Goal: Information Seeking & Learning: Find specific fact

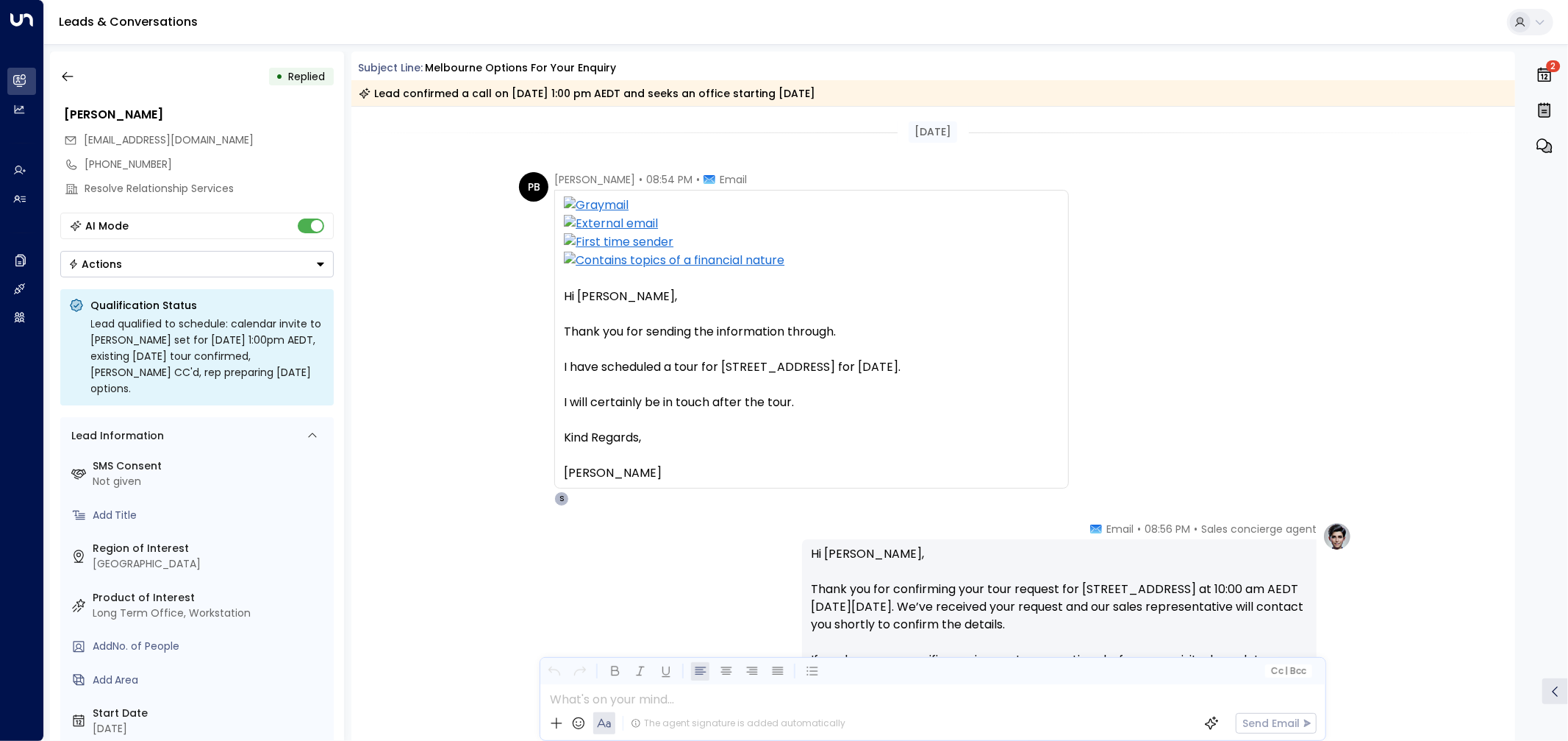
drag, startPoint x: 570, startPoint y: 368, endPoint x: 1045, endPoint y: 368, distance: 475.0
click at [1045, 368] on div "I have scheduled a tour for [STREET_ADDRESS] for [DATE]." at bounding box center [812, 367] width 496 height 18
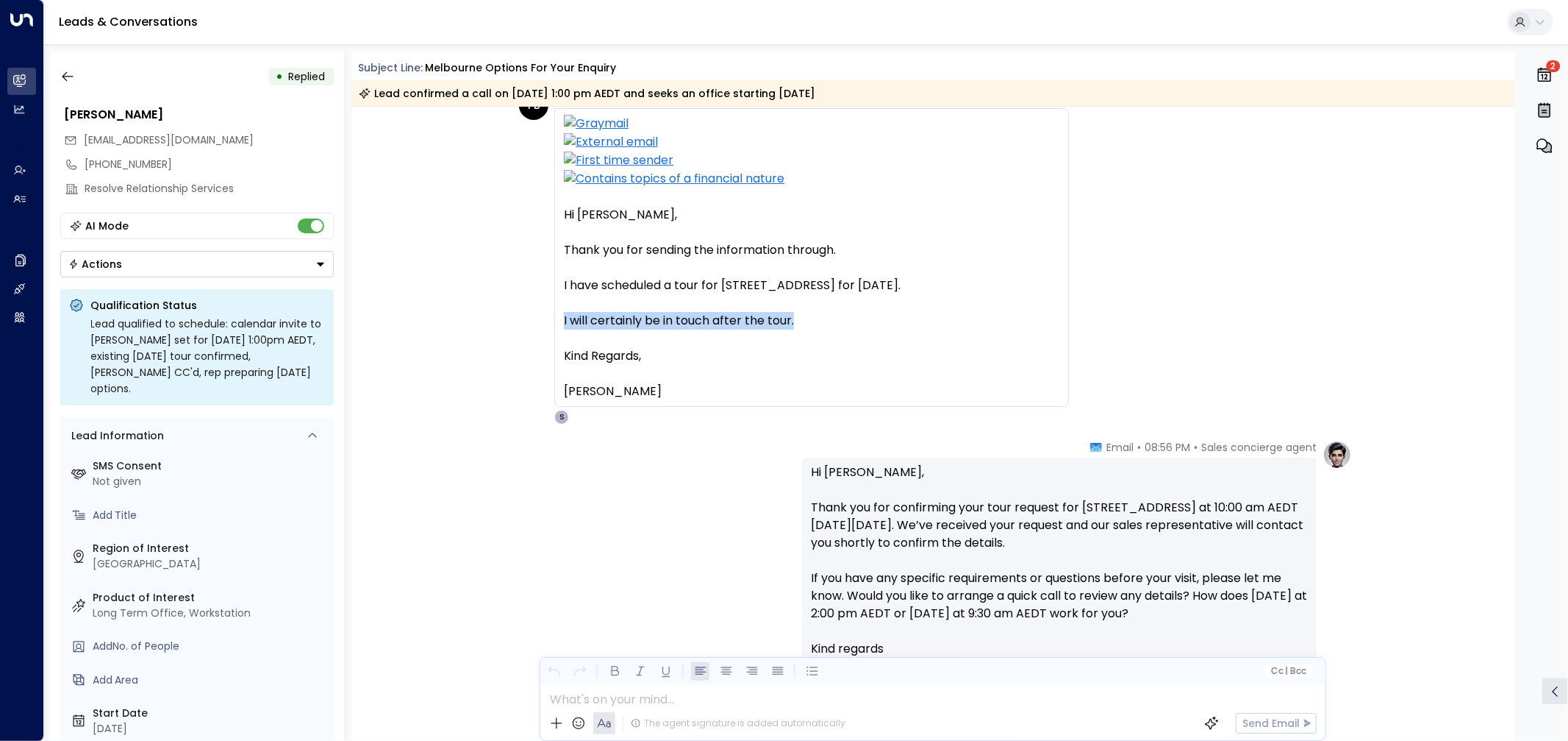
drag, startPoint x: 554, startPoint y: 329, endPoint x: 853, endPoint y: 326, distance: 299.0
click at [849, 328] on div "Hi Sophie, Thank you for sending the information through. I have scheduled a to…" at bounding box center [812, 258] width 515 height 299
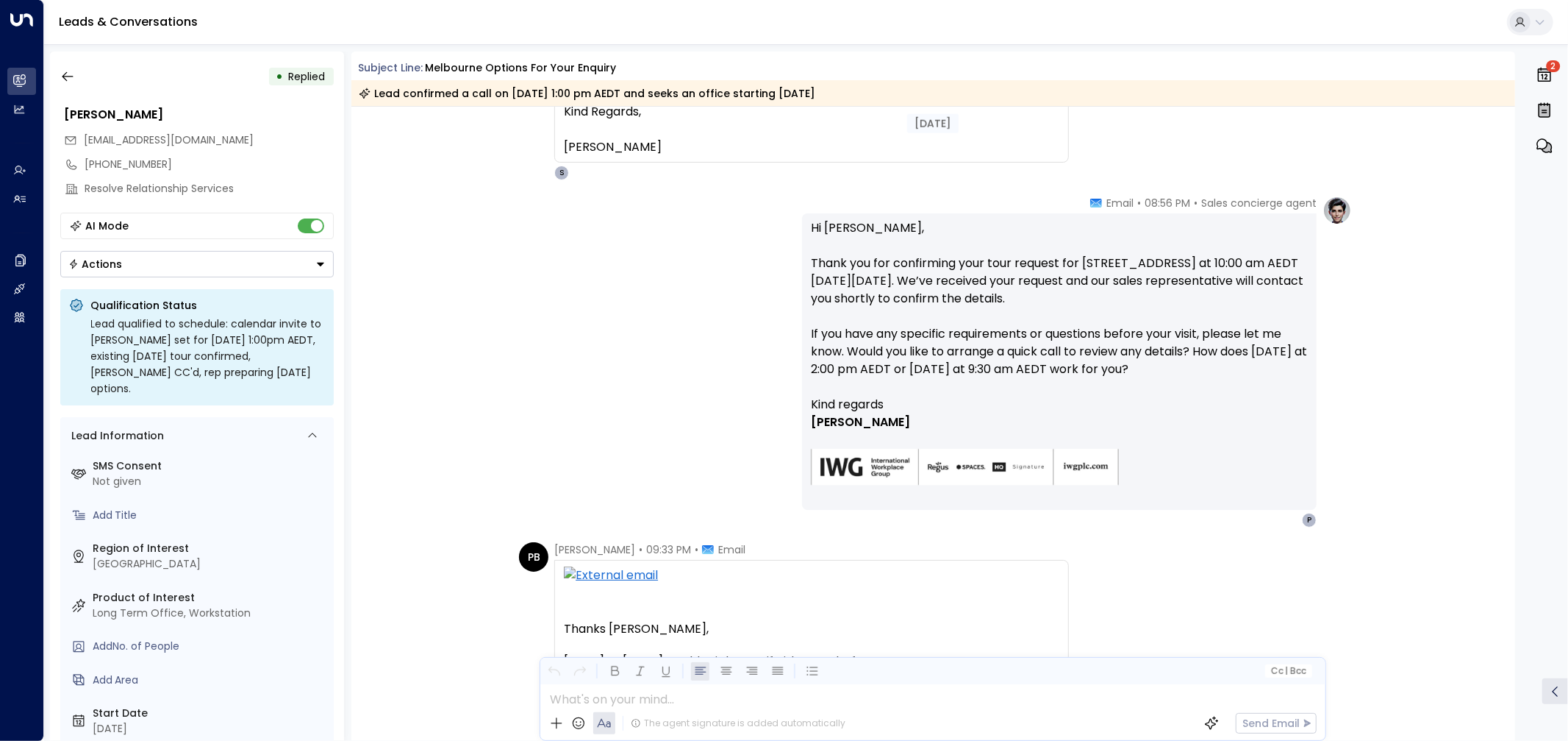
scroll to position [327, 0]
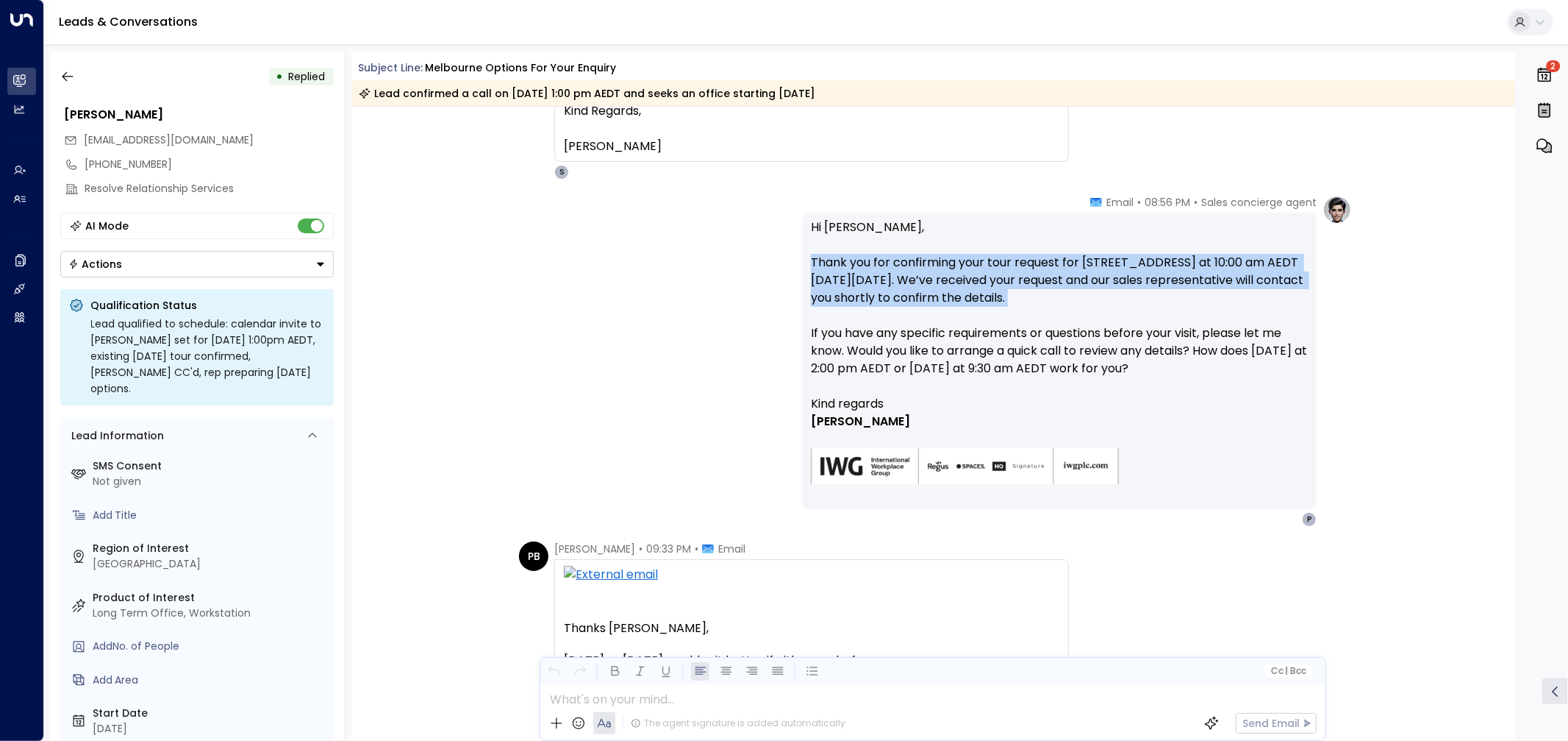
drag, startPoint x: 809, startPoint y: 260, endPoint x: 1192, endPoint y: 311, distance: 386.4
click at [1192, 311] on p "Hi Pauline, Thank you for confirming your tour request for 266 Raglan Street, P…" at bounding box center [1059, 306] width 497 height 177
click at [1087, 282] on font "Thank you for confirming your tour request for 266 Raglan Street, Preston at 10…" at bounding box center [1058, 279] width 496 height 52
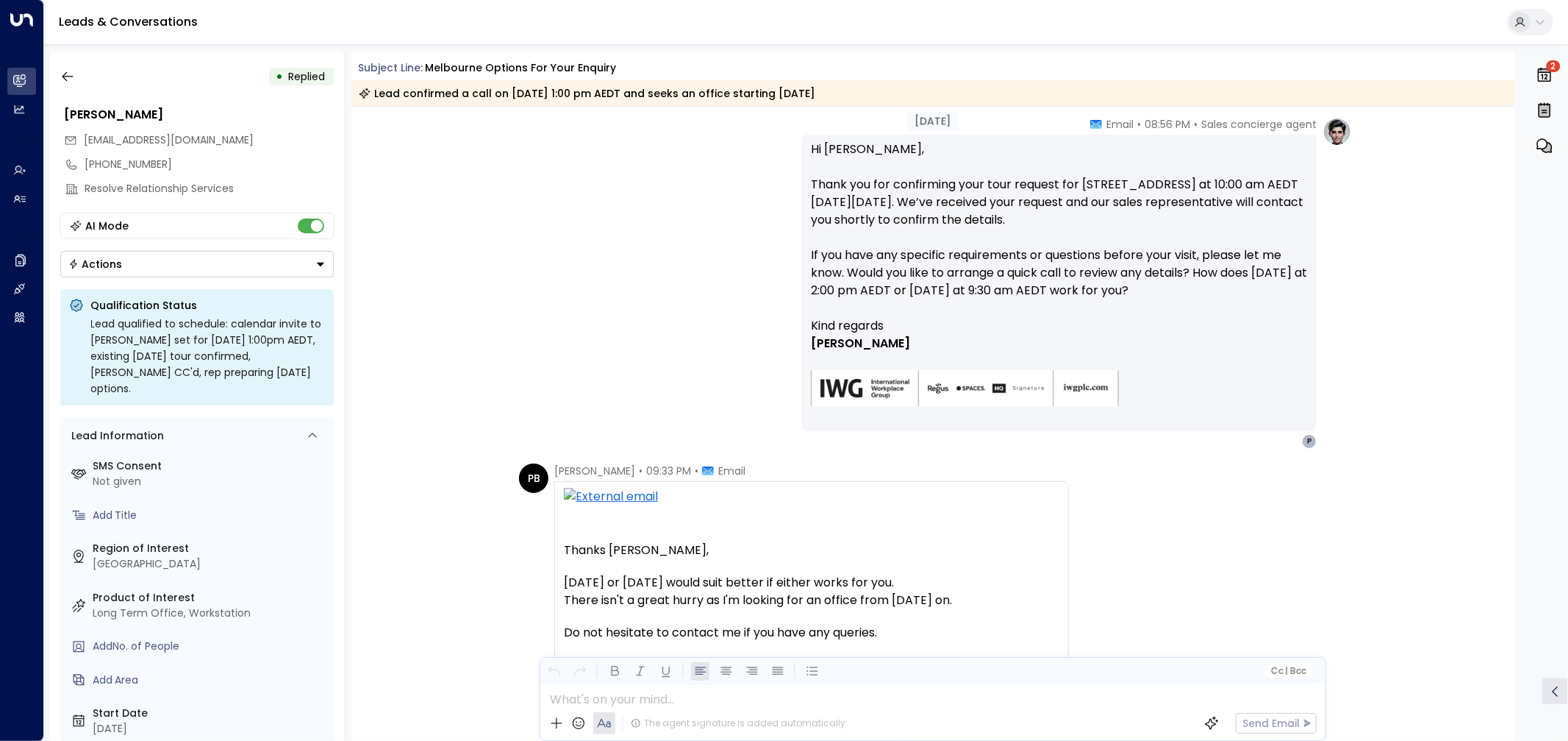
scroll to position [408, 0]
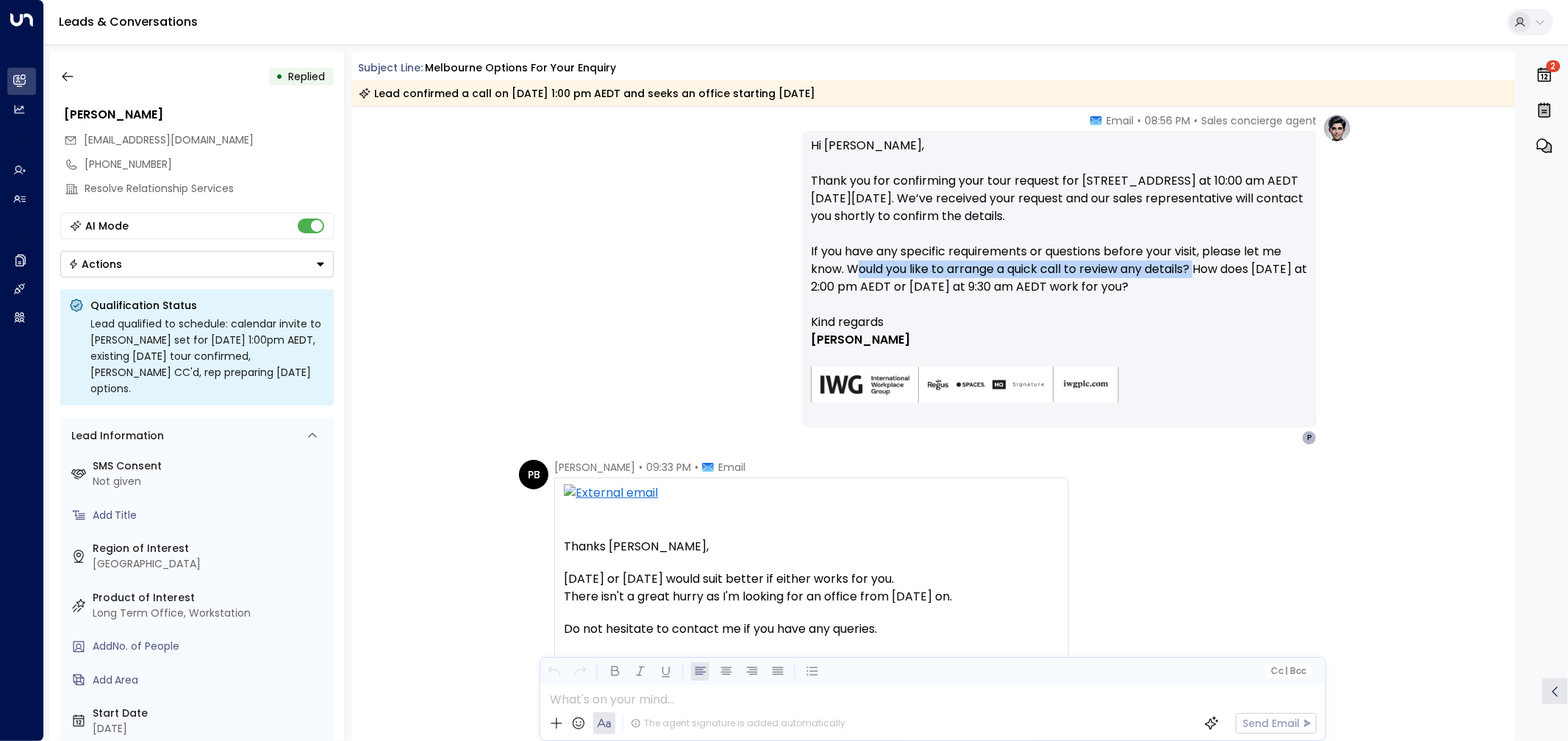
drag, startPoint x: 860, startPoint y: 273, endPoint x: 1197, endPoint y: 276, distance: 337.0
click at [1197, 276] on p "Hi Pauline, Thank you for confirming your tour request for 266 Raglan Street, P…" at bounding box center [1059, 225] width 497 height 177
click at [1201, 285] on p "Hi Pauline, Thank you for confirming your tour request for 266 Raglan Street, P…" at bounding box center [1059, 225] width 497 height 177
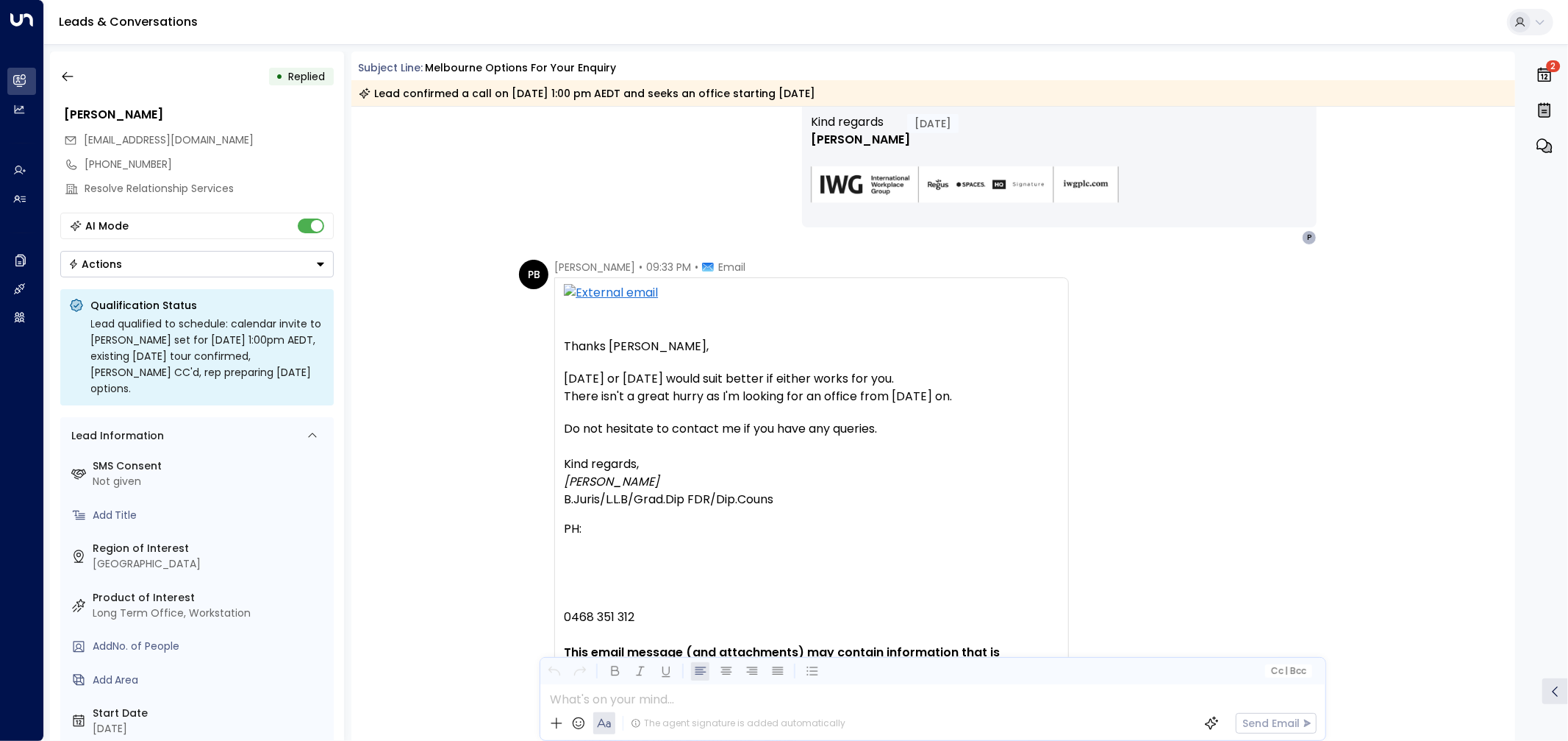
scroll to position [736, 0]
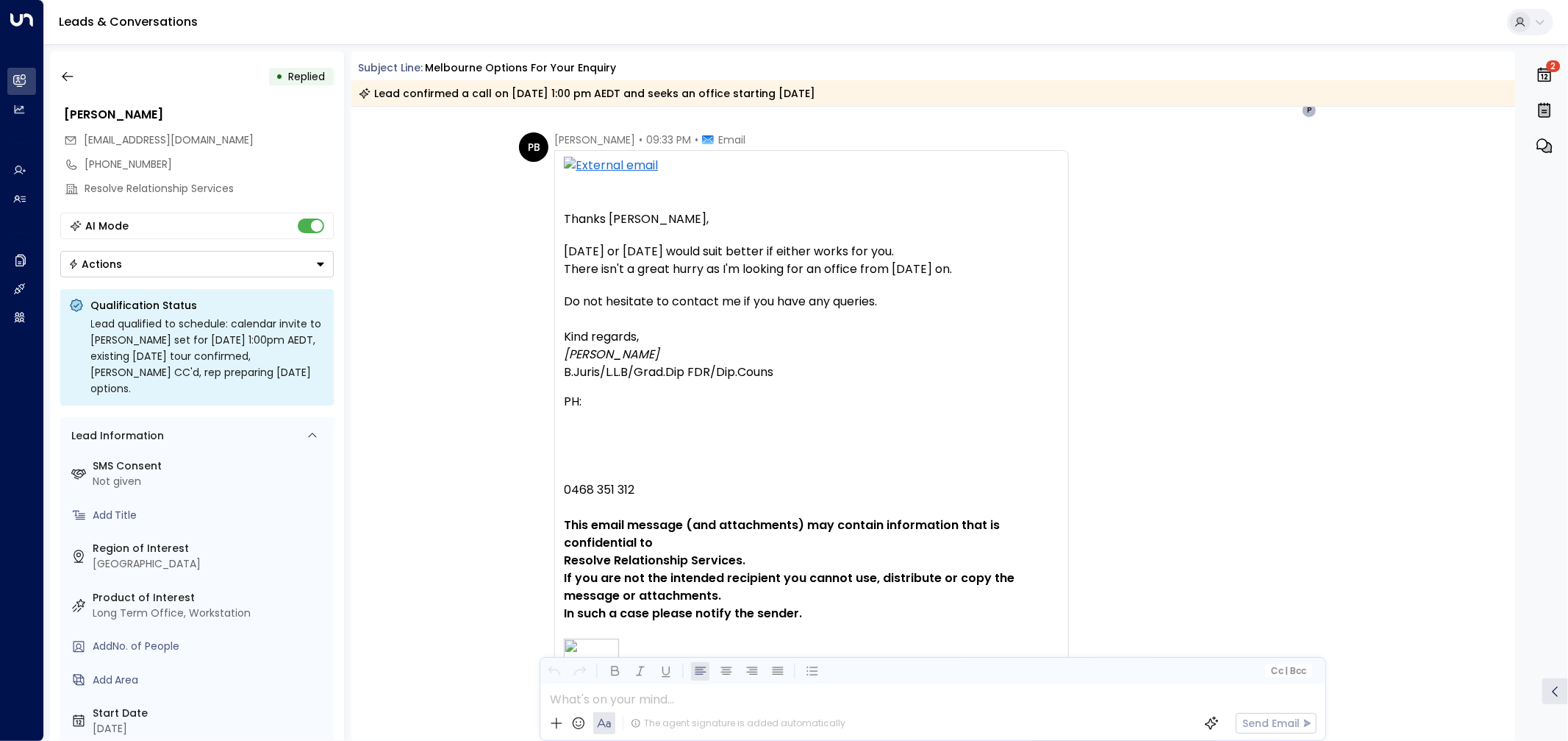
drag, startPoint x: 562, startPoint y: 256, endPoint x: 996, endPoint y: 256, distance: 434.0
click at [996, 256] on div "Monday or Tuesday next week would suit better if either works for you. There is…" at bounding box center [812, 260] width 496 height 36
click at [996, 246] on div "Monday or Tuesday next week would suit better if either works for you. There is…" at bounding box center [812, 260] width 496 height 36
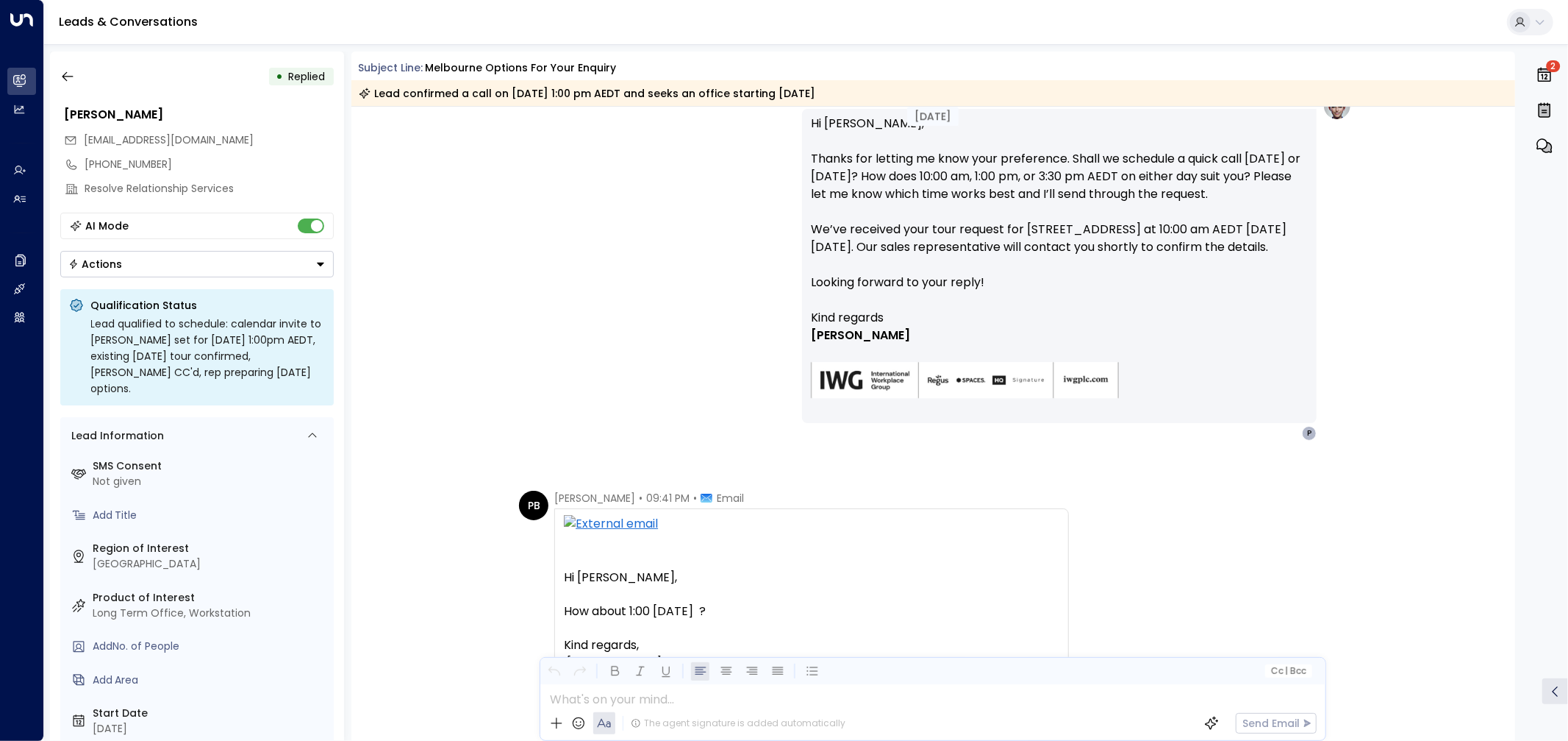
scroll to position [1635, 0]
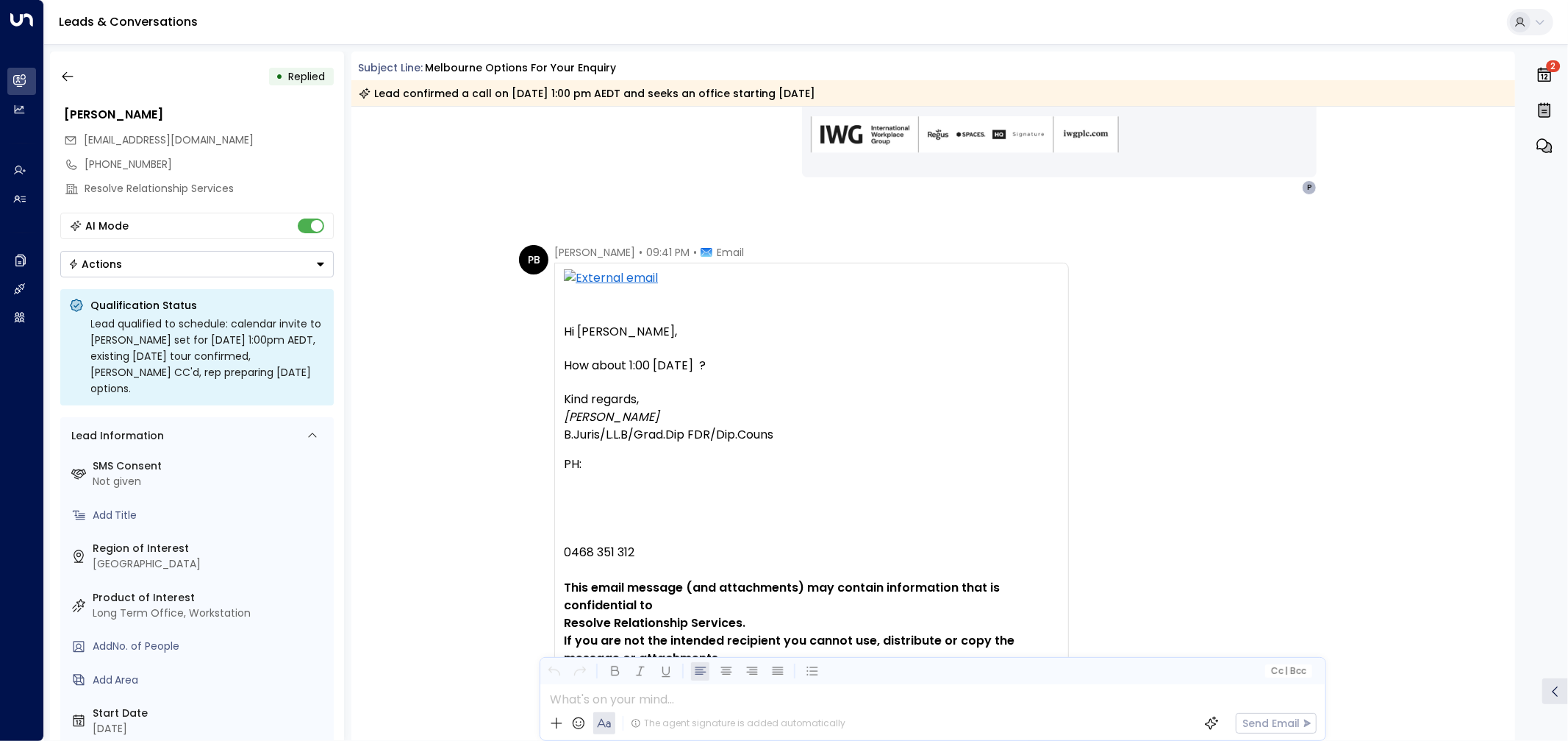
drag, startPoint x: 562, startPoint y: 368, endPoint x: 797, endPoint y: 357, distance: 235.3
click at [797, 357] on div "How about 1:00 on Monday the 20th ?" at bounding box center [812, 366] width 496 height 18
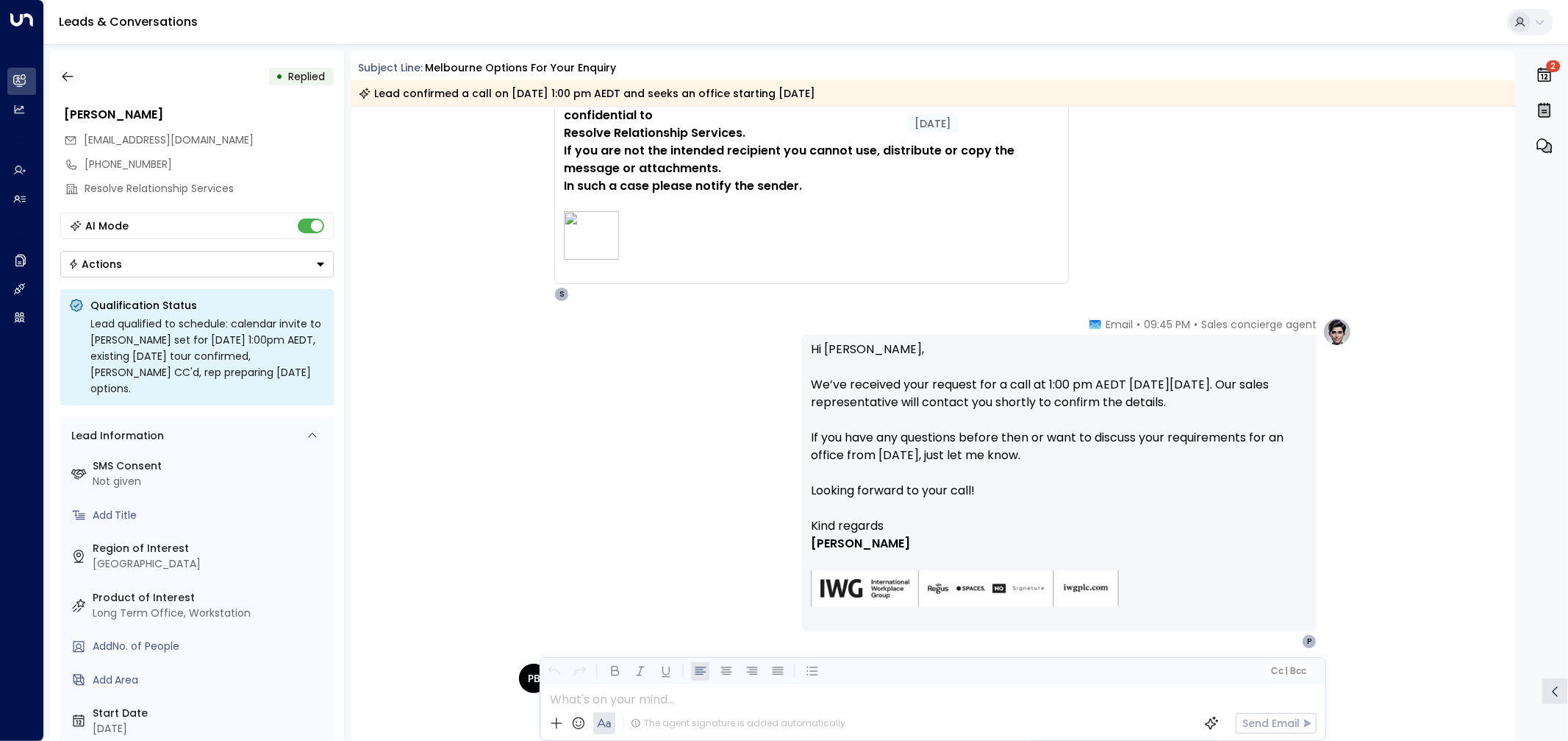
scroll to position [2289, 0]
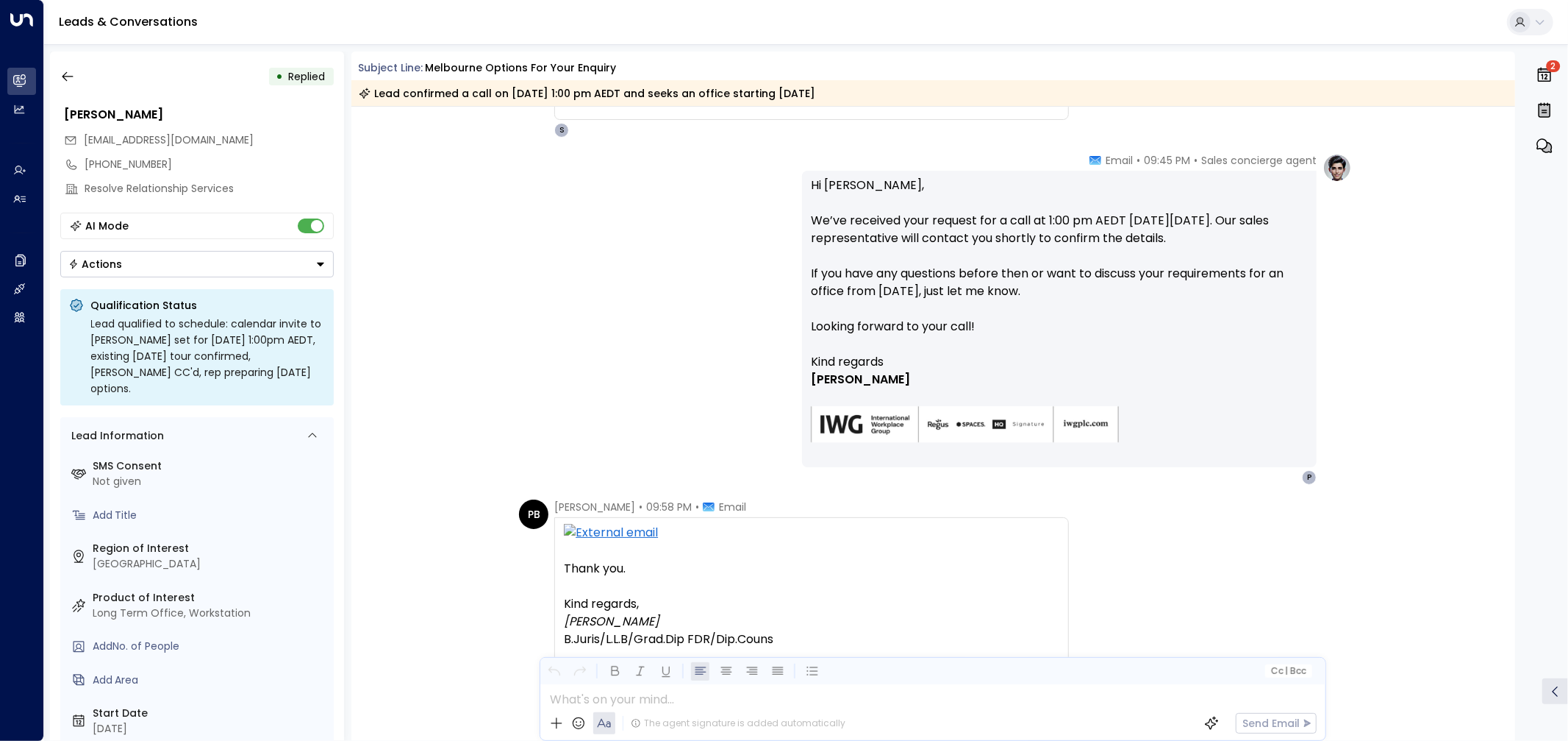
drag, startPoint x: 1048, startPoint y: 225, endPoint x: 1165, endPoint y: 243, distance: 118.4
click at [1165, 243] on font "We’ve received your request for a call at 1:00 pm AEDT on Monday, 20 October. O…" at bounding box center [1041, 229] width 462 height 35
click at [1071, 270] on font "If you have any questions before then or want to discuss your requirements for …" at bounding box center [1048, 281] width 475 height 35
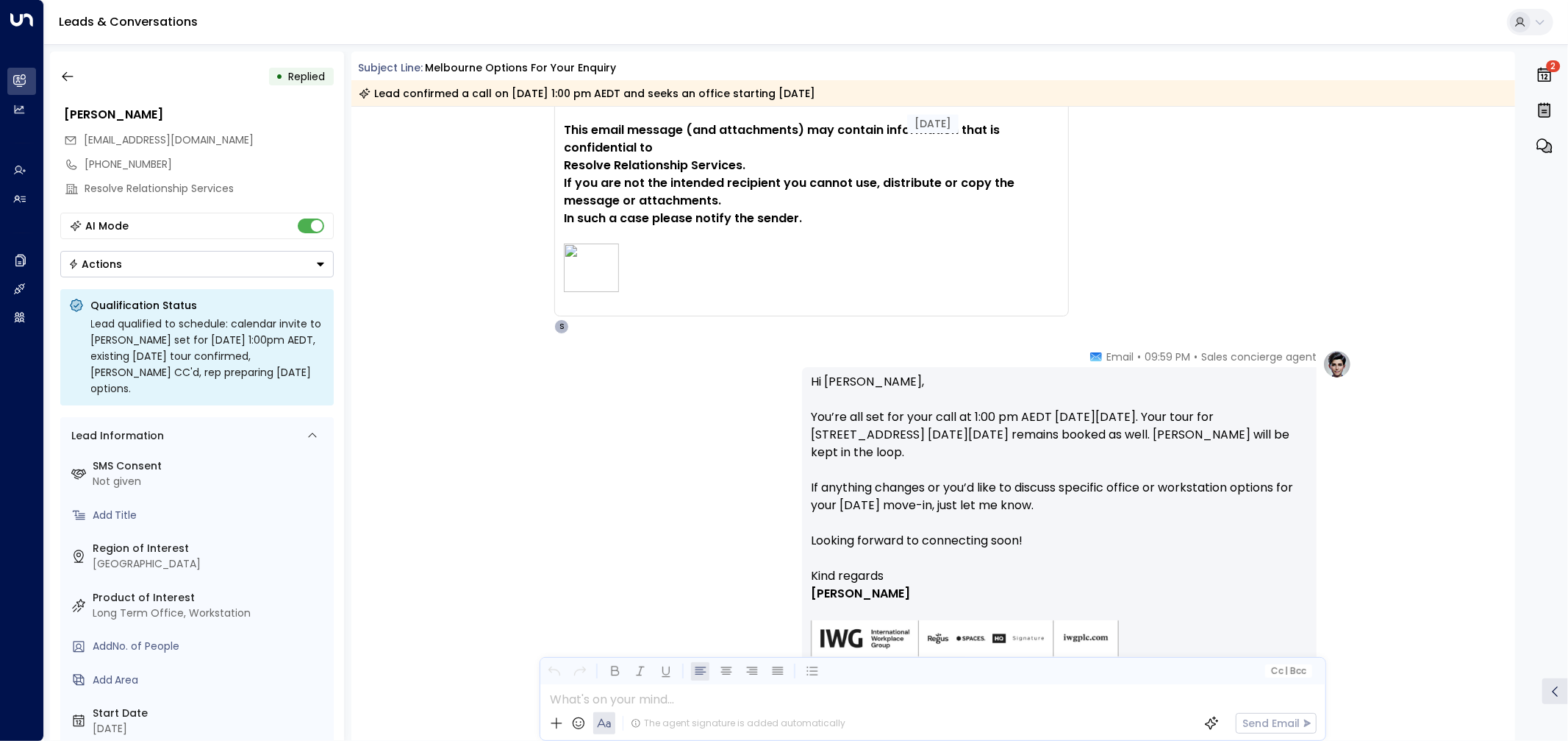
scroll to position [3056, 0]
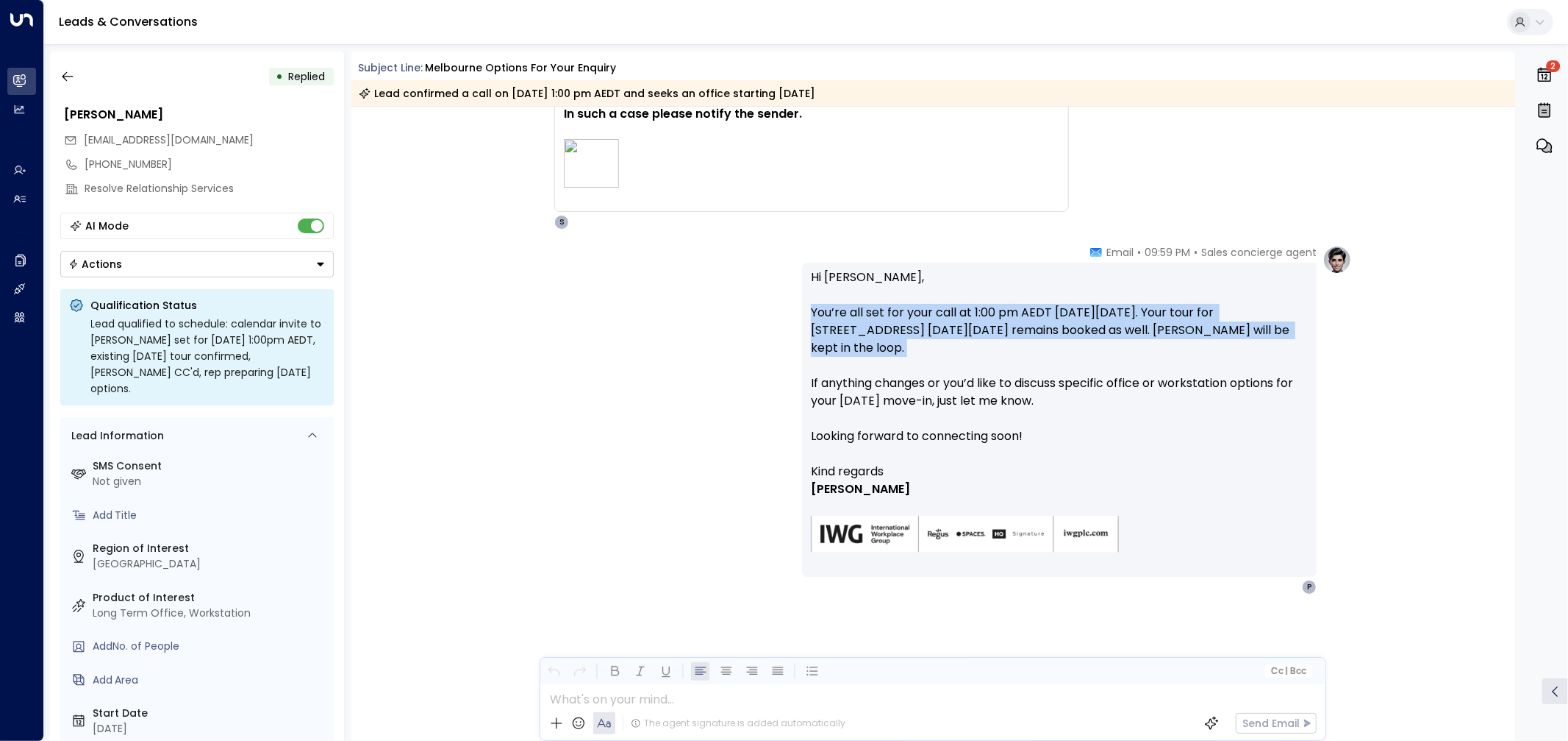
drag, startPoint x: 811, startPoint y: 317, endPoint x: 938, endPoint y: 357, distance: 133.2
click at [938, 357] on p "Hi Pauline, You’re all set for your call at 1:00 pm AEDT on Monday, 20 October.…" at bounding box center [1059, 365] width 497 height 194
click at [940, 357] on p "Hi Pauline, You’re all set for your call at 1:00 pm AEDT on Monday, 20 October.…" at bounding box center [1059, 365] width 497 height 194
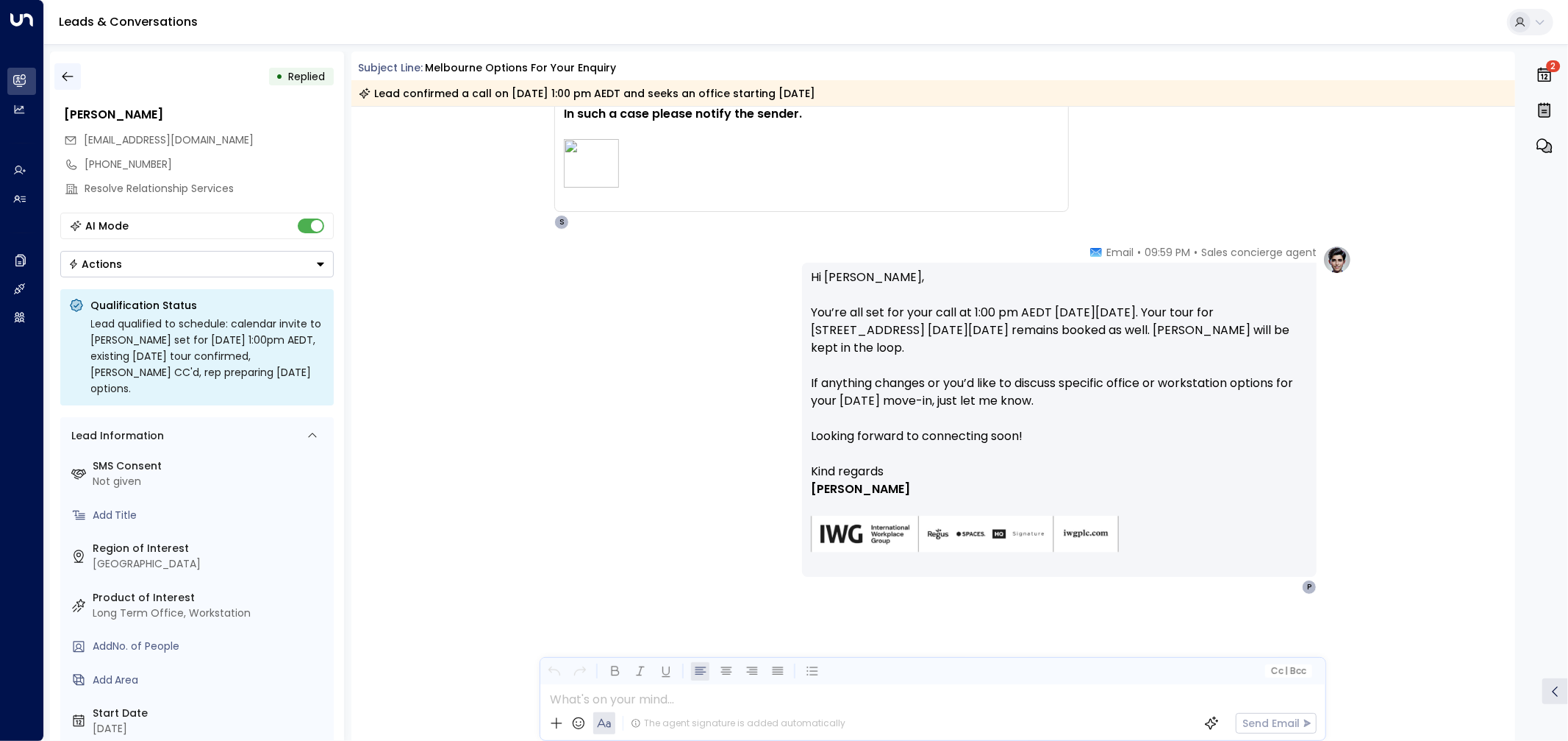
click at [67, 69] on icon "button" at bounding box center [67, 76] width 15 height 15
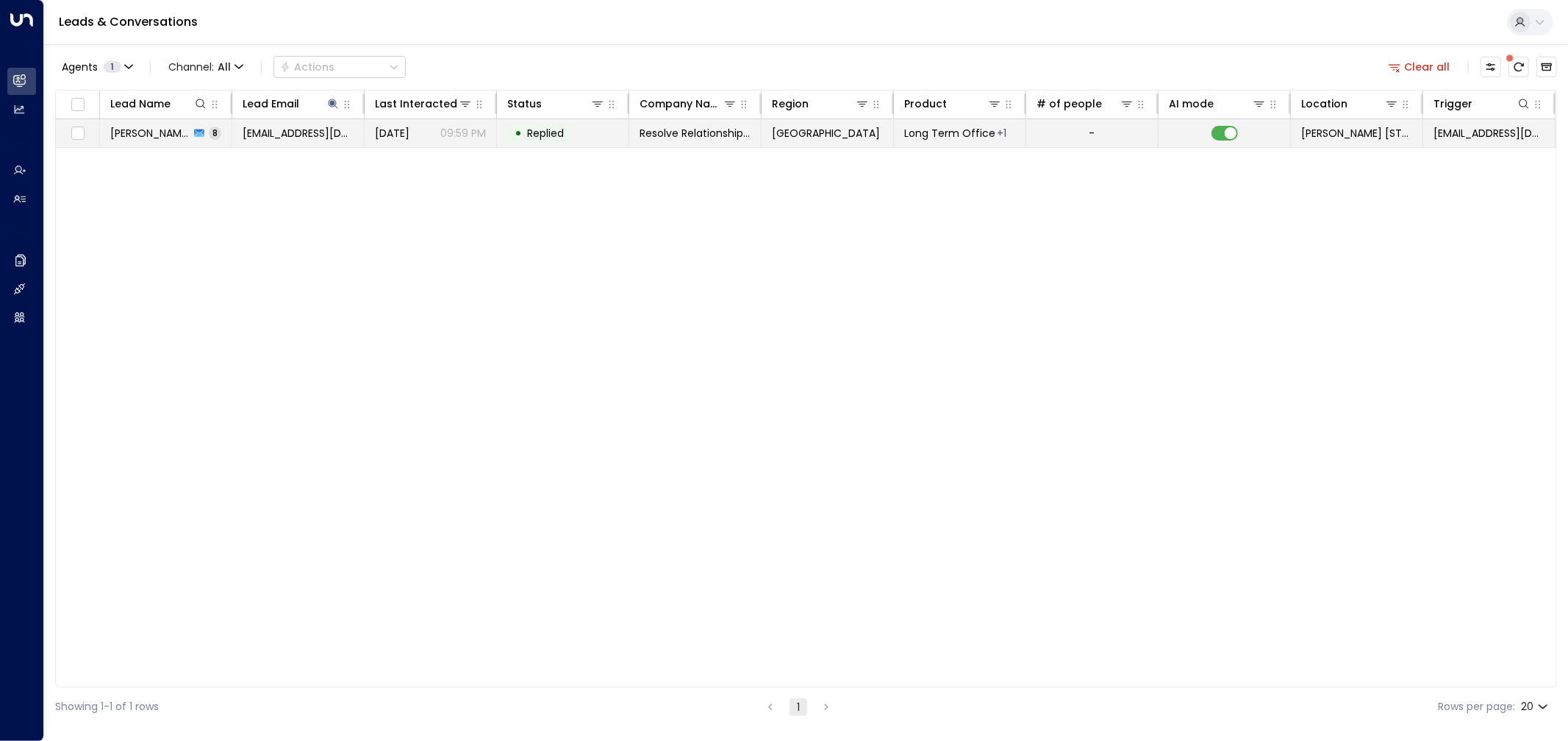
click at [129, 135] on font "Pauline Boyd" at bounding box center [151, 133] width 81 height 15
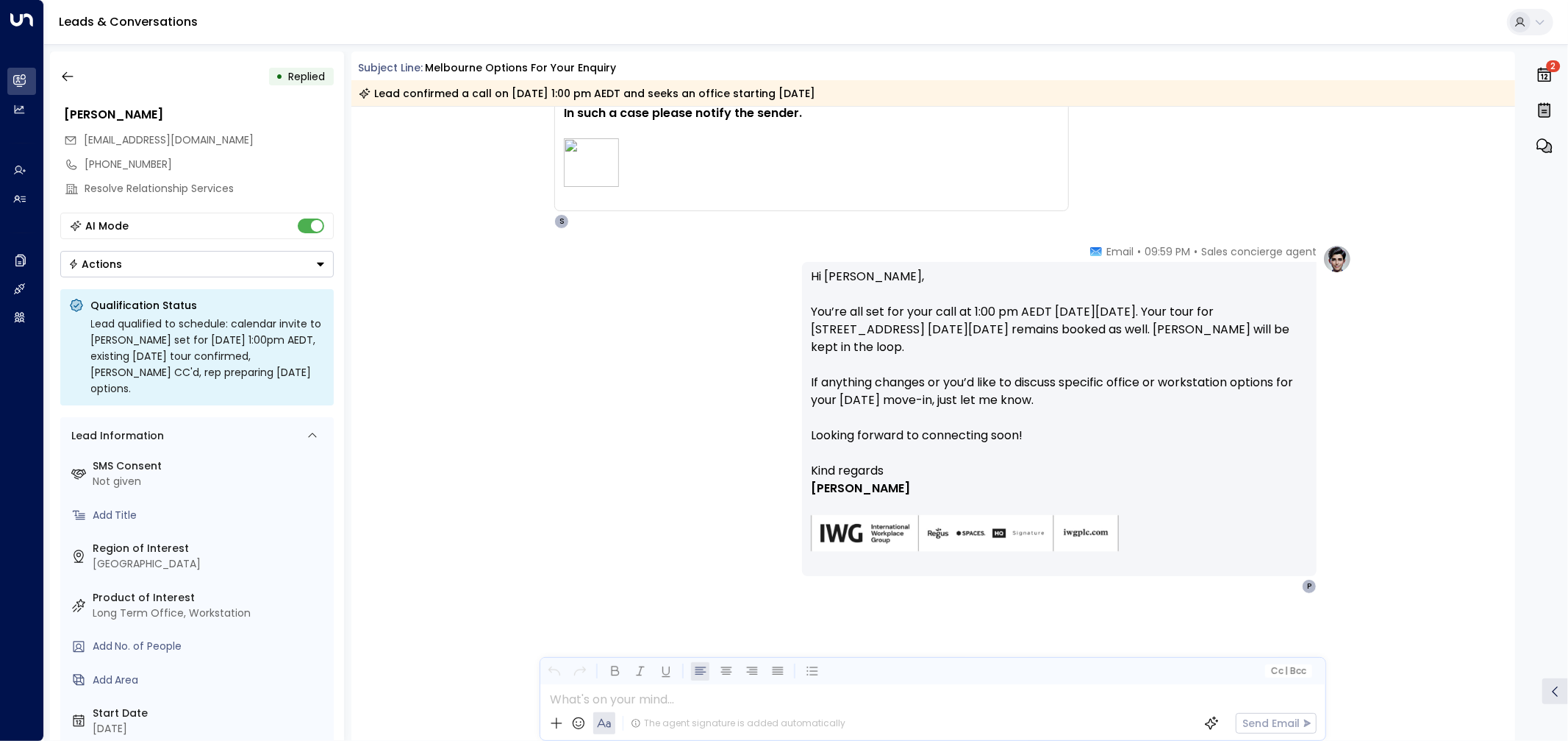
scroll to position [3039, 0]
drag, startPoint x: 1222, startPoint y: 148, endPoint x: 1267, endPoint y: 166, distance: 48.5
click at [1545, 72] on icon "button" at bounding box center [1544, 75] width 13 height 15
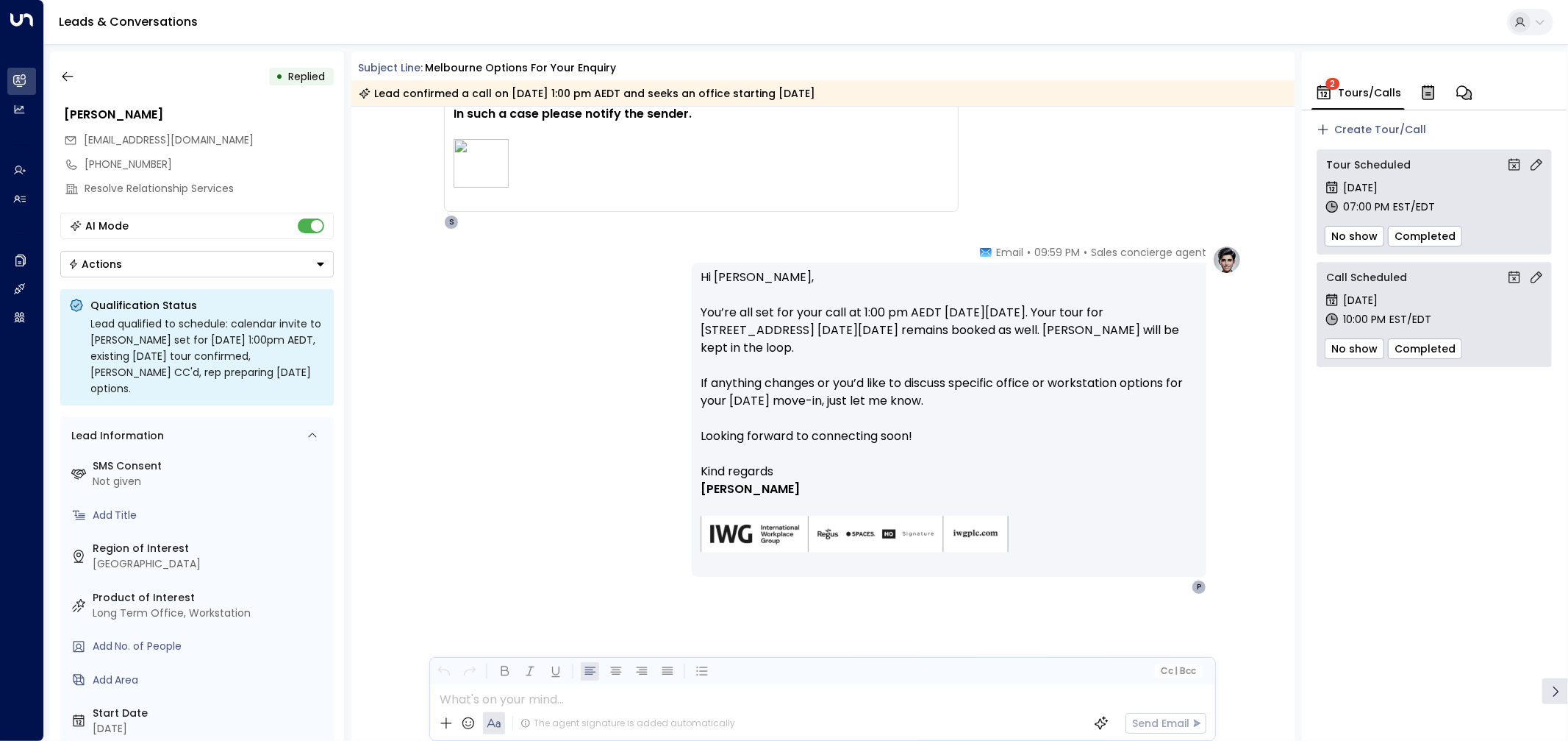
scroll to position [3039, 0]
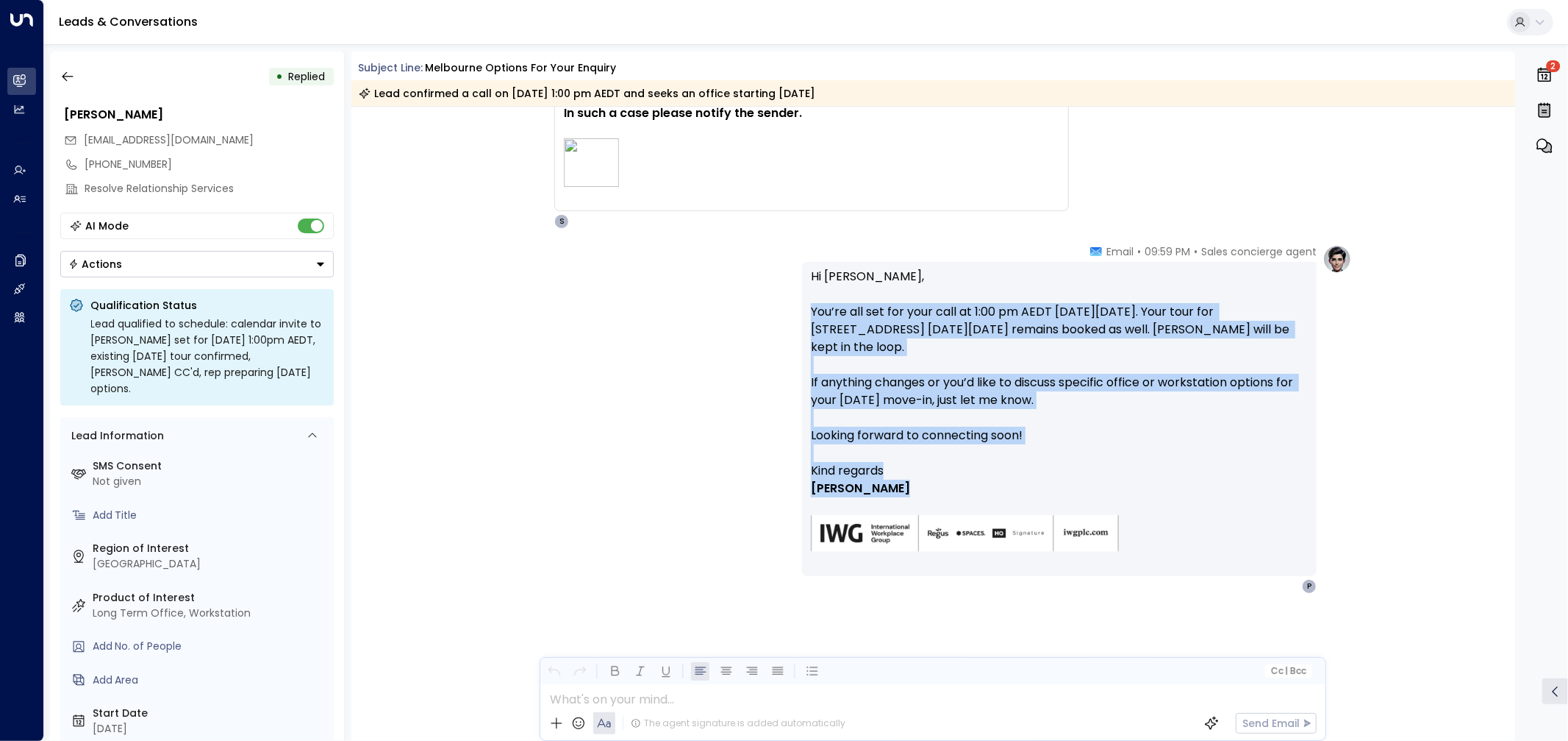
drag, startPoint x: 696, startPoint y: 305, endPoint x: 1136, endPoint y: 485, distance: 475.4
click at [1136, 485] on div "Hi Pauline, You’re all set for your call at 1:00 pm AEDT on Monday, 20 October.…" at bounding box center [1060, 418] width 515 height 314
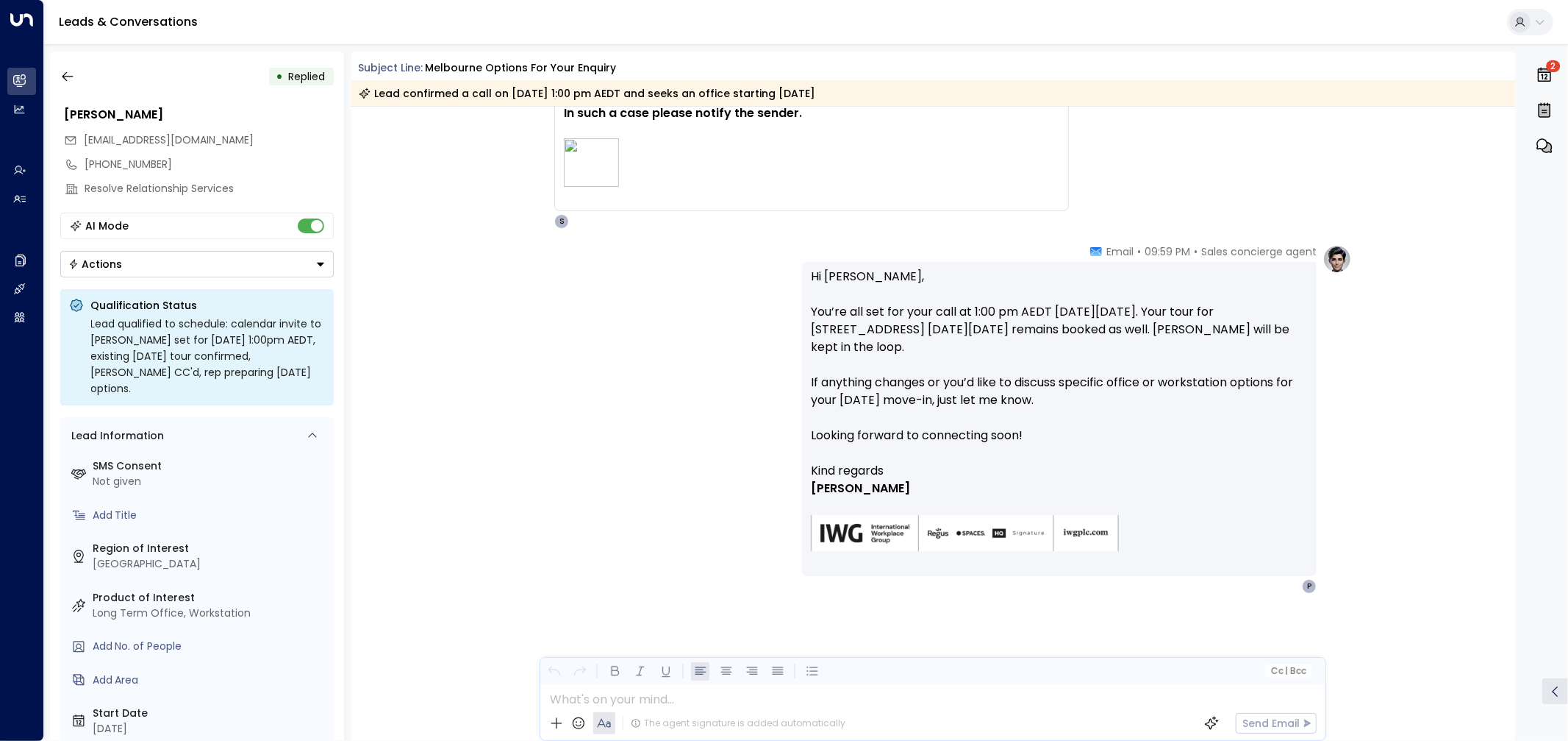
click at [1136, 485] on p "[PERSON_NAME]" at bounding box center [1059, 488] width 497 height 18
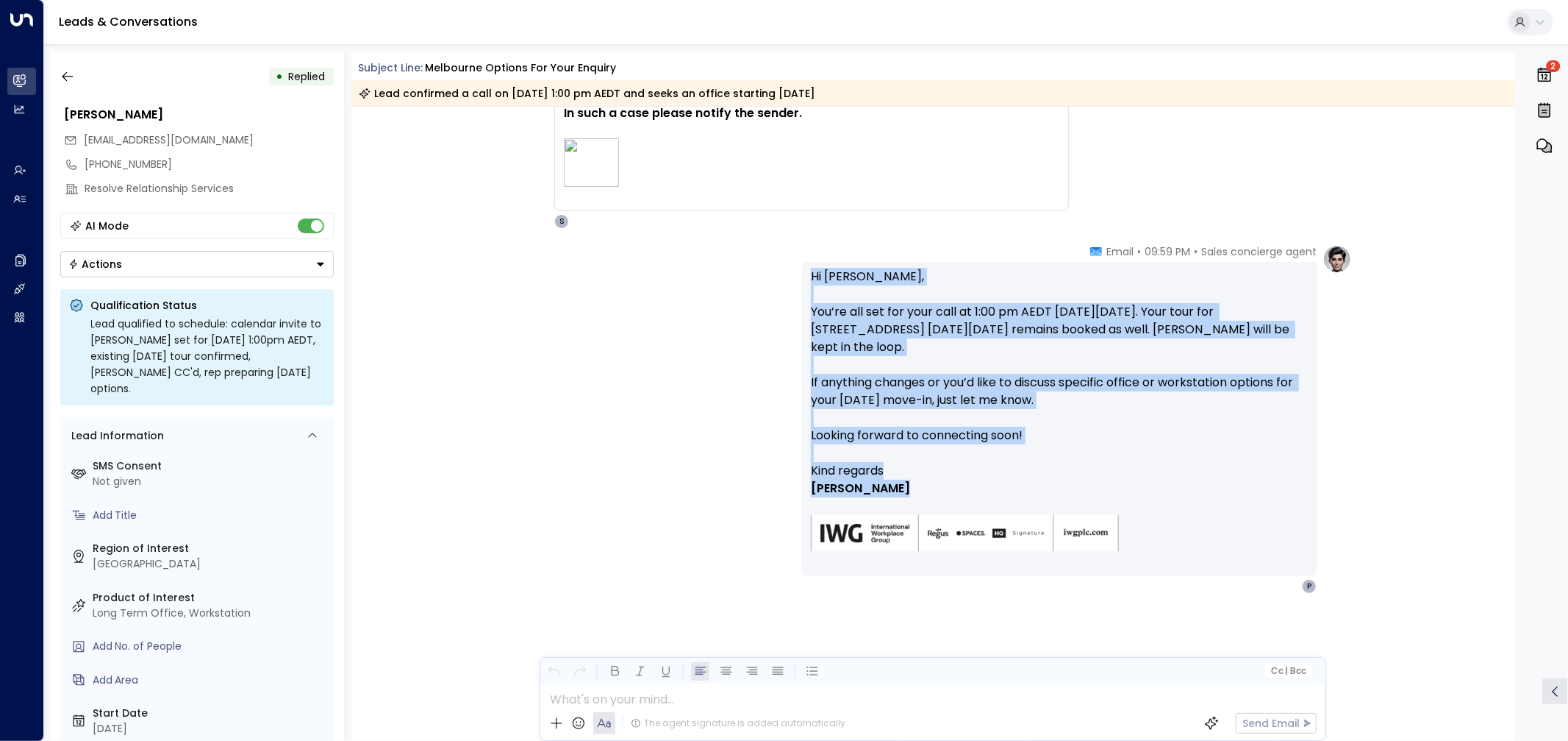
drag, startPoint x: 1021, startPoint y: 487, endPoint x: 799, endPoint y: 277, distance: 305.6
click at [799, 277] on div "Sales concierge agent • 09:59 PM • Email Hi Pauline, You’re all set for your ca…" at bounding box center [933, 419] width 838 height 349
click at [806, 276] on div "Hi Pauline, You’re all set for your call at 1:00 pm AEDT on Monday, 20 October.…" at bounding box center [1060, 418] width 515 height 314
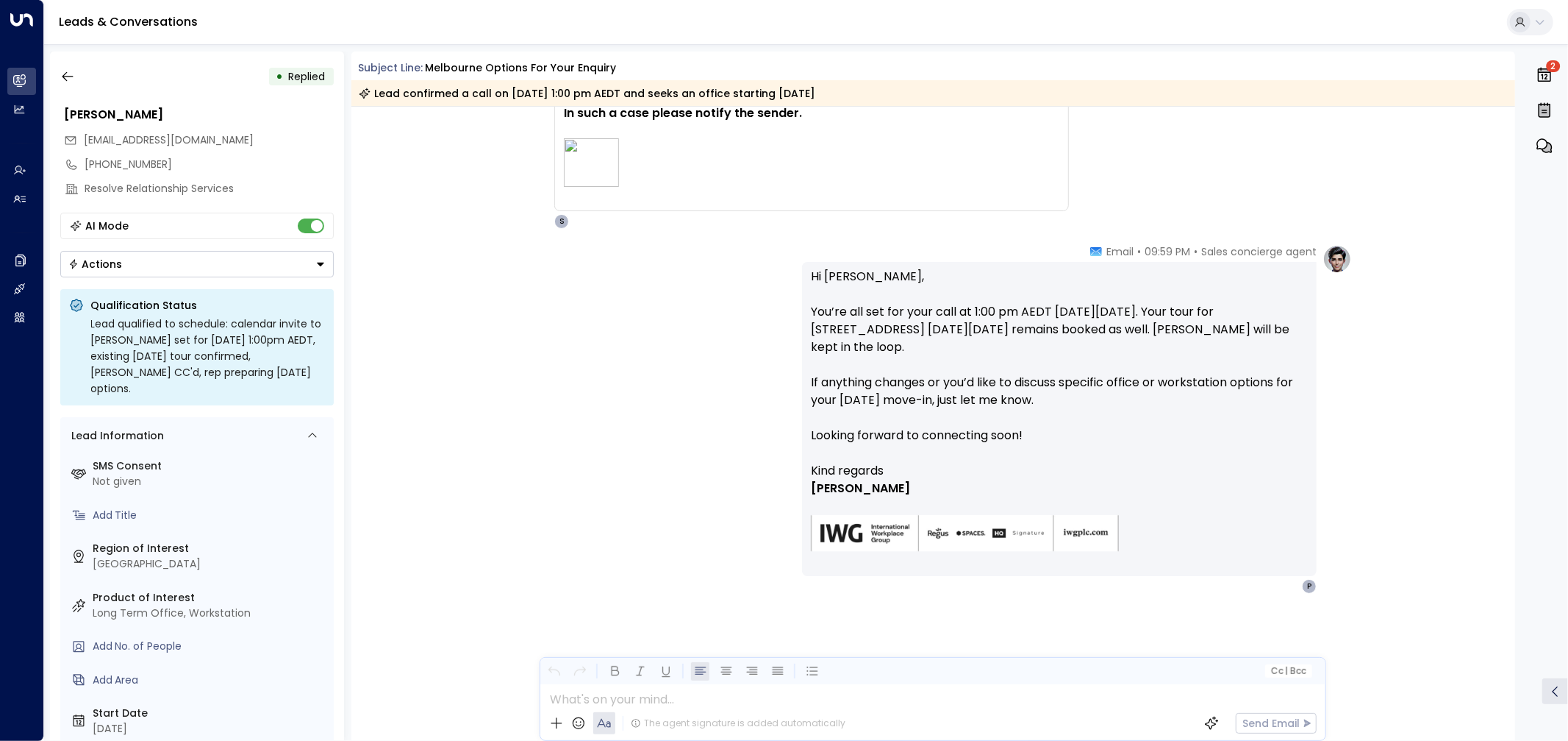
click at [653, 372] on div "Sales concierge agent • 09:59 PM • Email Hi Pauline, You’re all set for your ca…" at bounding box center [933, 419] width 838 height 349
click at [640, 395] on div "Sales concierge agent • 09:59 PM • Email Hi Pauline, You’re all set for your ca…" at bounding box center [933, 419] width 838 height 349
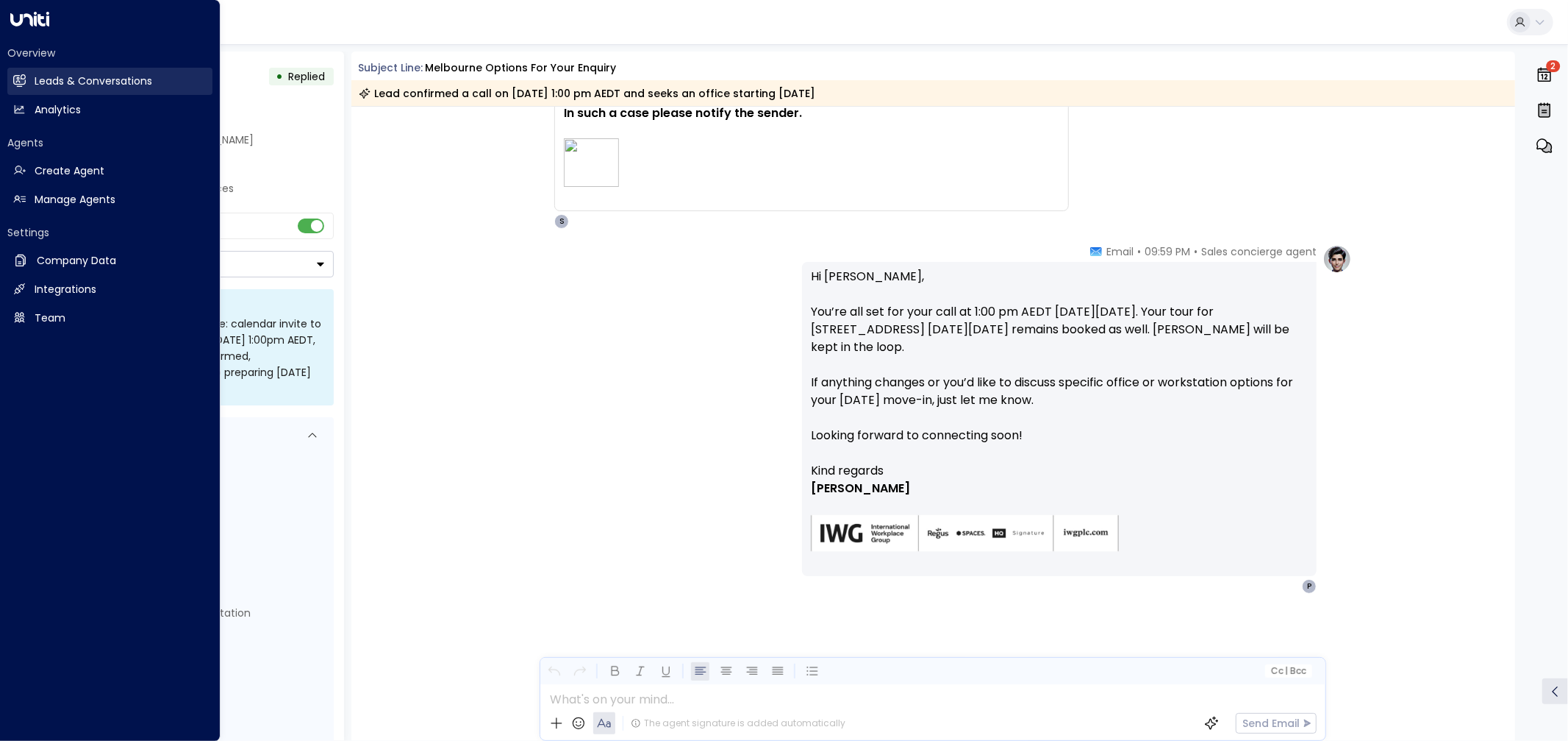
click at [31, 83] on link "Leads & Conversations Leads & Conversations" at bounding box center [109, 82] width 205 height 28
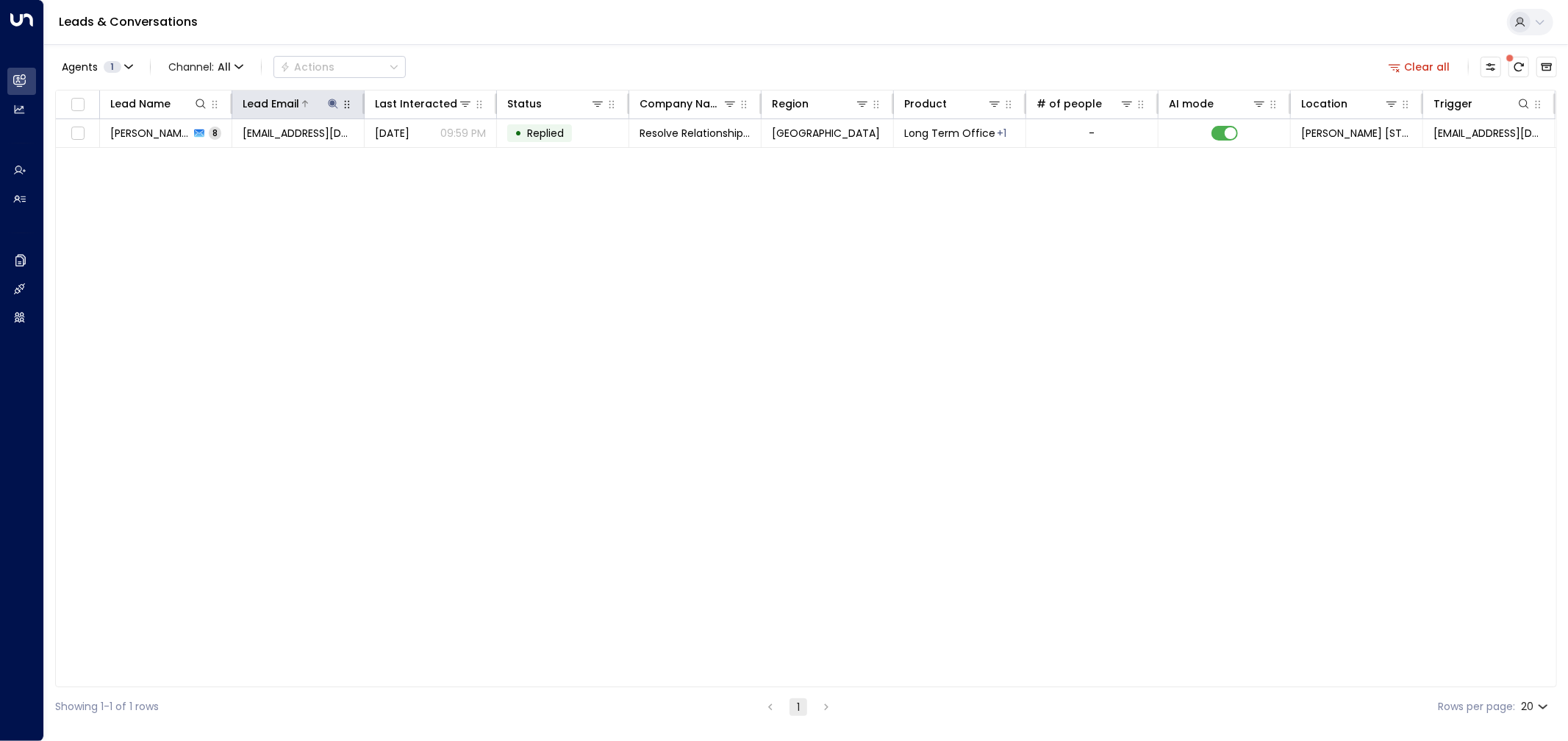
click at [331, 101] on icon at bounding box center [333, 104] width 10 height 10
click at [425, 155] on icon "button" at bounding box center [426, 157] width 10 height 10
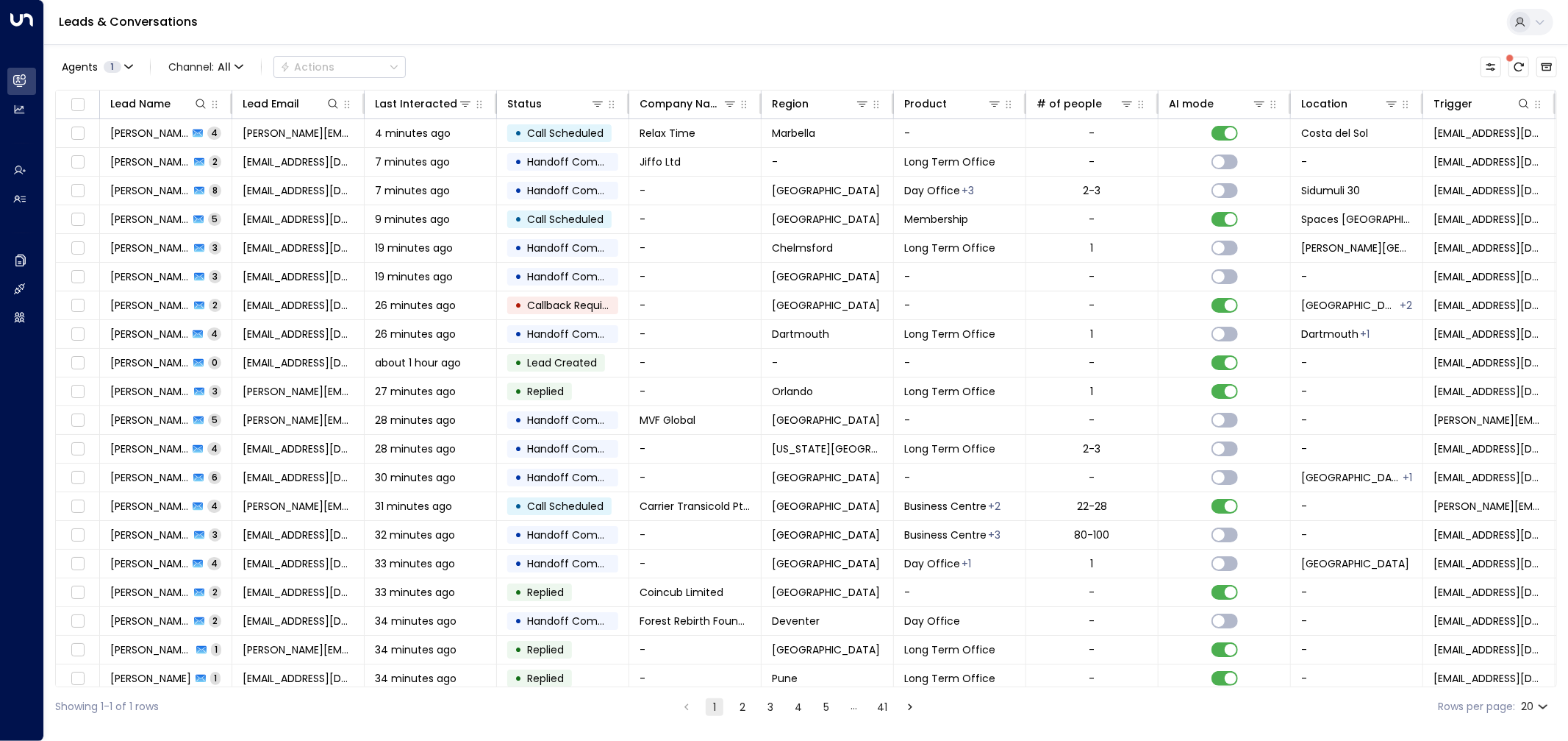
click at [510, 49] on div "Agents 1 Channel: All Actions Lead Name Lead Email Last Interacted Status Compa…" at bounding box center [806, 385] width 1502 height 682
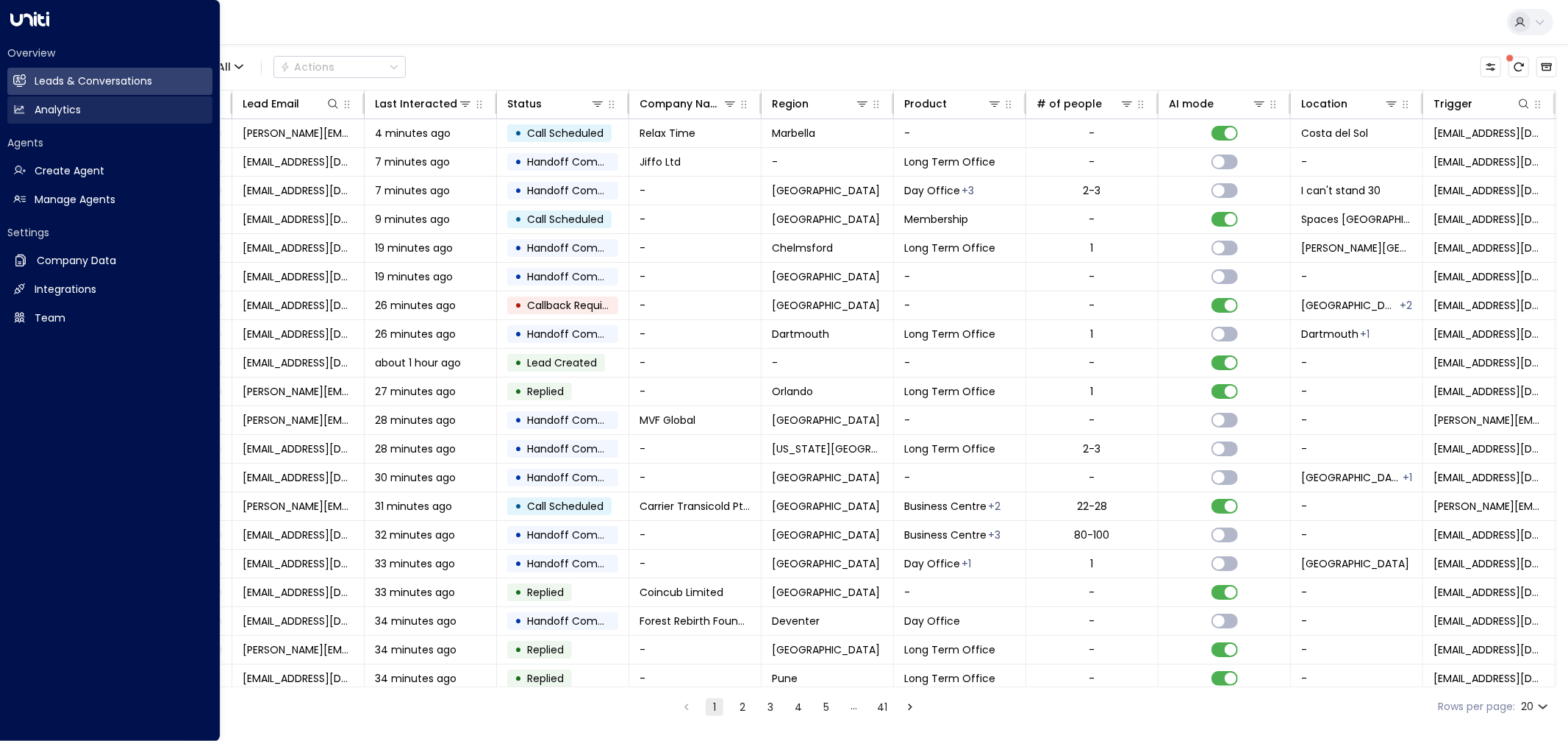
click at [26, 112] on link "Analytics Analytics" at bounding box center [109, 111] width 205 height 28
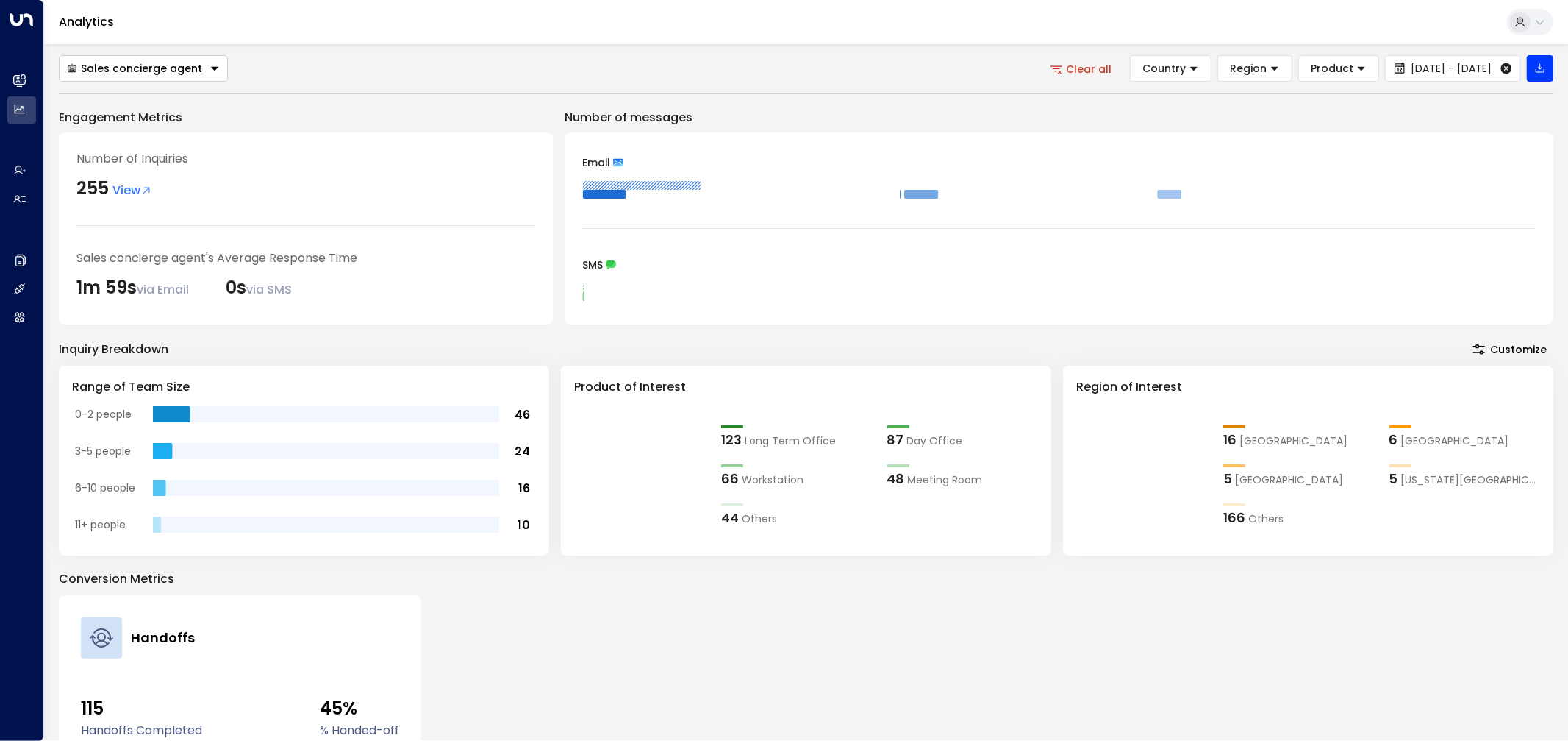
click at [457, 28] on div "Analytics" at bounding box center [807, 22] width 1525 height 44
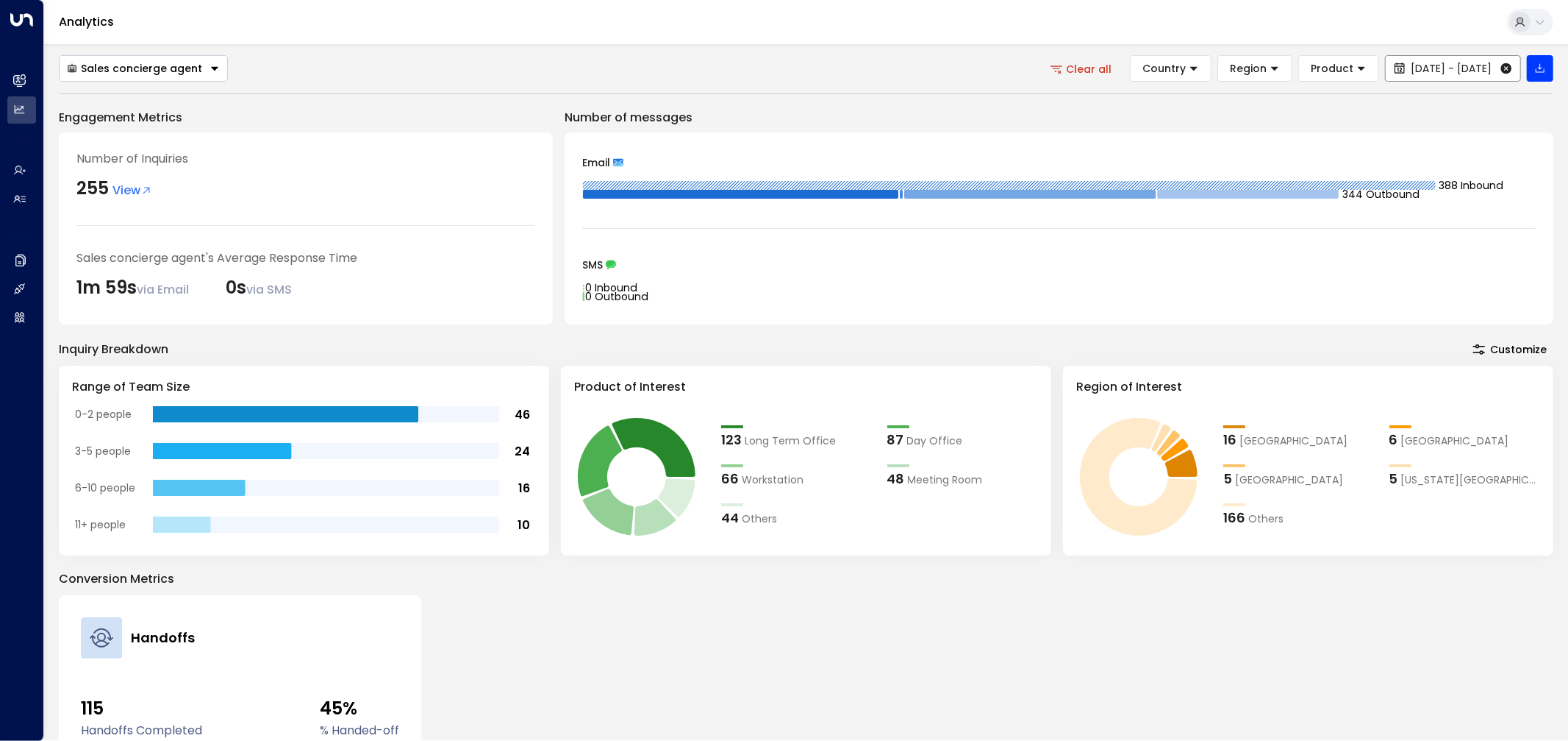
click at [1510, 71] on icon at bounding box center [1507, 68] width 11 height 11
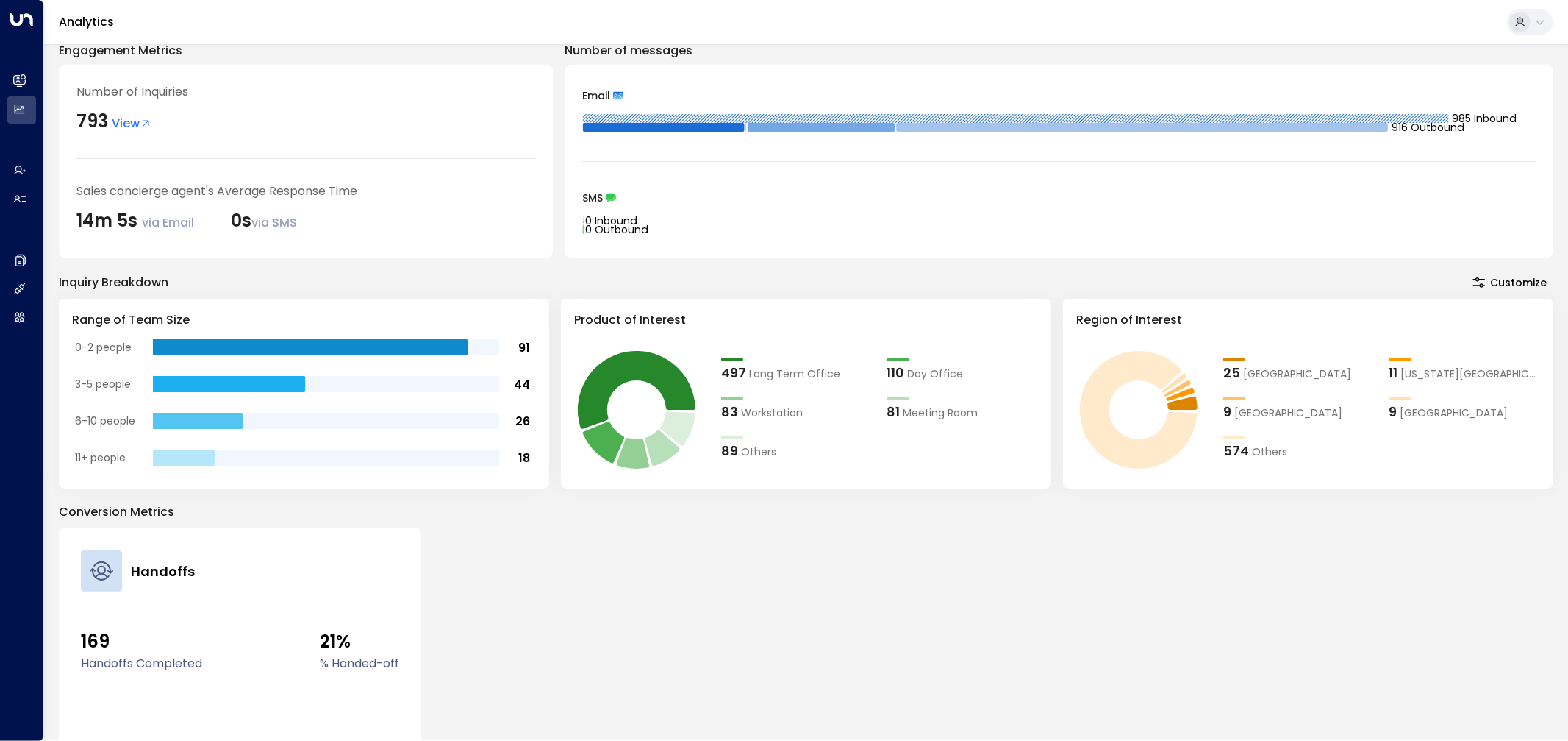
scroll to position [164, 0]
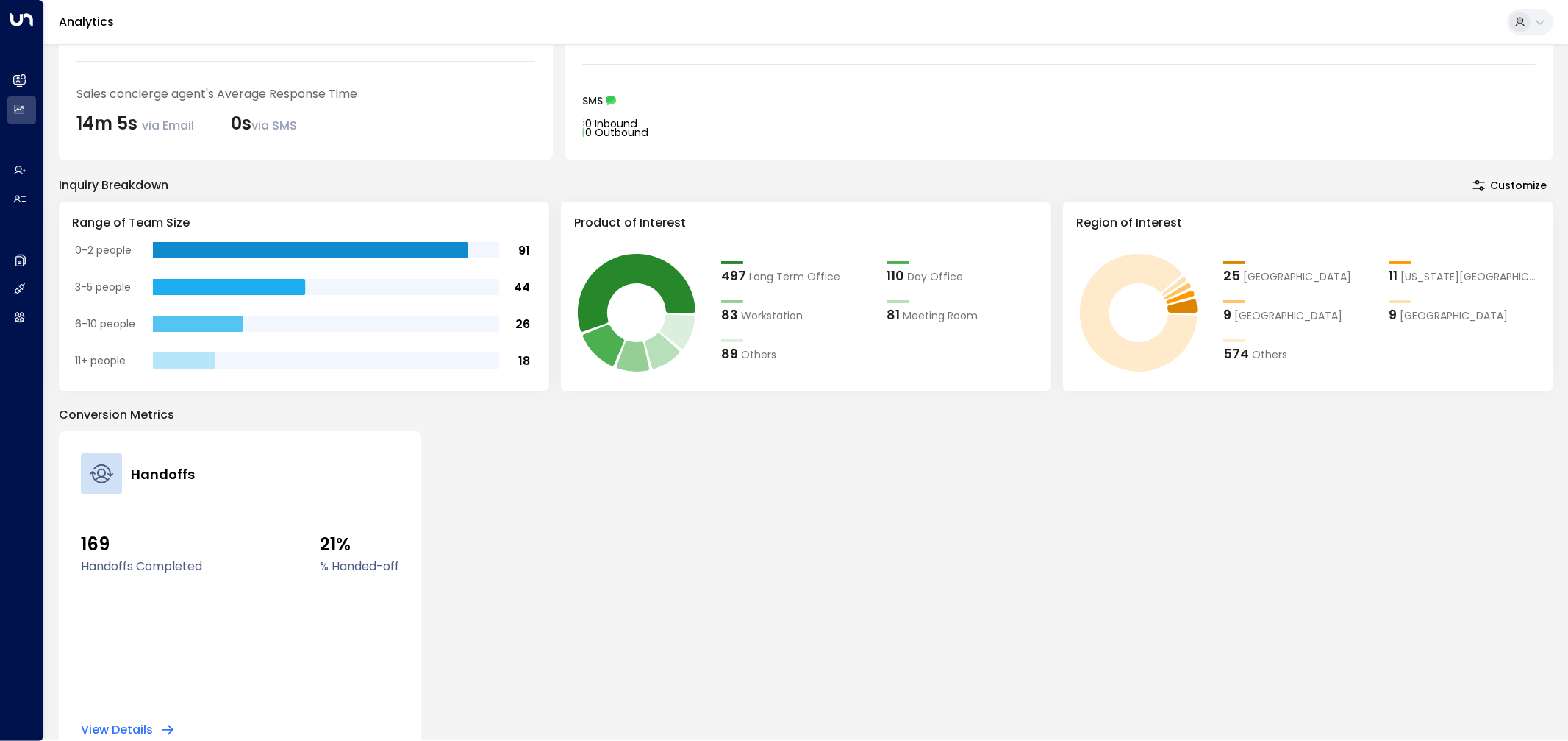
click at [800, 513] on div "Handoffs 169 Handoffs Completed 21% % Handed-off View Details" at bounding box center [807, 595] width 1495 height 329
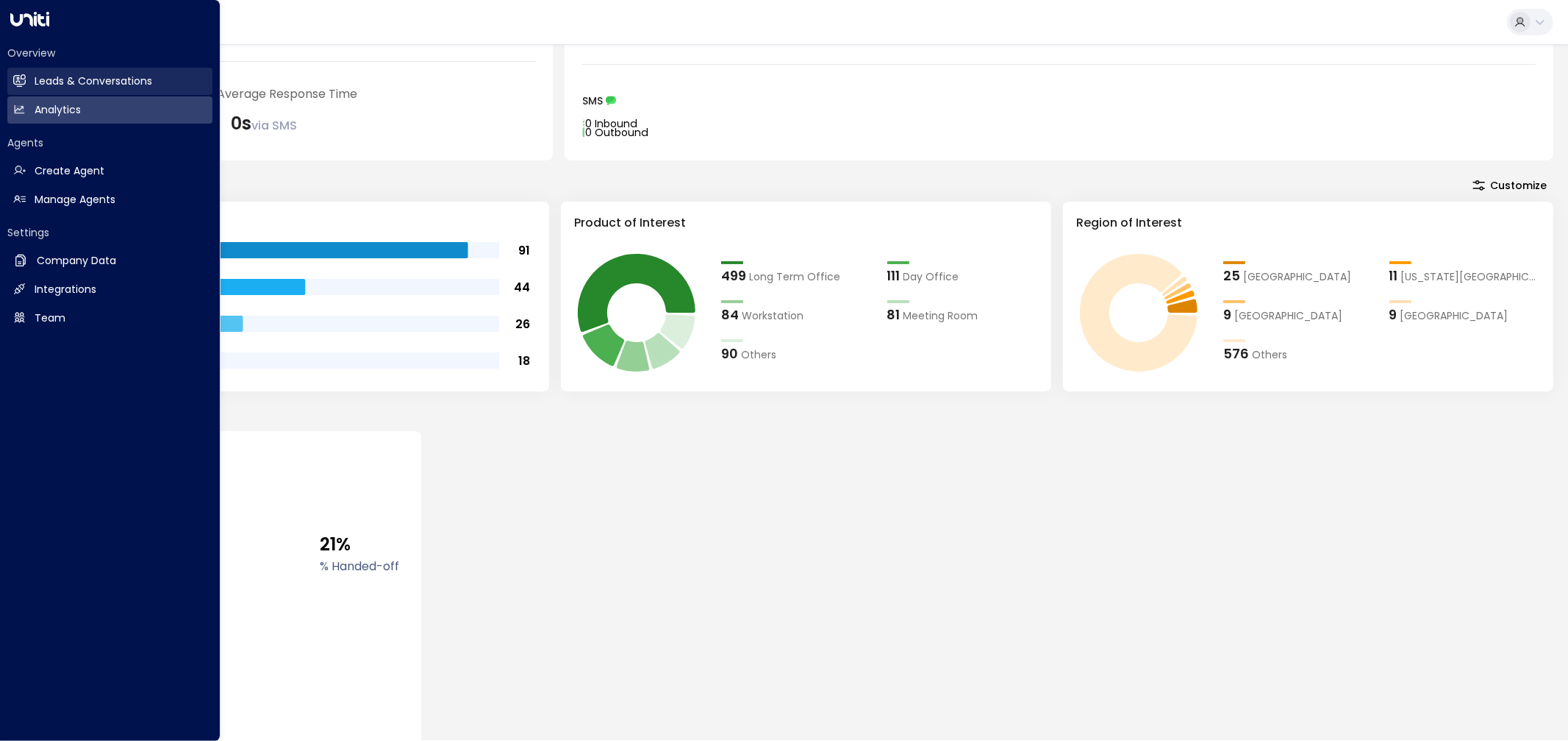
click at [23, 70] on link "Leads & Conversations Leads & Conversations" at bounding box center [109, 82] width 205 height 28
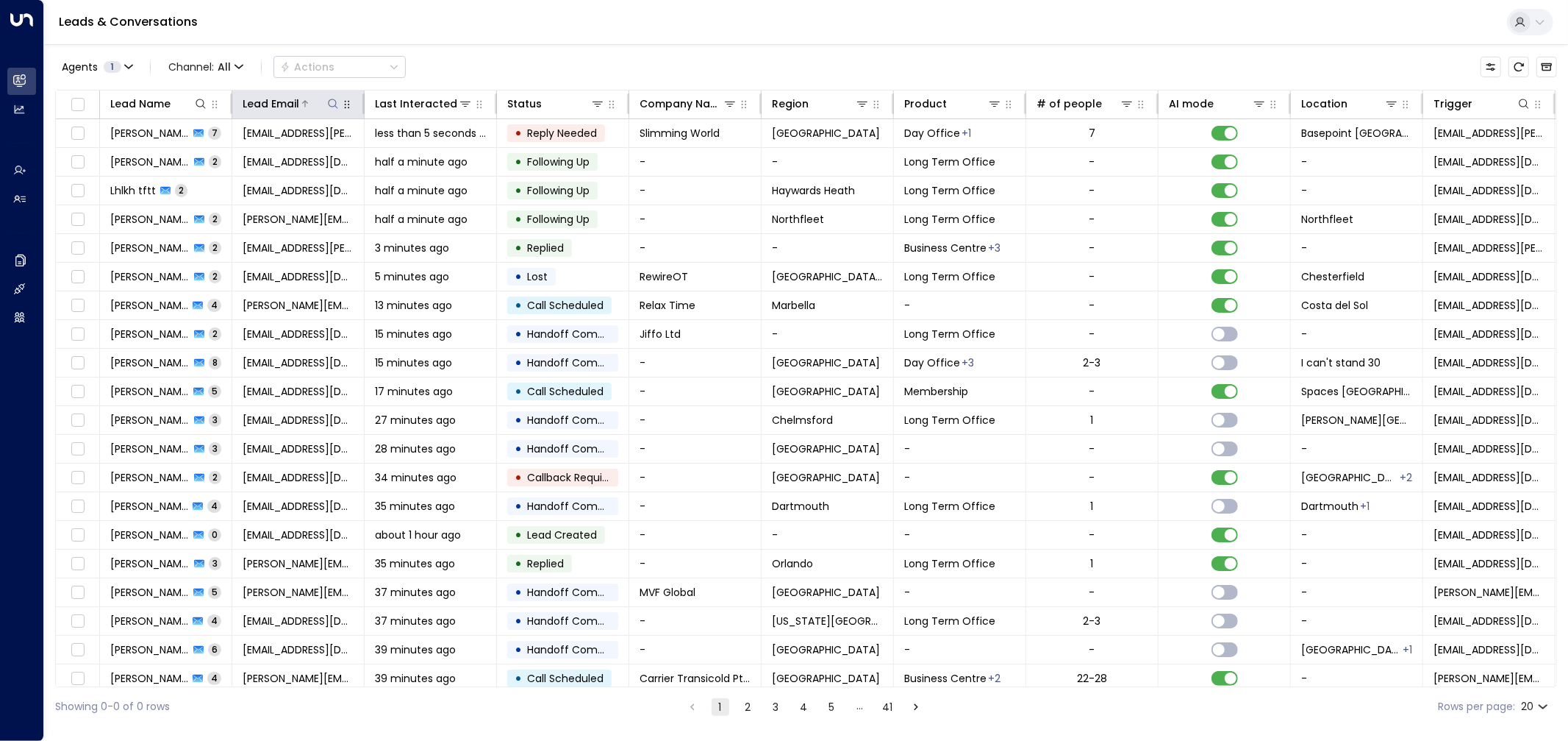
click at [332, 103] on icon at bounding box center [333, 104] width 12 height 12
type input "**********"
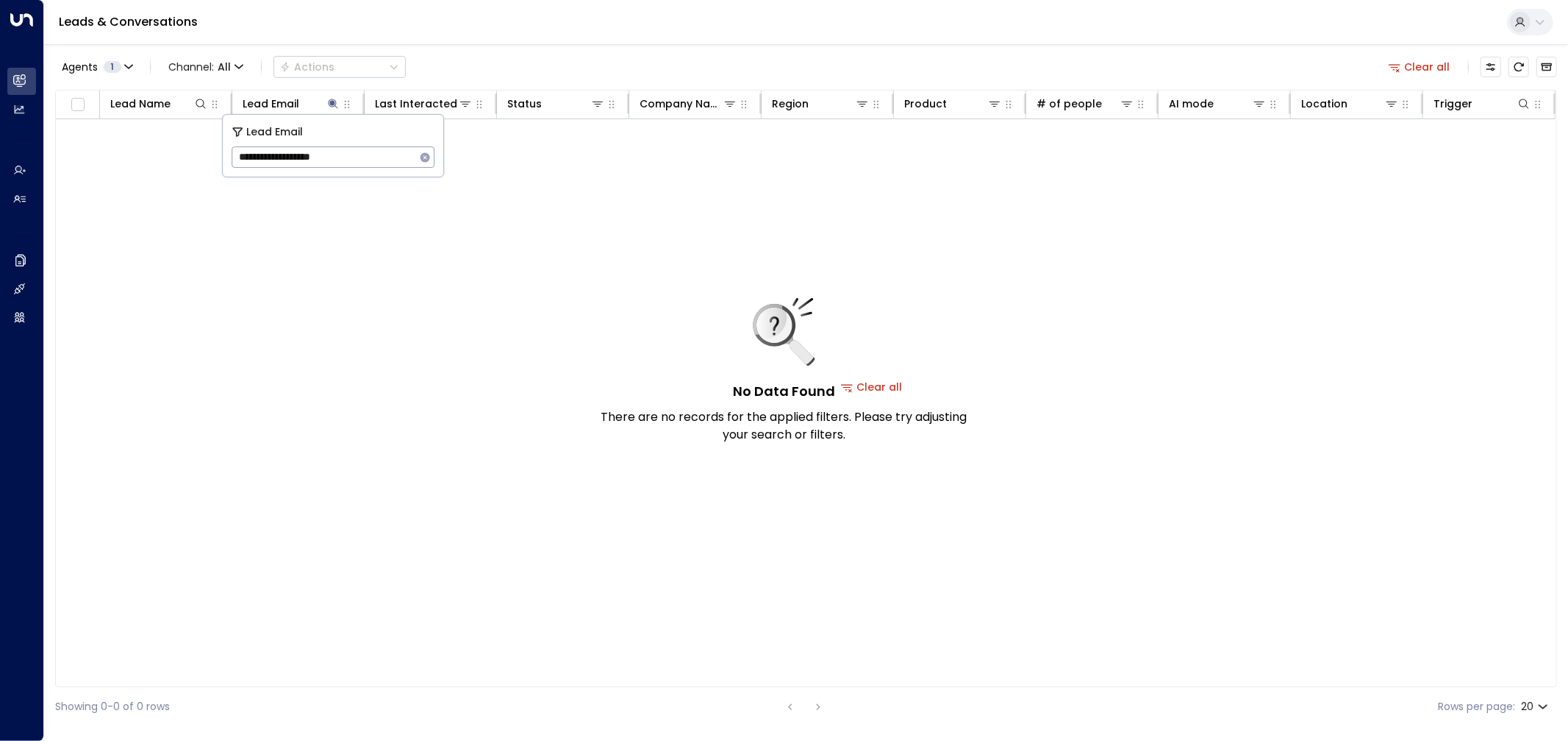
click at [424, 164] on button "button" at bounding box center [424, 157] width 19 height 19
click at [149, 11] on div "Leads & Conversations" at bounding box center [807, 22] width 1525 height 44
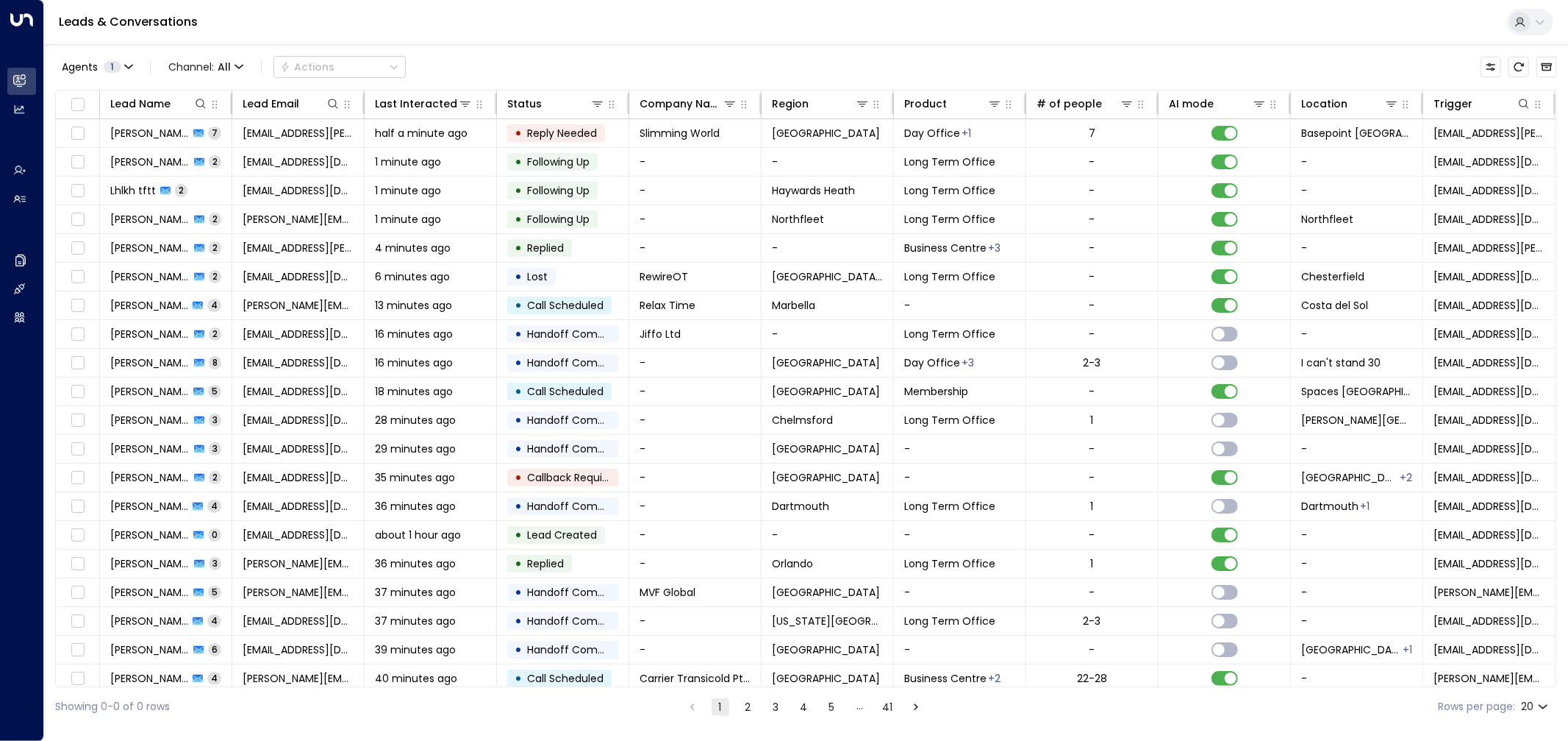
click at [149, 31] on div "Leads & Conversations" at bounding box center [807, 22] width 1525 height 44
click at [151, 12] on div "Leads & Conversations" at bounding box center [807, 22] width 1525 height 44
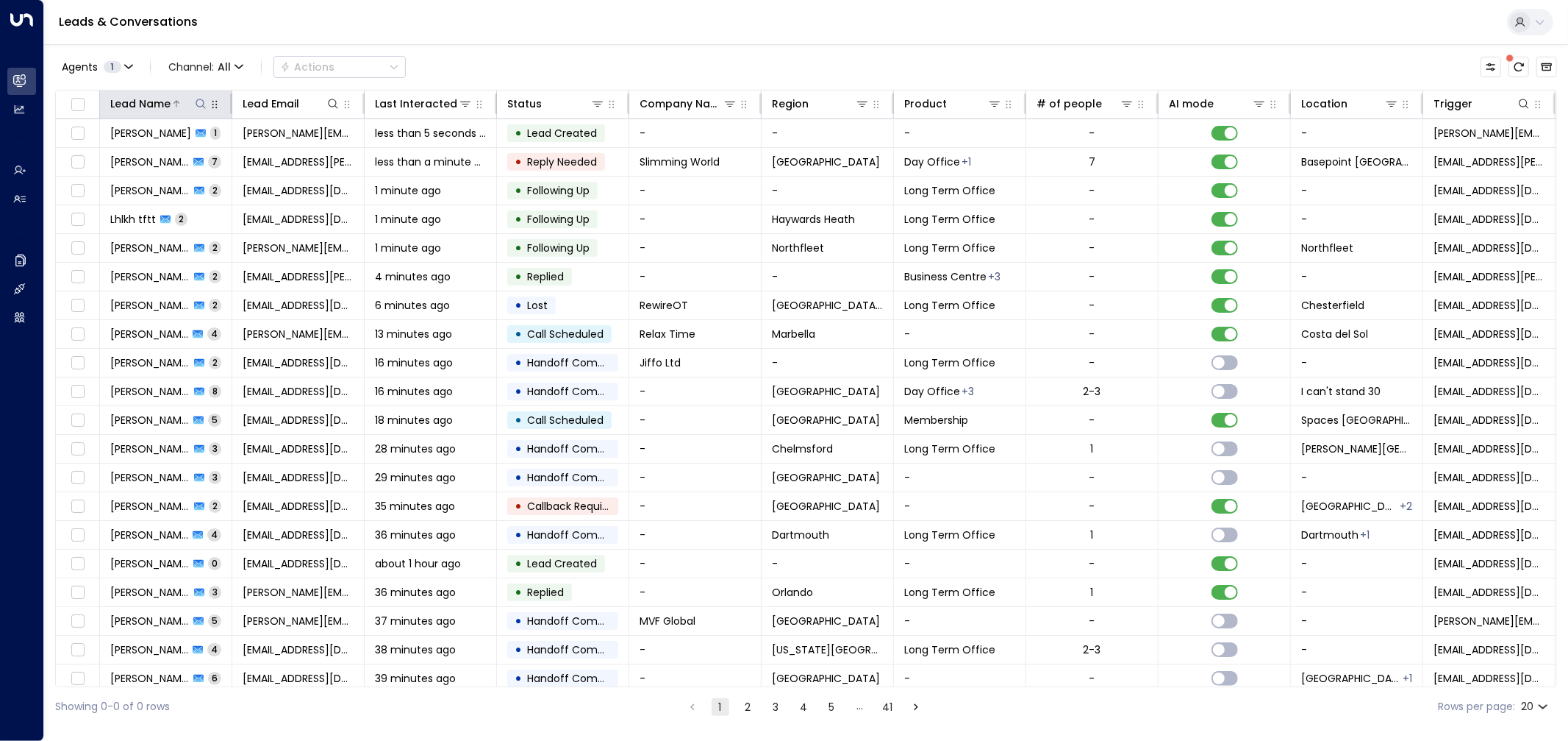
click at [195, 107] on icon at bounding box center [201, 104] width 12 height 12
click at [114, 161] on input "**********" at bounding box center [191, 157] width 183 height 28
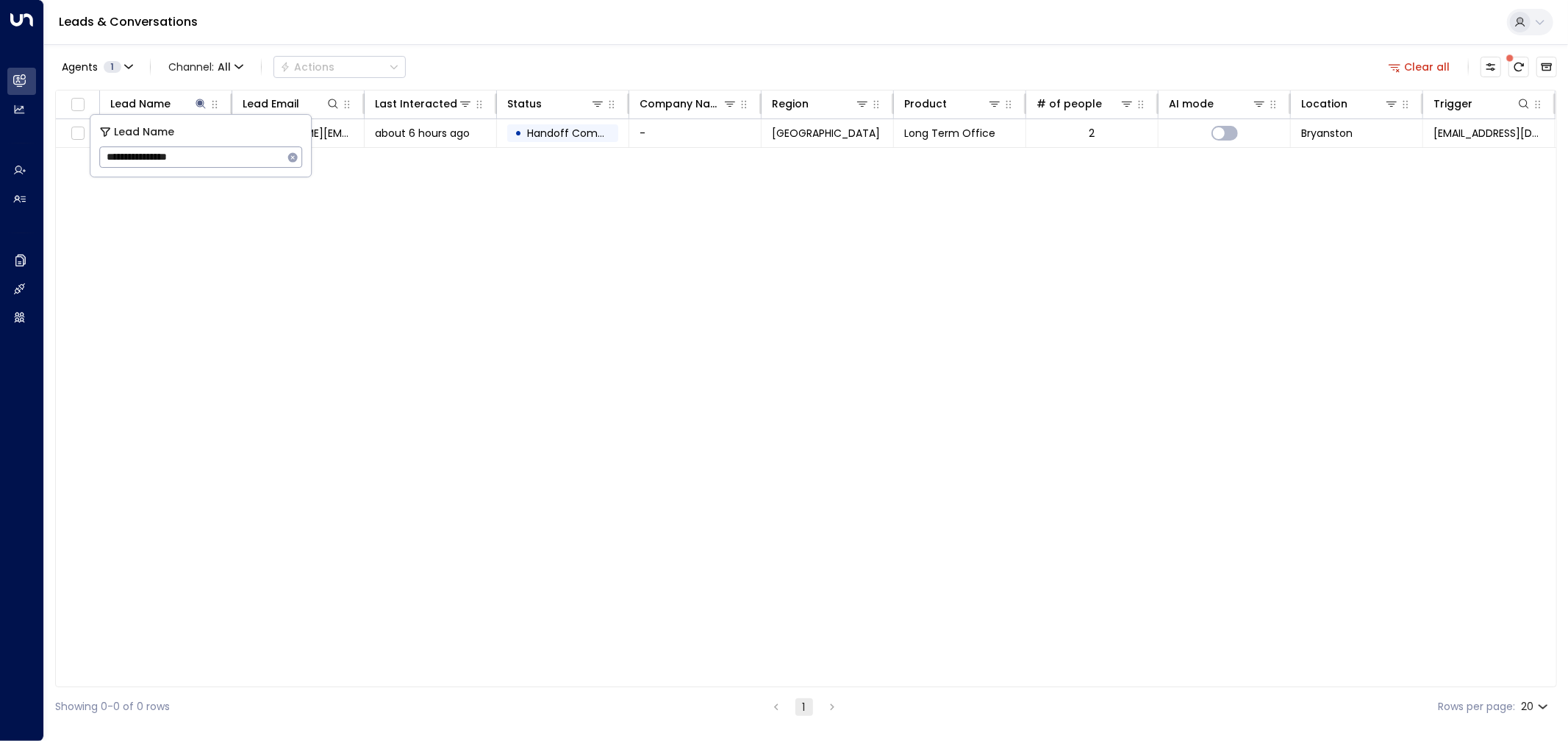
type input "**********"
click at [234, 152] on input "**********" at bounding box center [191, 157] width 183 height 28
click at [493, 55] on div "Agents 1 Channel: All Actions Clear all" at bounding box center [806, 66] width 1502 height 31
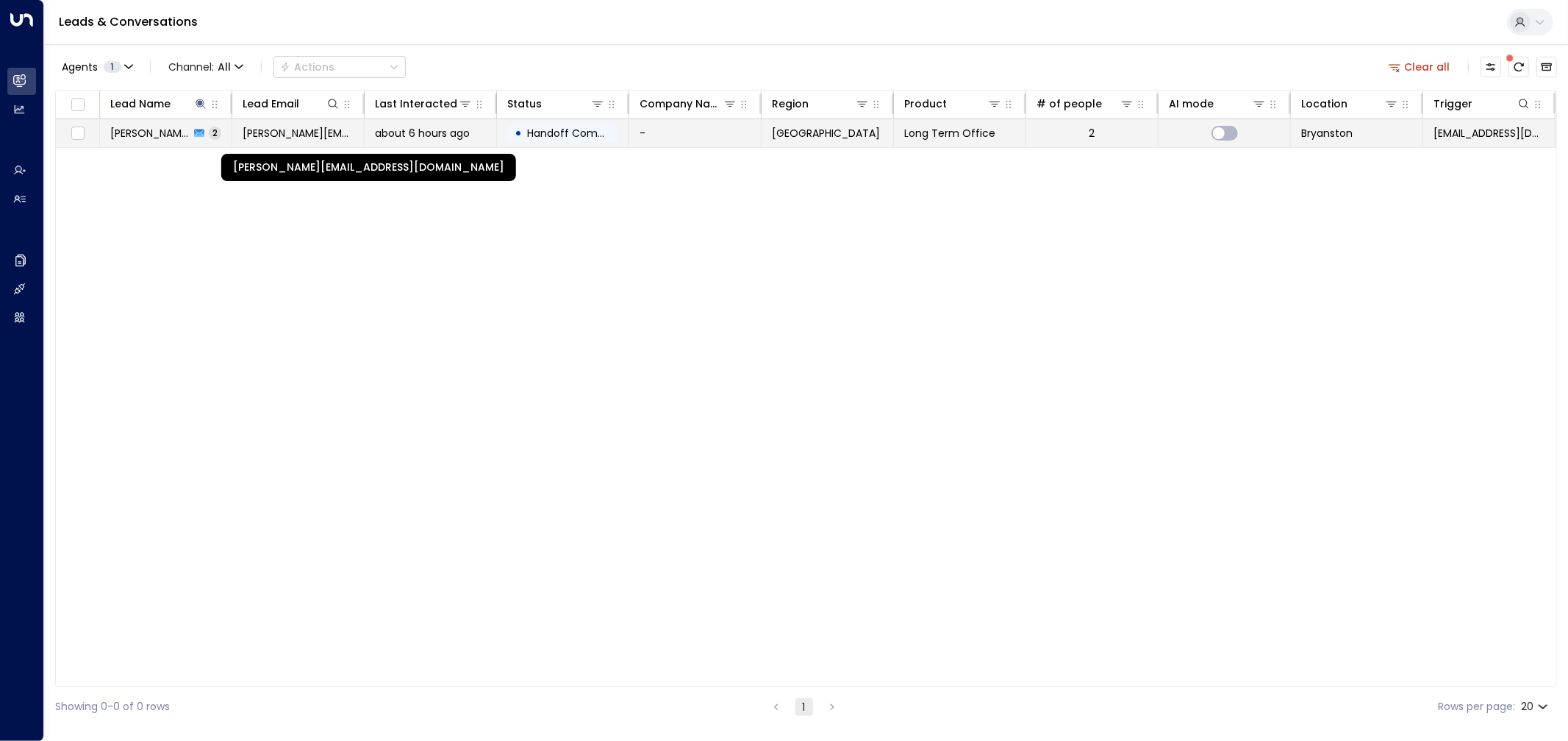
click at [299, 129] on font "[PERSON_NAME][EMAIL_ADDRESS][DOMAIN_NAME]" at bounding box center [368, 133] width 250 height 15
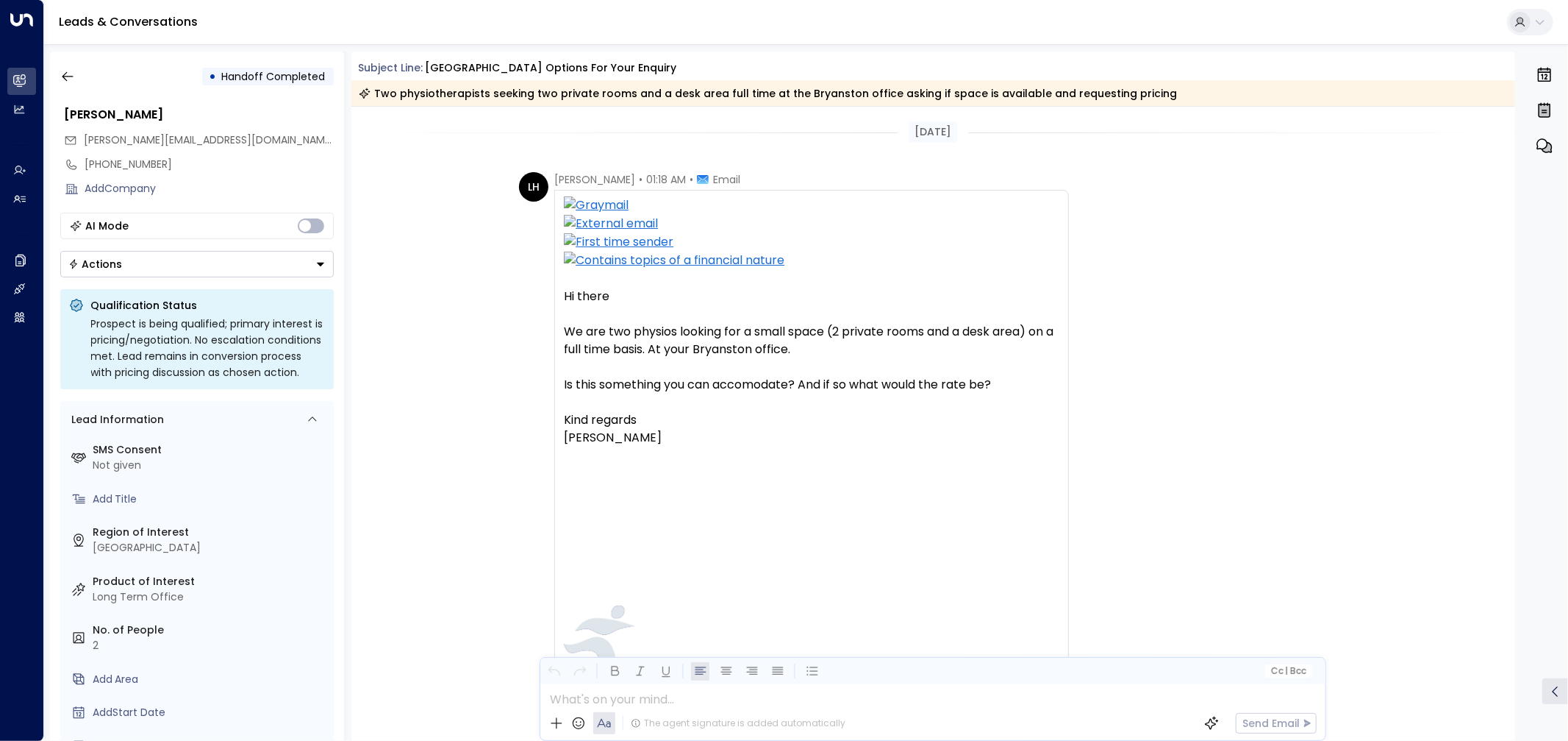
click at [469, 399] on div "LH Lindsay Hodgkinson • 01:18 AM • Email Hi there We are two physios looking fo…" at bounding box center [933, 673] width 1165 height 1003
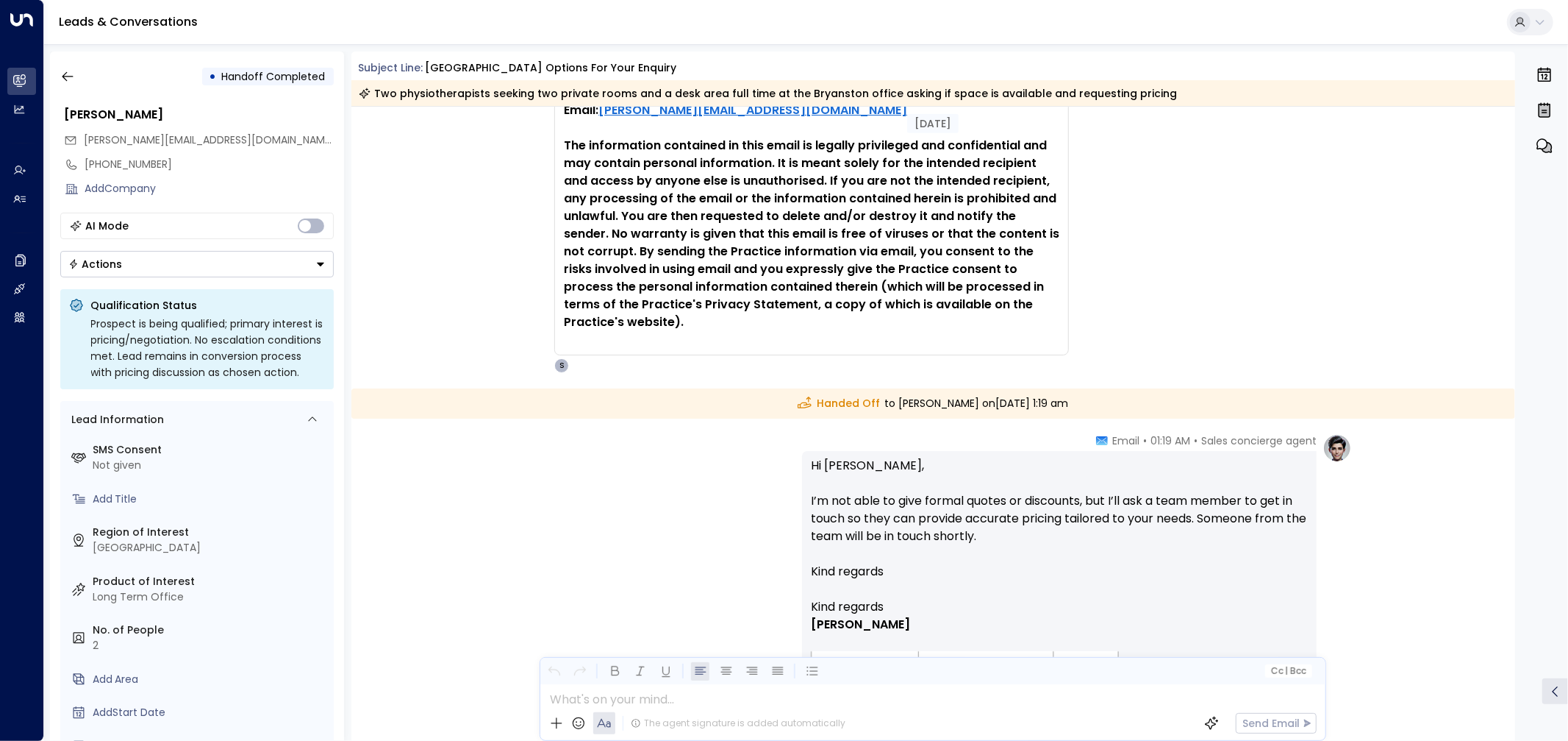
scroll to position [938, 0]
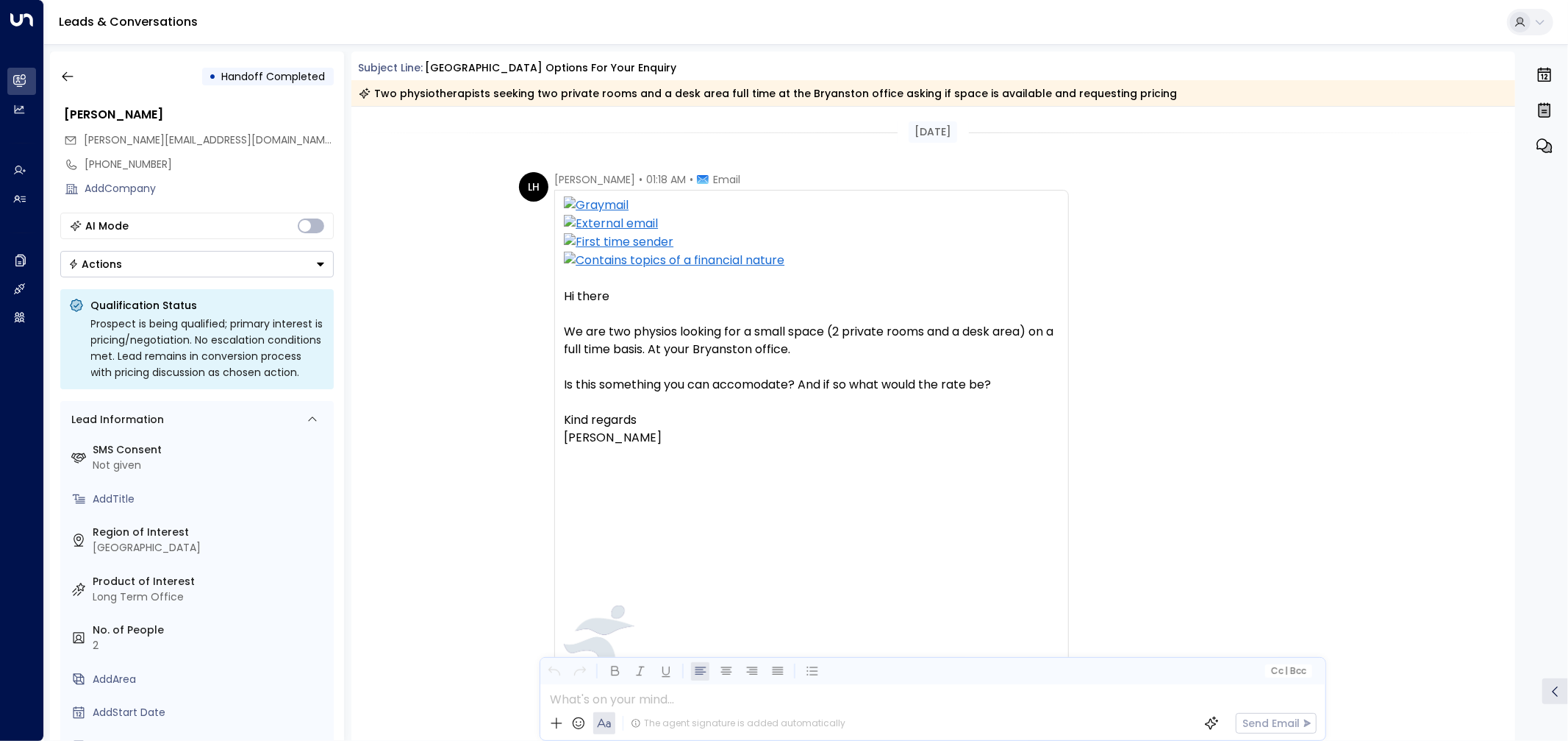
scroll to position [938, 0]
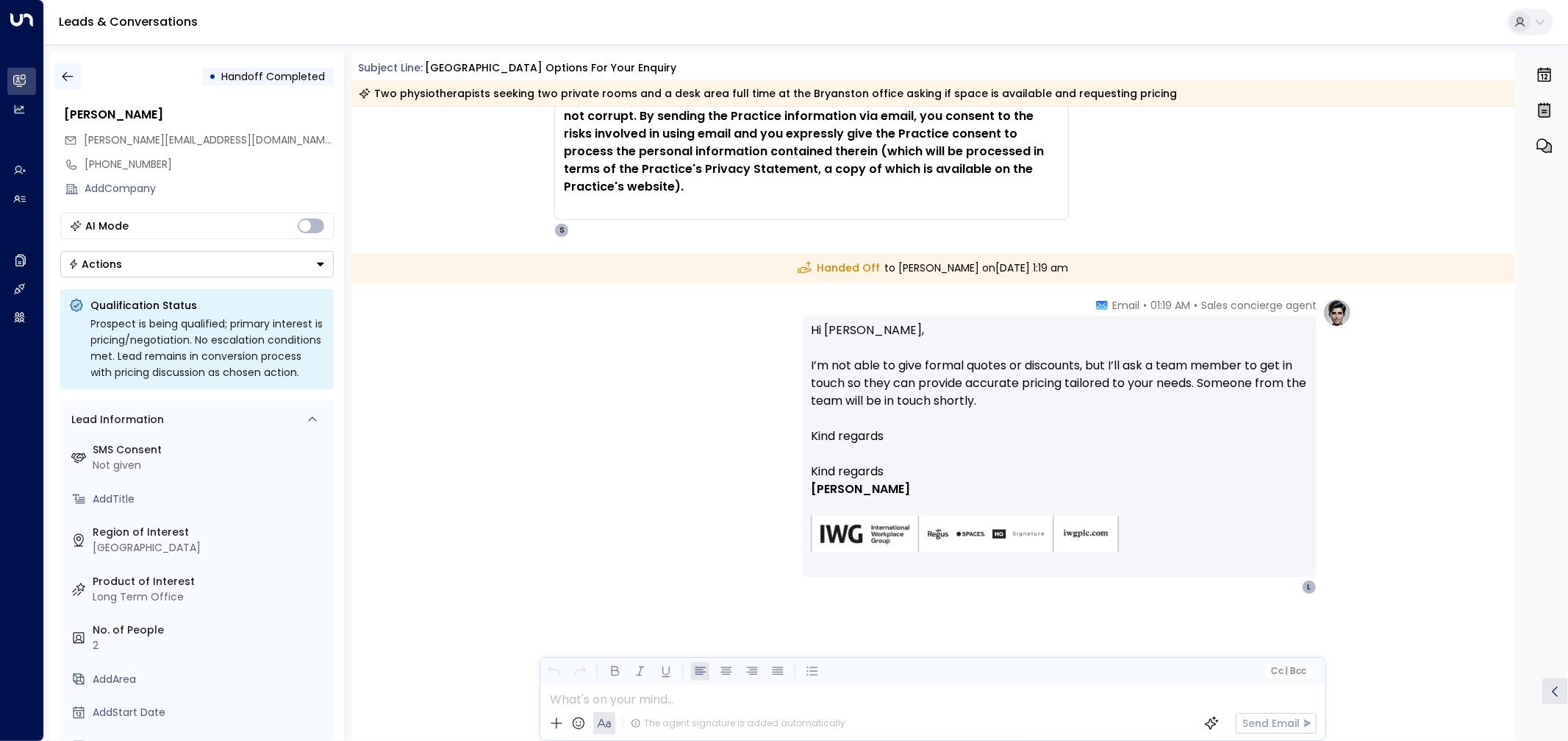
click at [68, 77] on icon "button" at bounding box center [67, 77] width 11 height 10
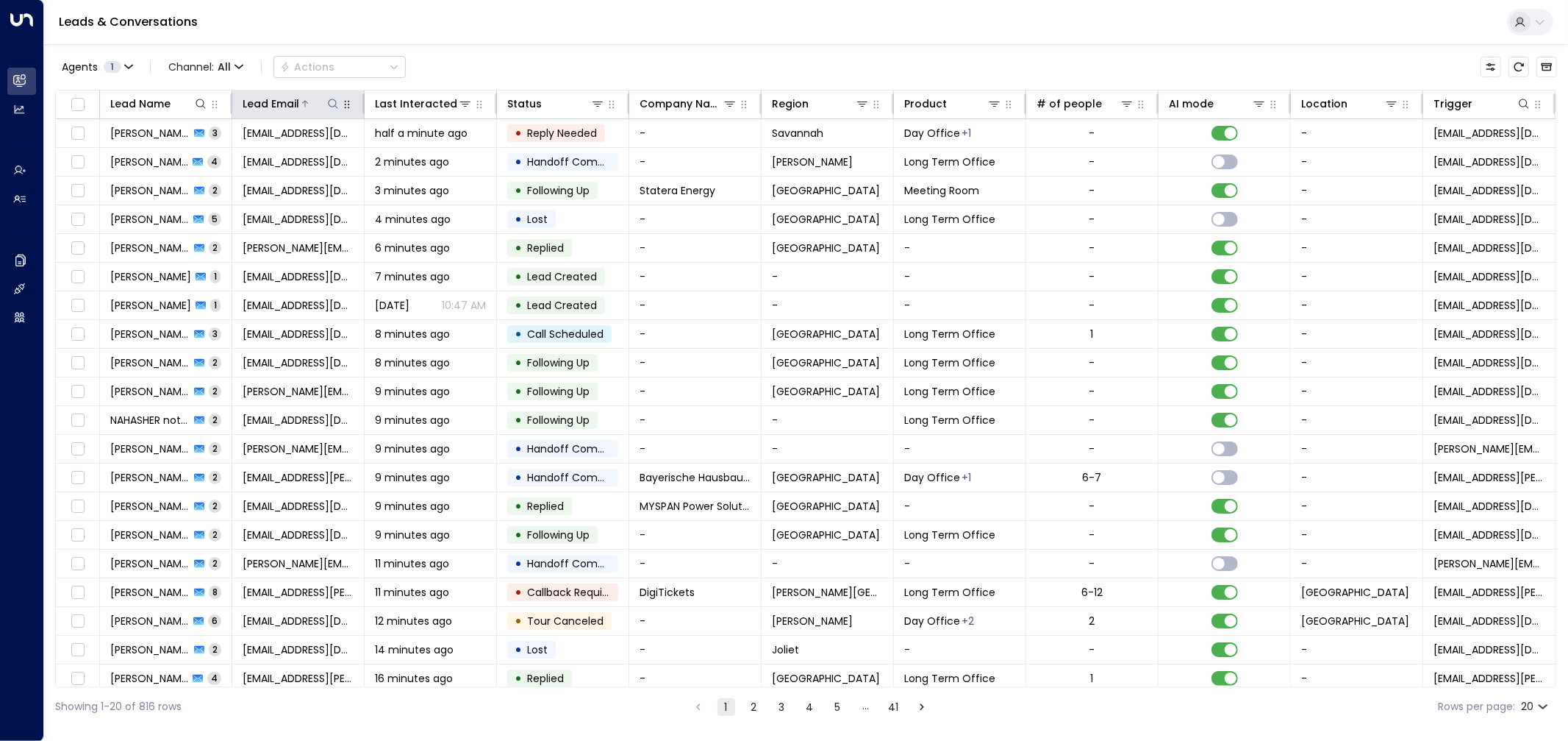
click at [333, 102] on icon at bounding box center [333, 104] width 12 height 12
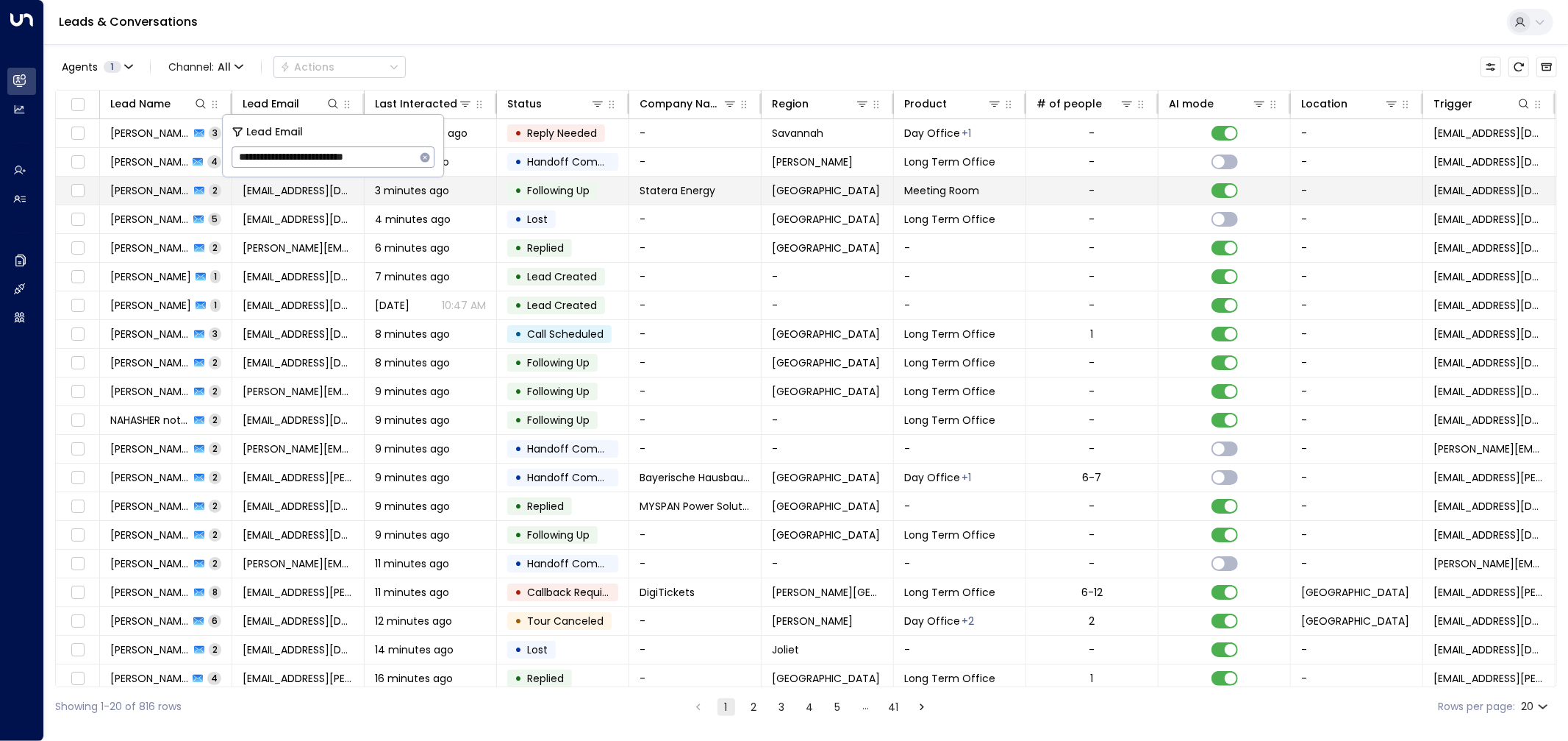
type input "**********"
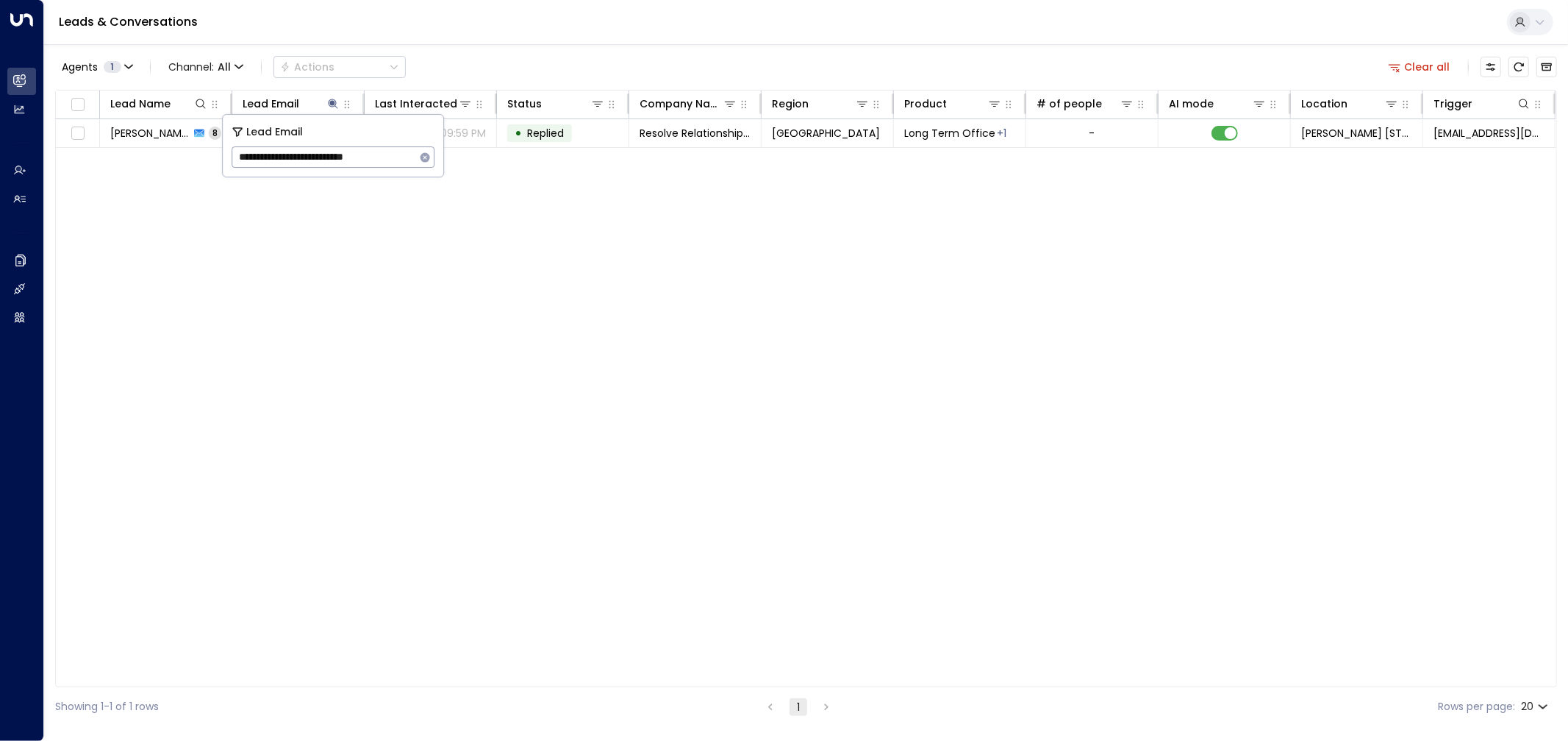
click at [561, 229] on div "Lead Name Lead Email Last Interacted Status Company Name Region Product # of pe…" at bounding box center [806, 388] width 1502 height 597
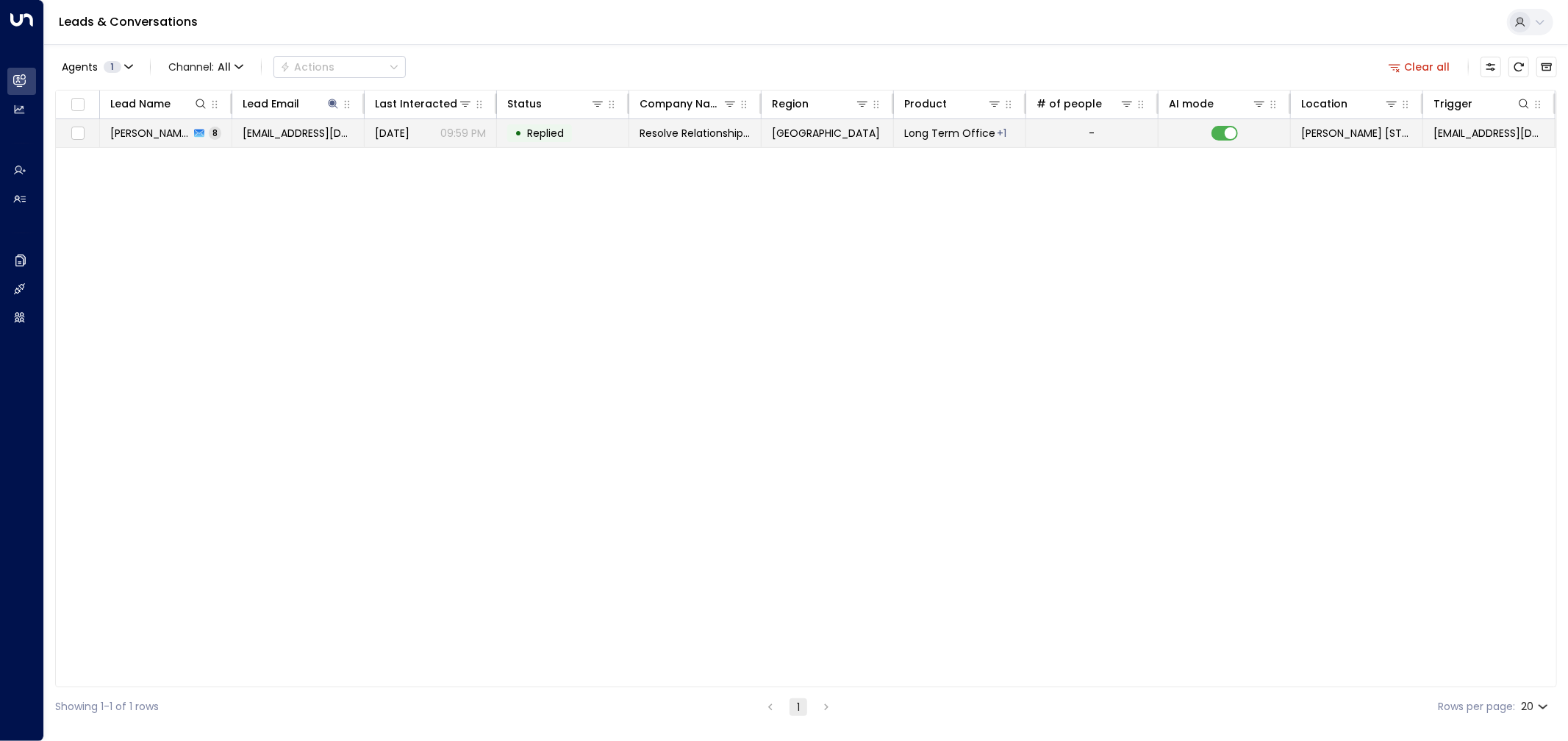
click at [409, 134] on span "[DATE]" at bounding box center [392, 133] width 35 height 15
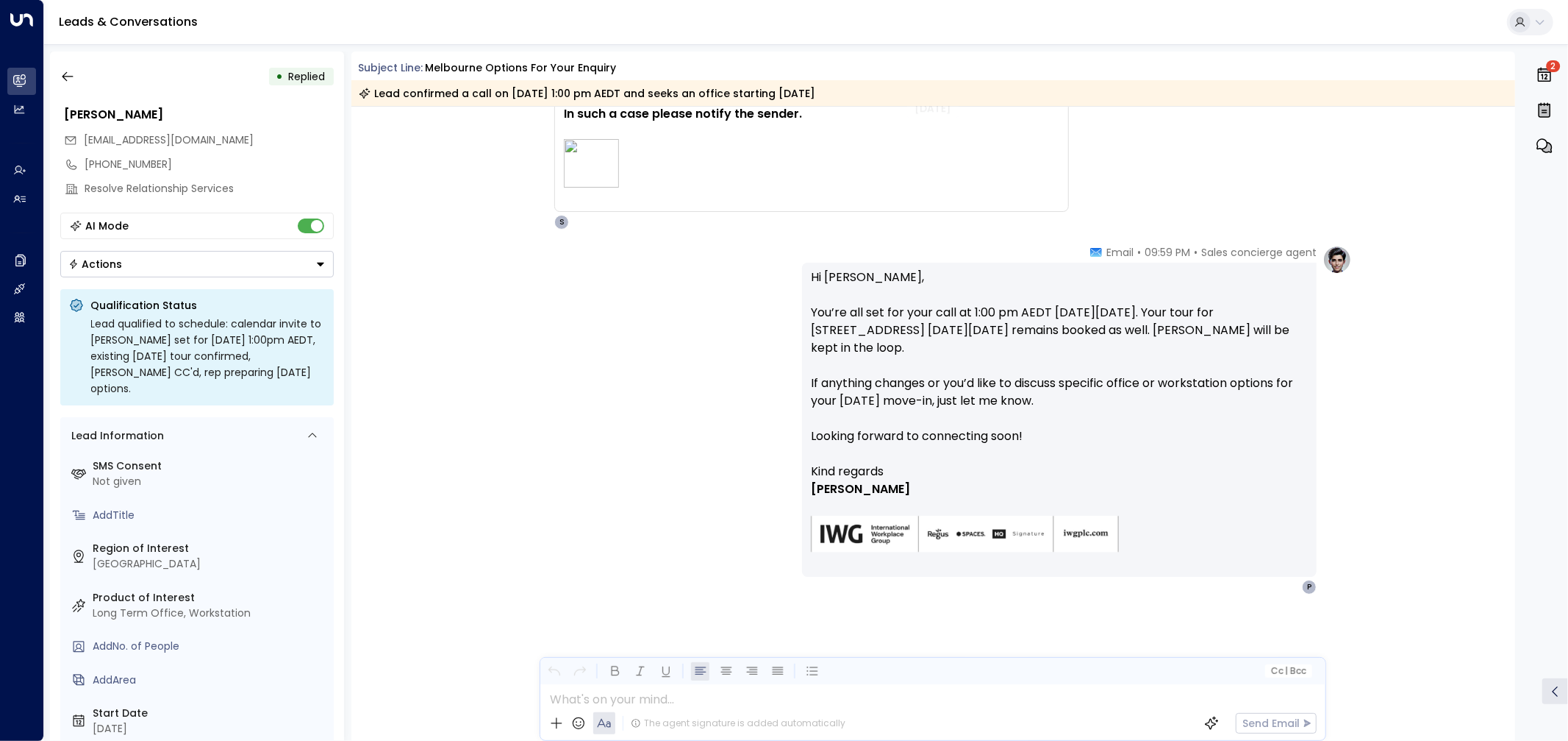
scroll to position [3039, 0]
click at [60, 72] on icon "button" at bounding box center [67, 76] width 15 height 15
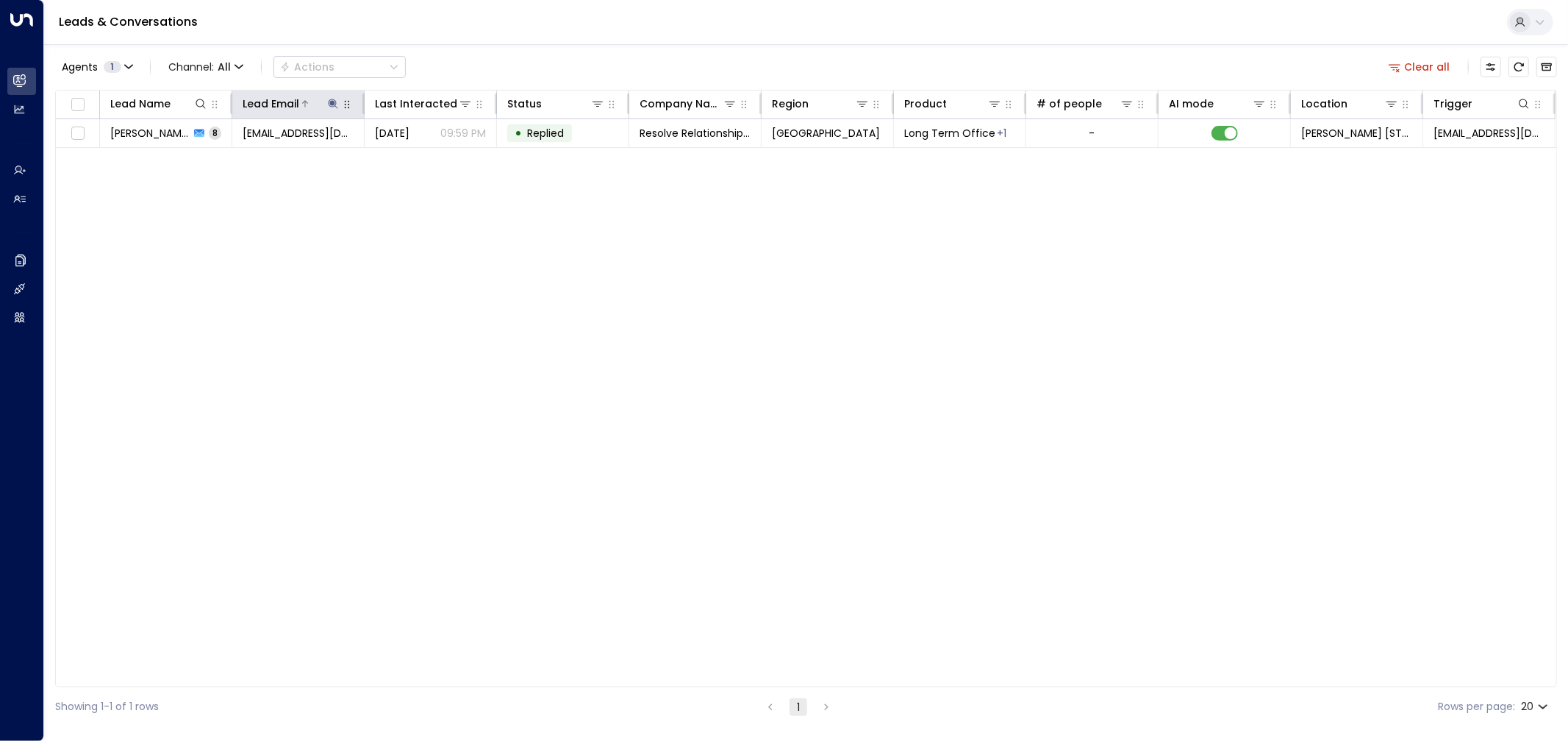
click at [331, 106] on icon at bounding box center [333, 104] width 10 height 10
drag, startPoint x: 347, startPoint y: 157, endPoint x: 228, endPoint y: 155, distance: 119.0
click at [228, 155] on div "**********" at bounding box center [333, 145] width 221 height 62
paste input "text"
type input "**********"
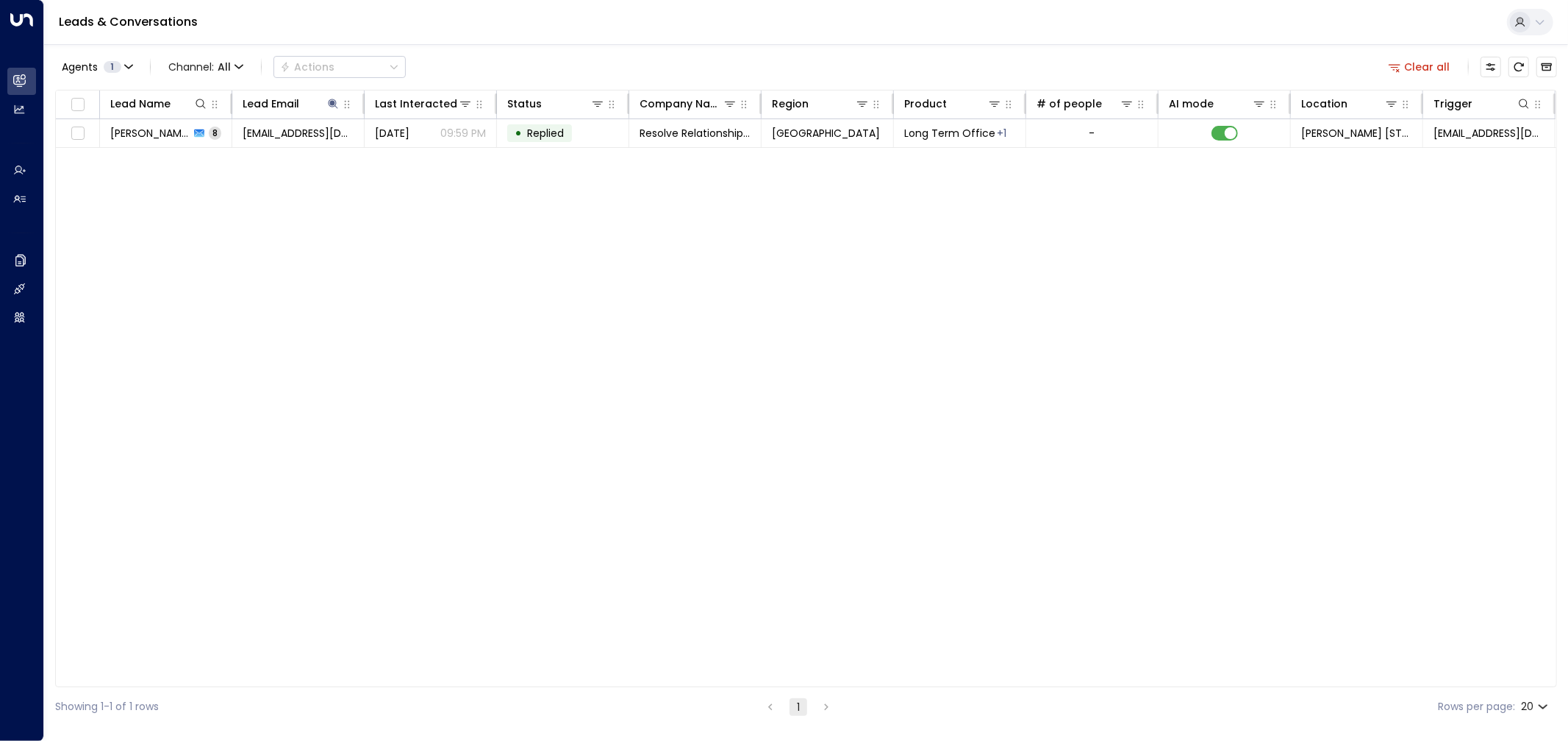
click at [317, 251] on div "Lead Name Lead Email Last Interacted Status Company Name Region Product # of pe…" at bounding box center [806, 388] width 1502 height 597
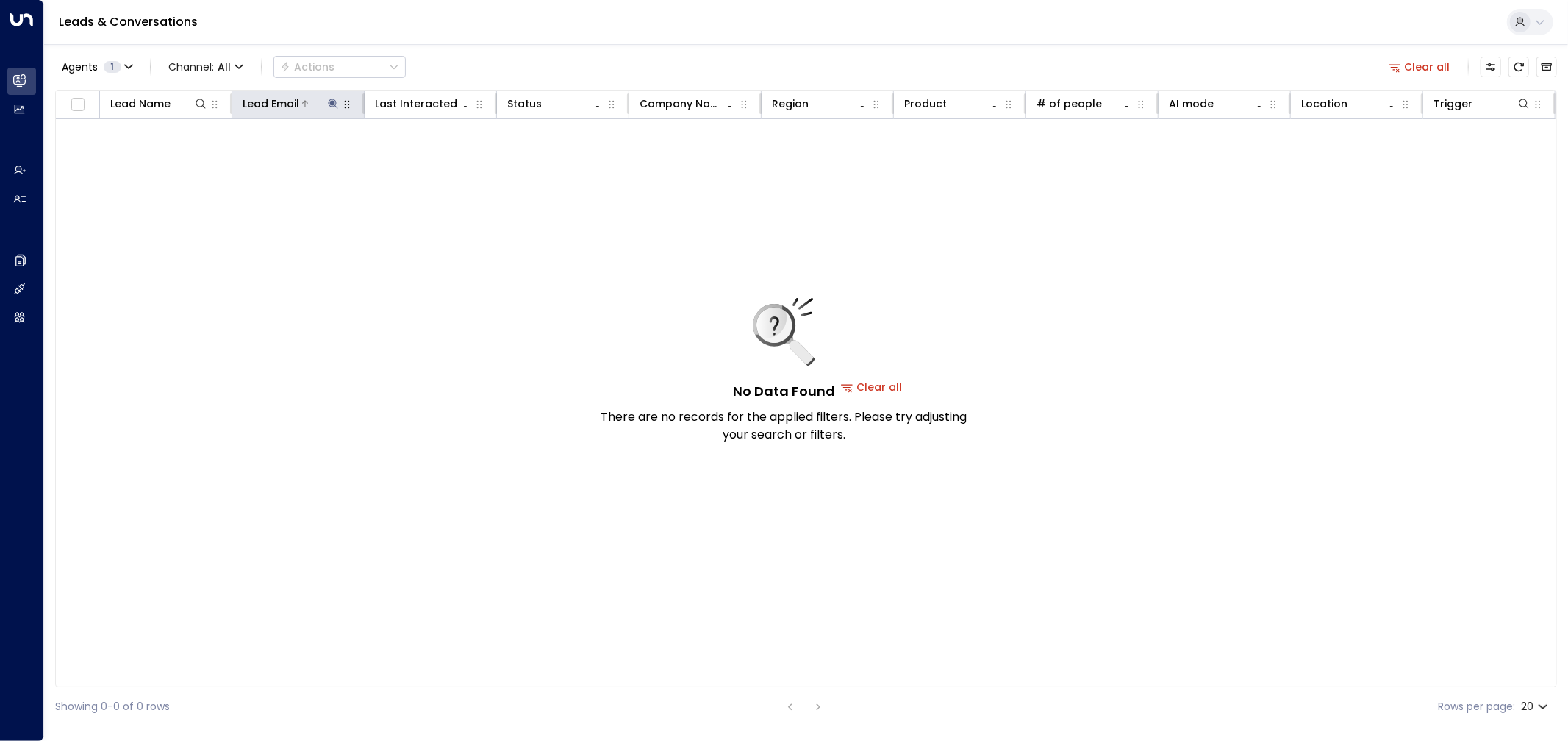
click at [333, 107] on icon at bounding box center [333, 104] width 12 height 12
drag, startPoint x: 366, startPoint y: 161, endPoint x: 232, endPoint y: 159, distance: 134.0
click at [233, 159] on input "**********" at bounding box center [323, 157] width 183 height 28
click at [357, 410] on div "No Data Found There are no records for the applied filters. Please try adjustin…" at bounding box center [872, 387] width 1632 height 535
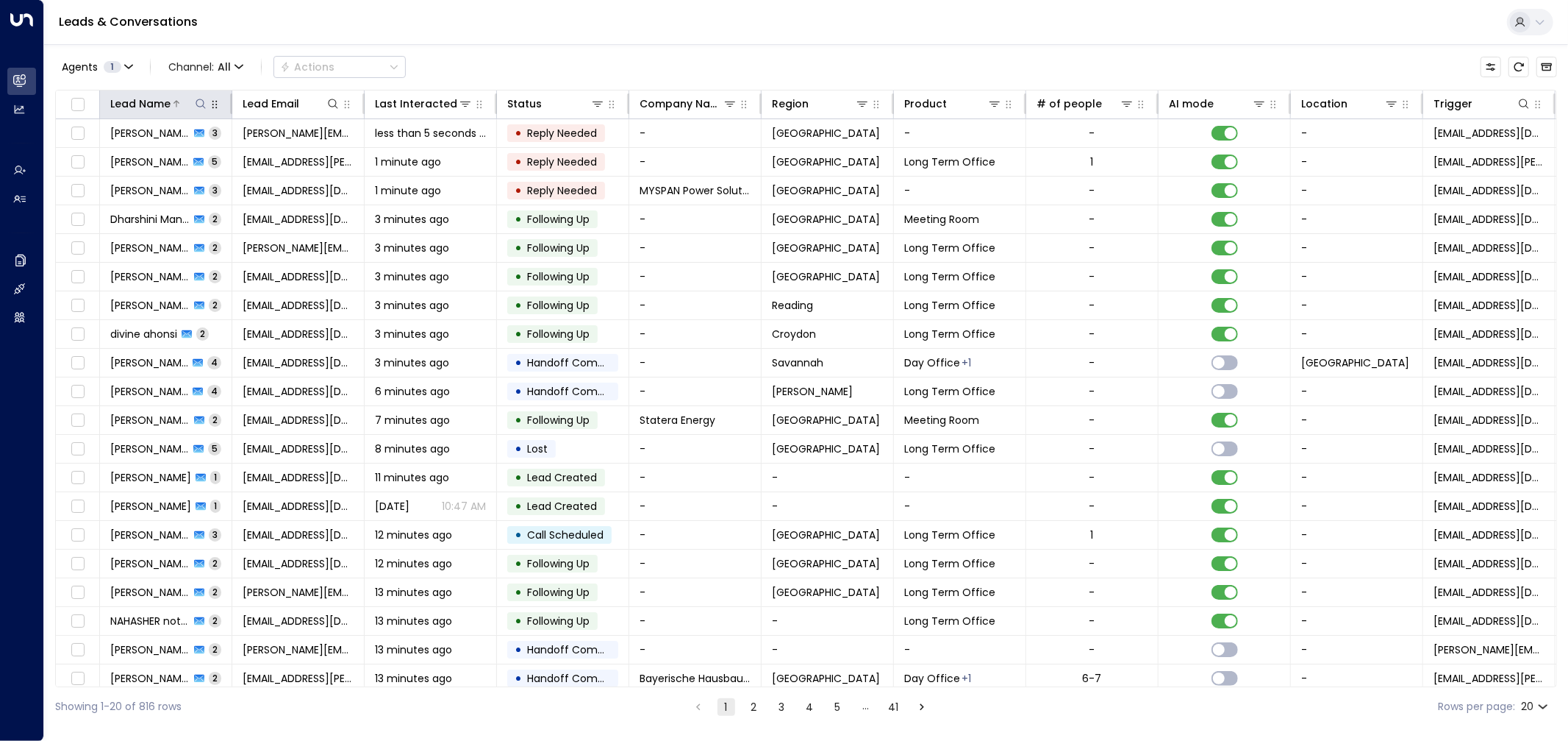
click at [197, 102] on icon at bounding box center [201, 104] width 12 height 12
type input "**********"
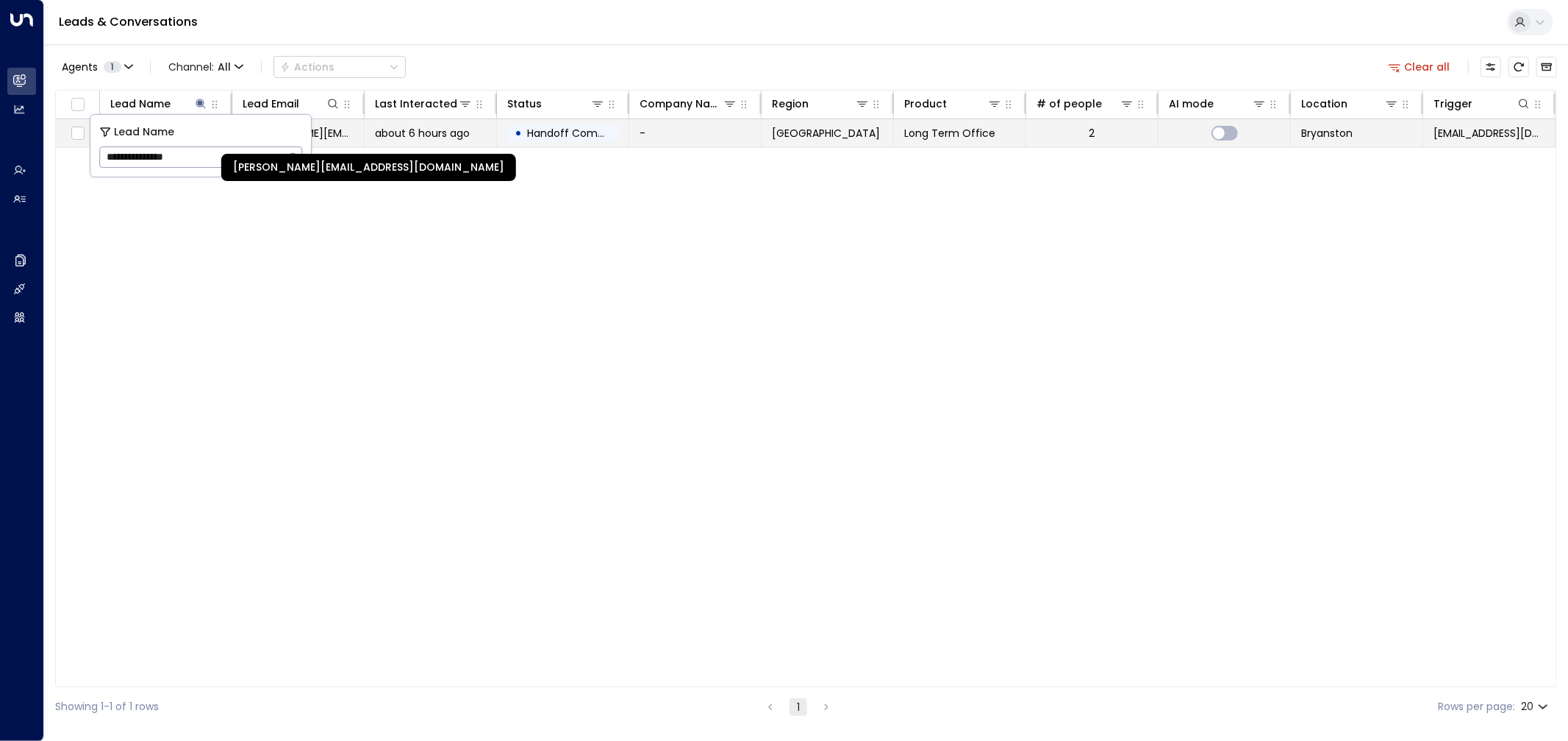
click at [339, 136] on span "[PERSON_NAME][EMAIL_ADDRESS][DOMAIN_NAME]" at bounding box center [298, 133] width 111 height 15
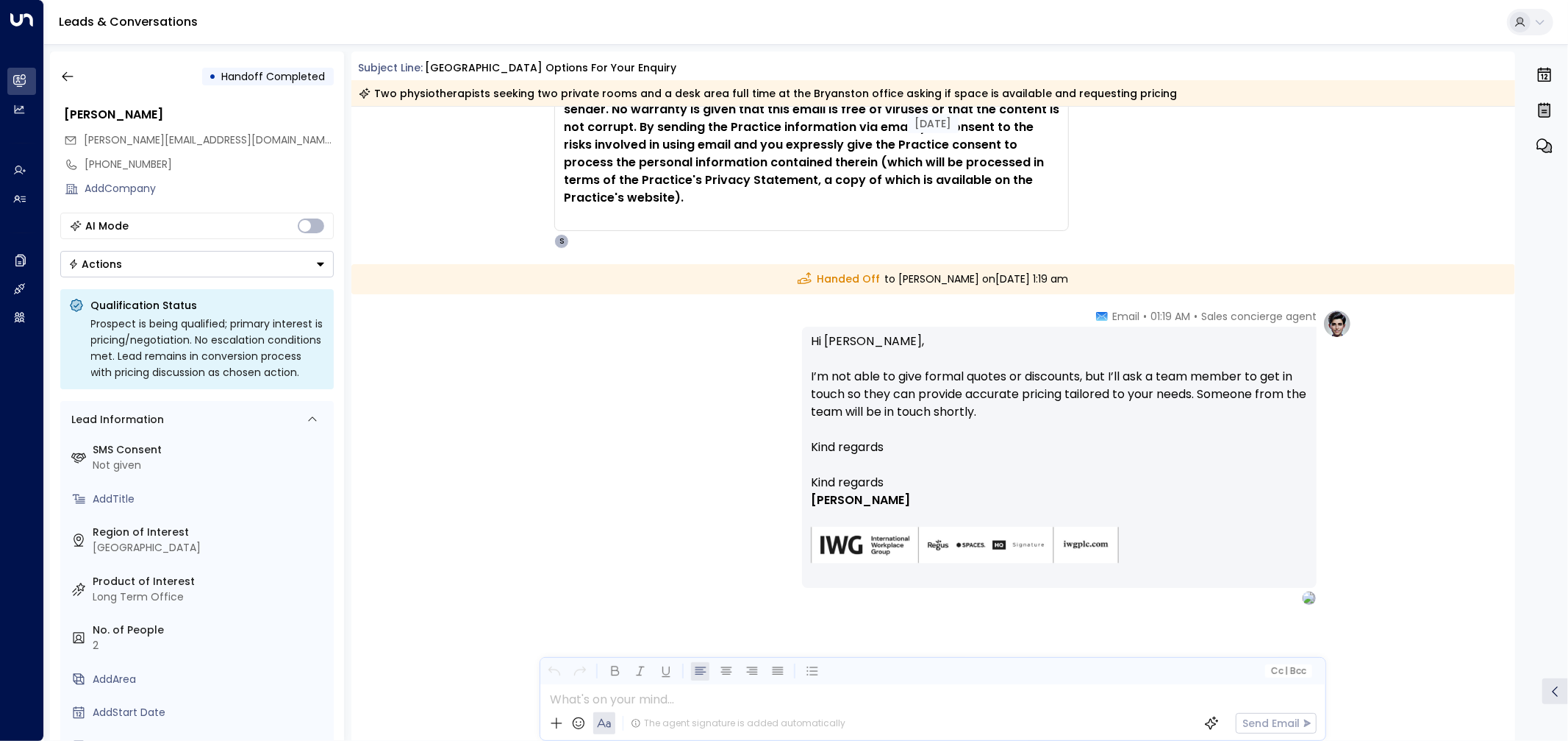
scroll to position [938, 0]
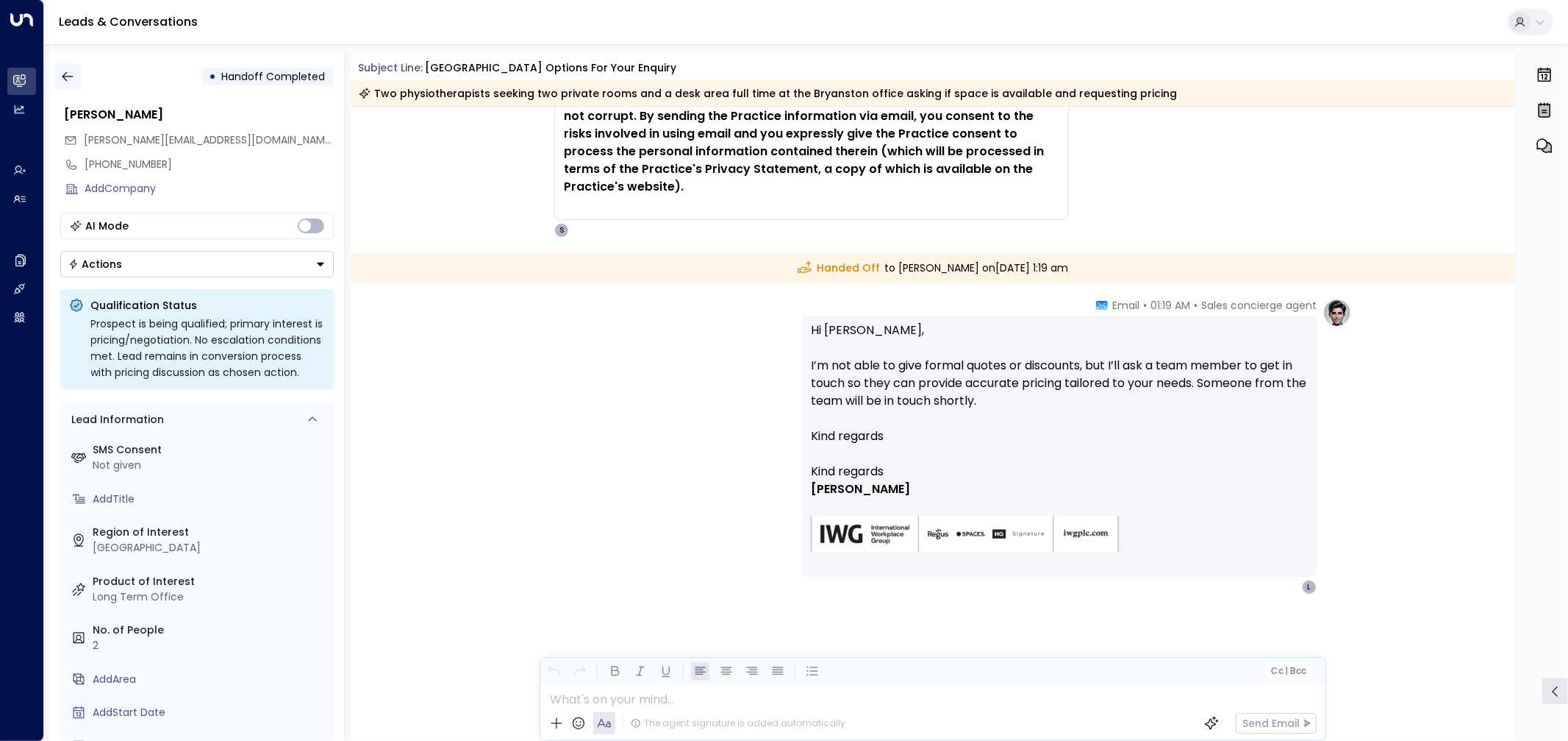
click at [63, 79] on icon "button" at bounding box center [67, 76] width 15 height 15
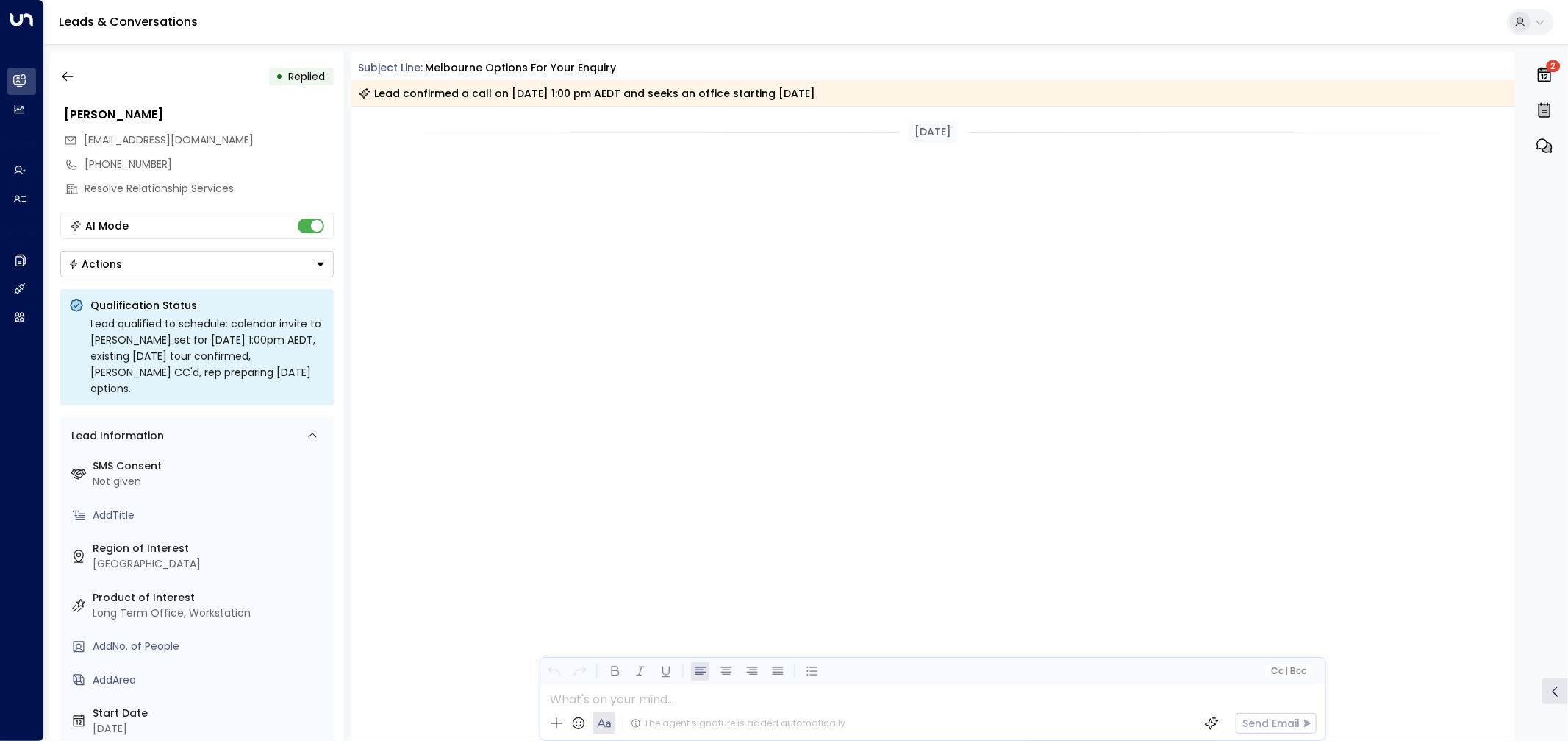
scroll to position [2552, 0]
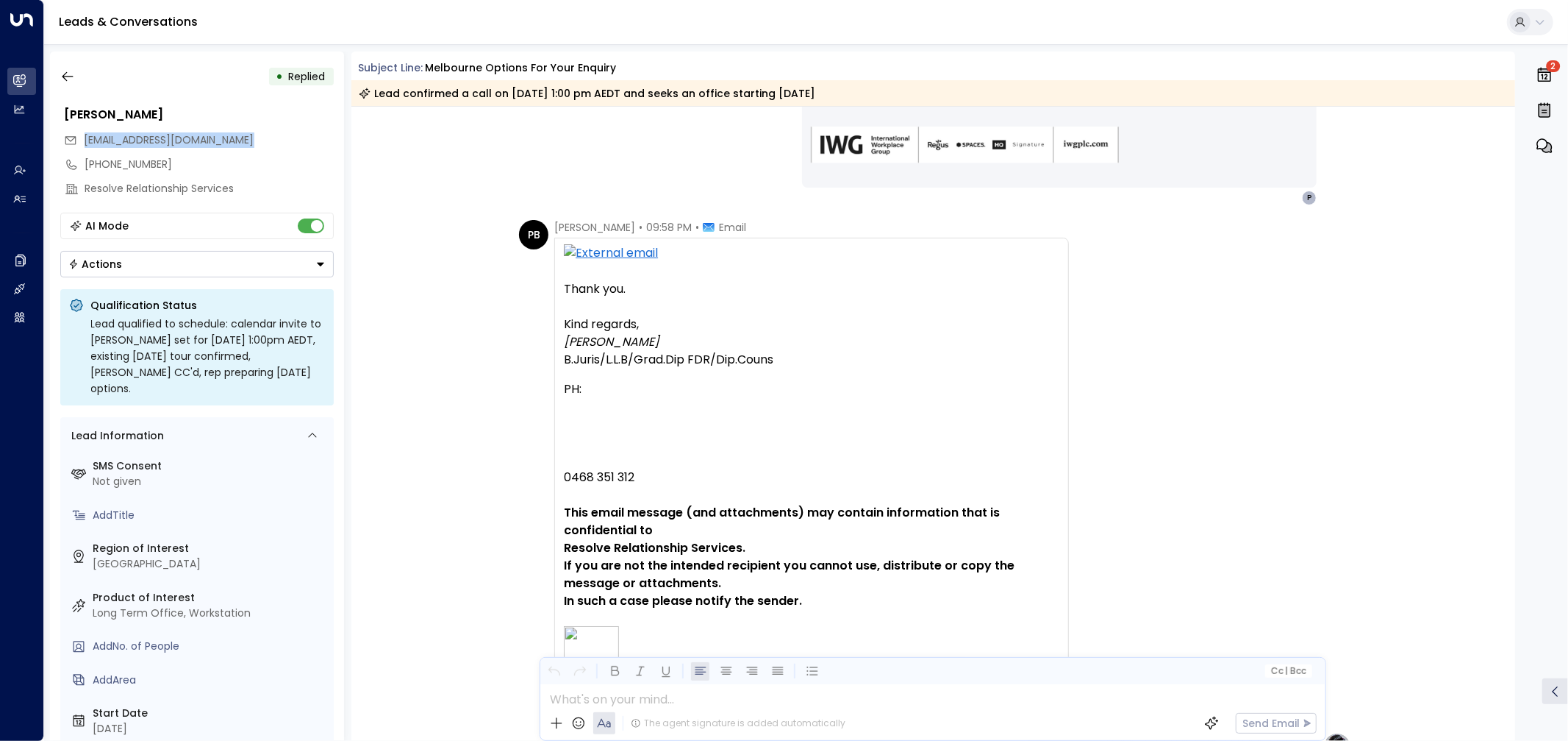
drag, startPoint x: 264, startPoint y: 143, endPoint x: 86, endPoint y: 145, distance: 178.0
click at [86, 145] on div "[EMAIL_ADDRESS][DOMAIN_NAME]" at bounding box center [199, 140] width 270 height 25
copy span "[EMAIL_ADDRESS][DOMAIN_NAME]"
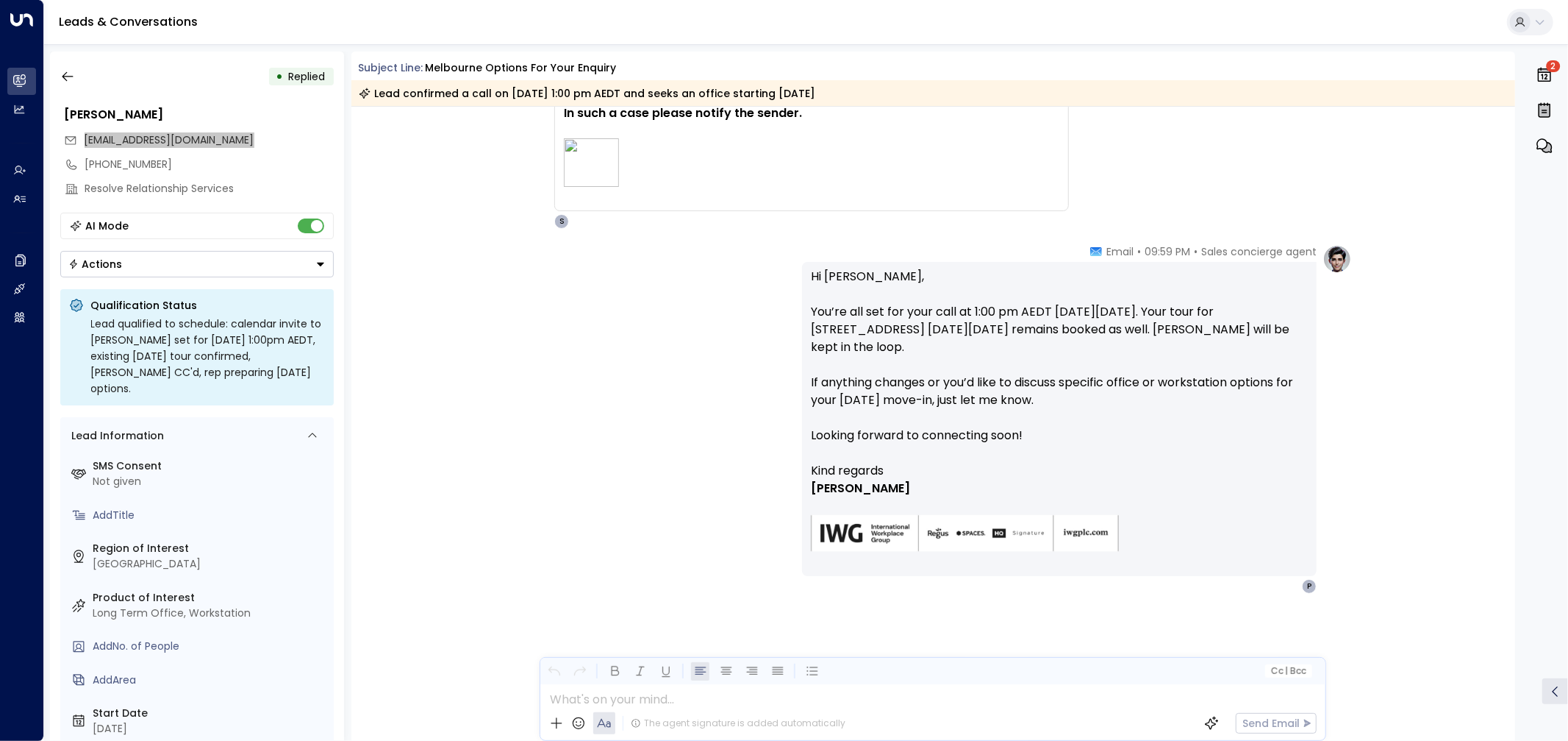
scroll to position [3039, 0]
drag, startPoint x: 809, startPoint y: 317, endPoint x: 1098, endPoint y: 401, distance: 301.0
click at [1098, 401] on p "Hi Pauline, You’re all set for your call at 1:00 pm AEDT on Monday, 20 October.…" at bounding box center [1059, 365] width 497 height 194
copy p "You’re all set for your call at 1:00 pm AEDT on Monday, 20 October. Your tour f…"
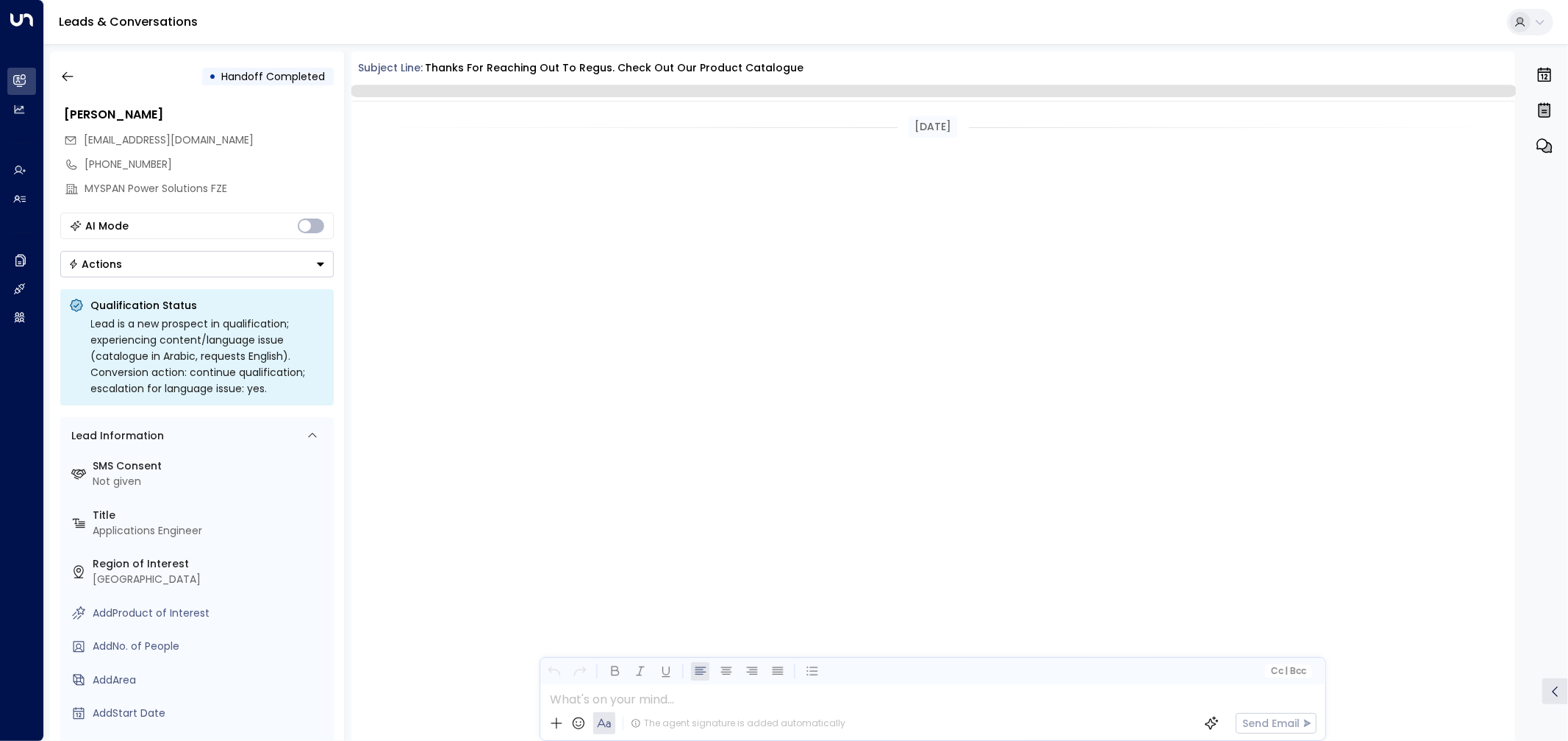
scroll to position [2606, 0]
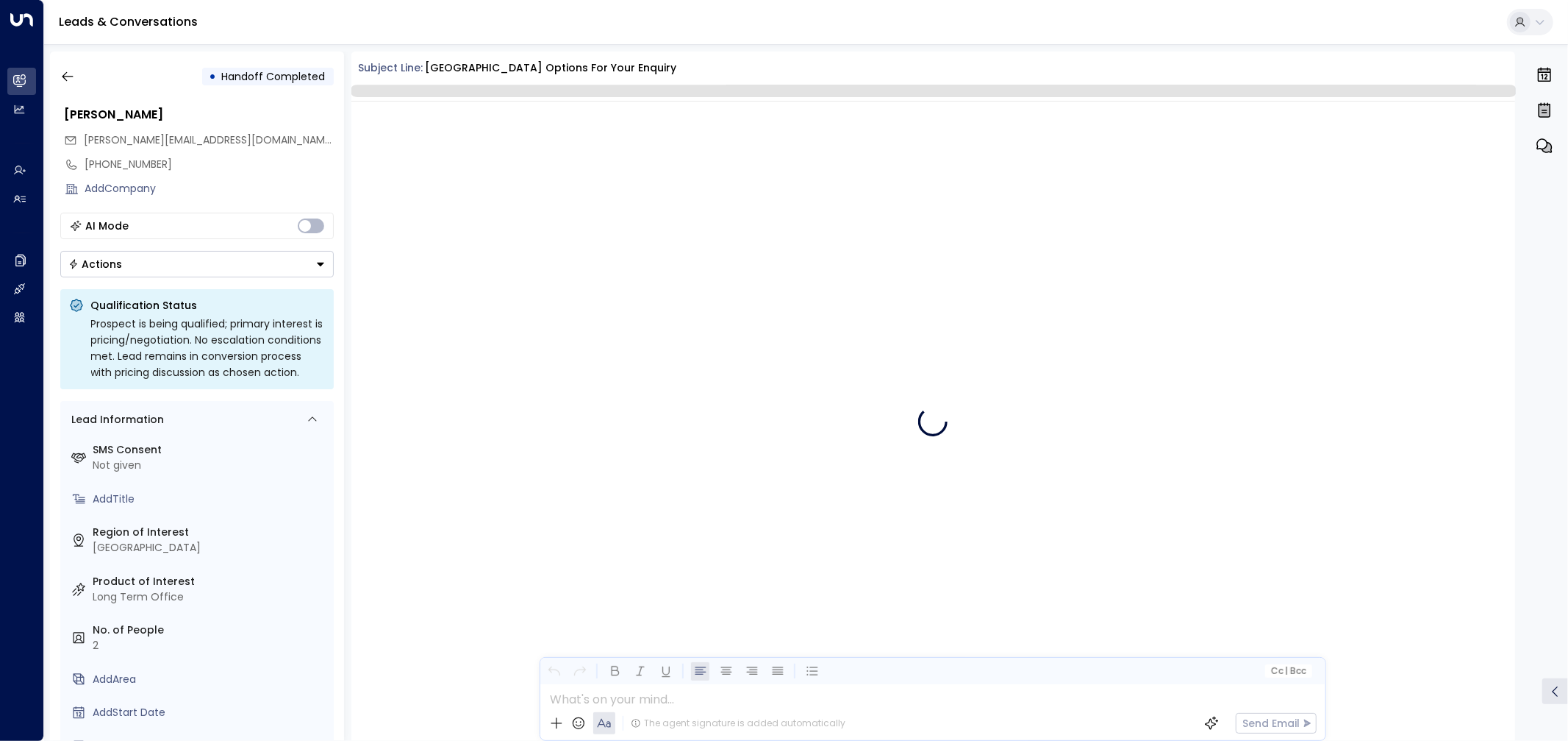
scroll to position [932, 0]
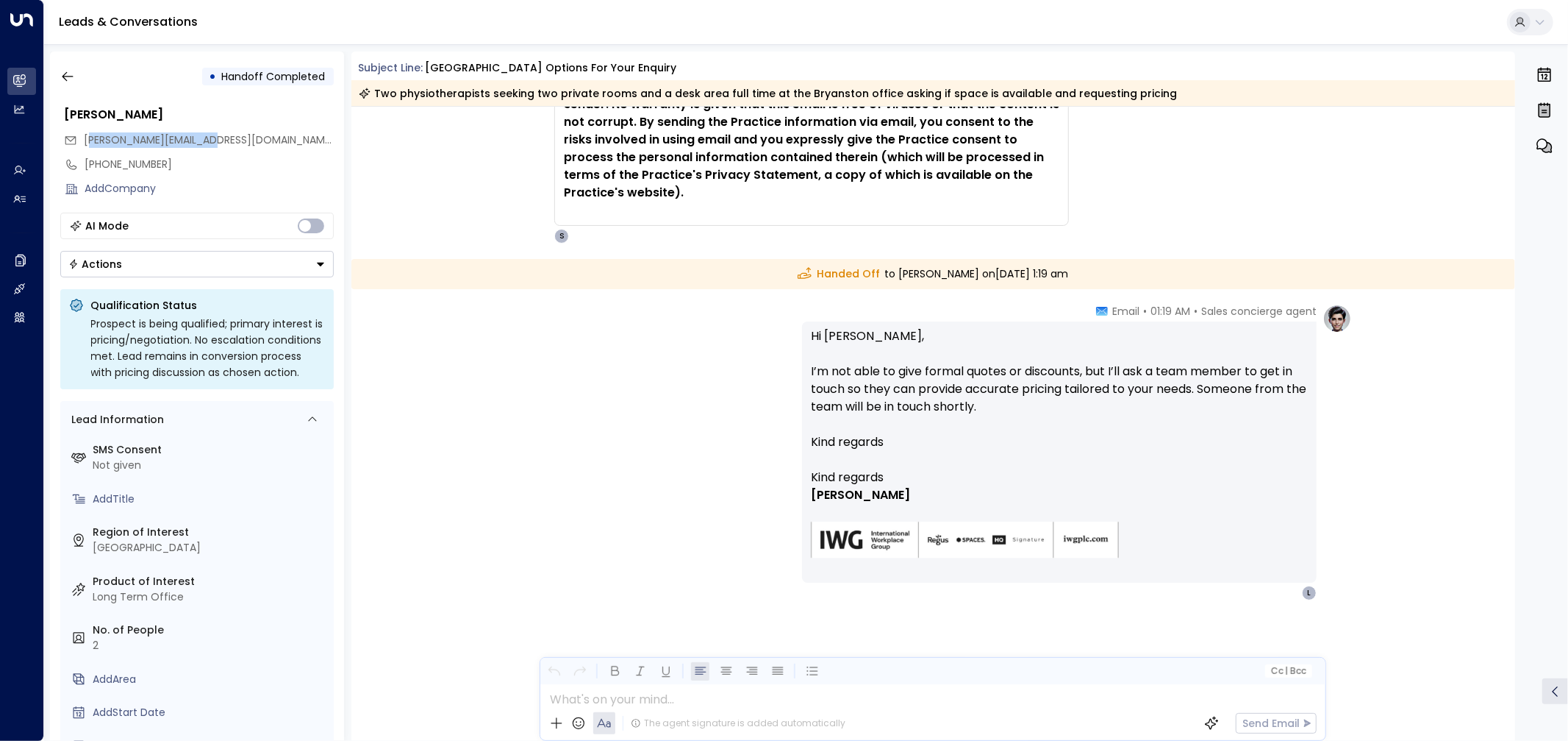
drag, startPoint x: 247, startPoint y: 138, endPoint x: 85, endPoint y: 146, distance: 162.2
click at [85, 146] on div "[PERSON_NAME][EMAIL_ADDRESS][DOMAIN_NAME]" at bounding box center [199, 140] width 270 height 25
copy span "[EMAIL_ADDRESS][DOMAIN_NAME]"
click at [263, 148] on div "[PERSON_NAME][EMAIL_ADDRESS][DOMAIN_NAME]" at bounding box center [199, 140] width 270 height 25
drag, startPoint x: 250, startPoint y: 143, endPoint x: 83, endPoint y: 143, distance: 167.0
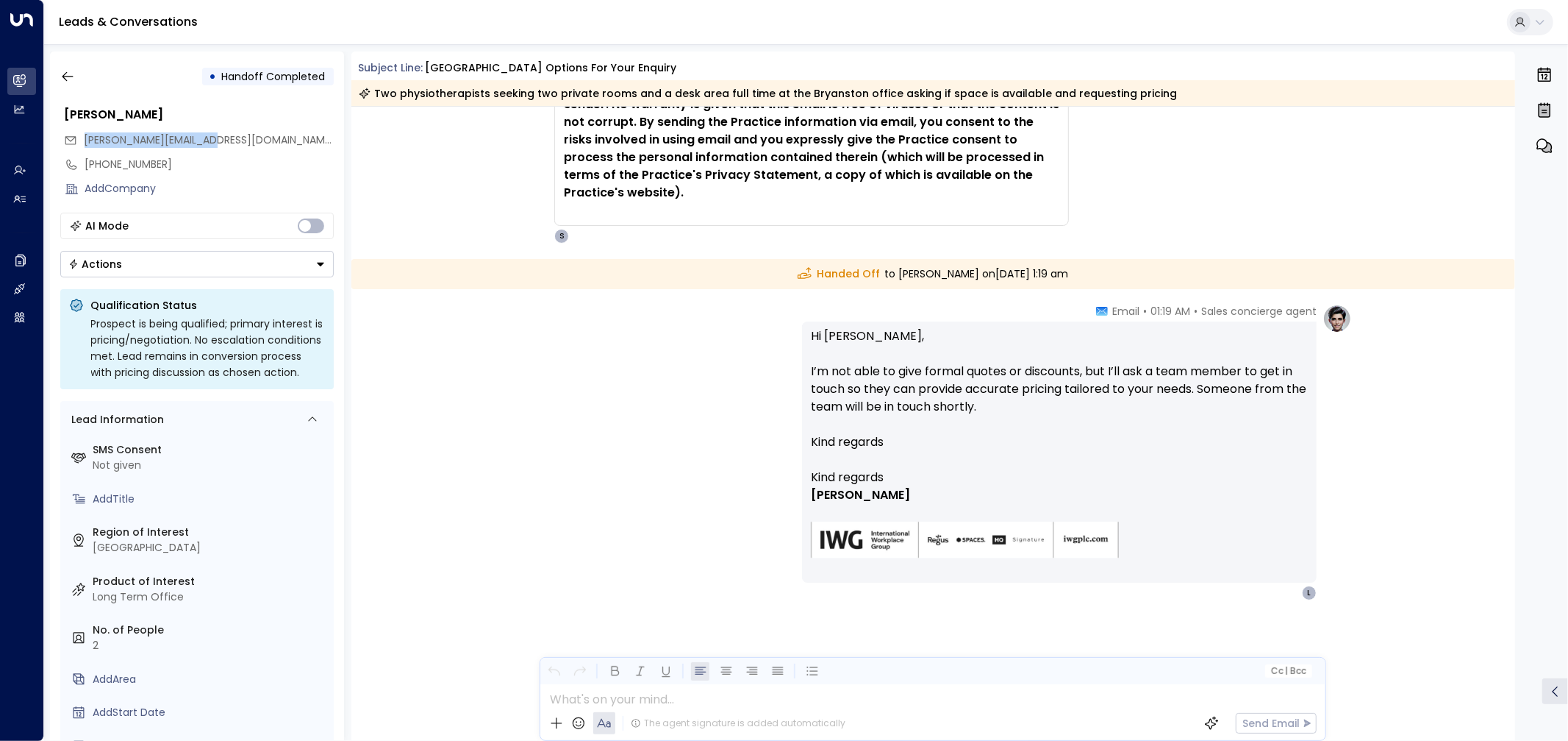
click at [83, 143] on div "[PERSON_NAME][EMAIL_ADDRESS][DOMAIN_NAME]" at bounding box center [199, 140] width 270 height 25
copy span "[PERSON_NAME][EMAIL_ADDRESS][DOMAIN_NAME]"
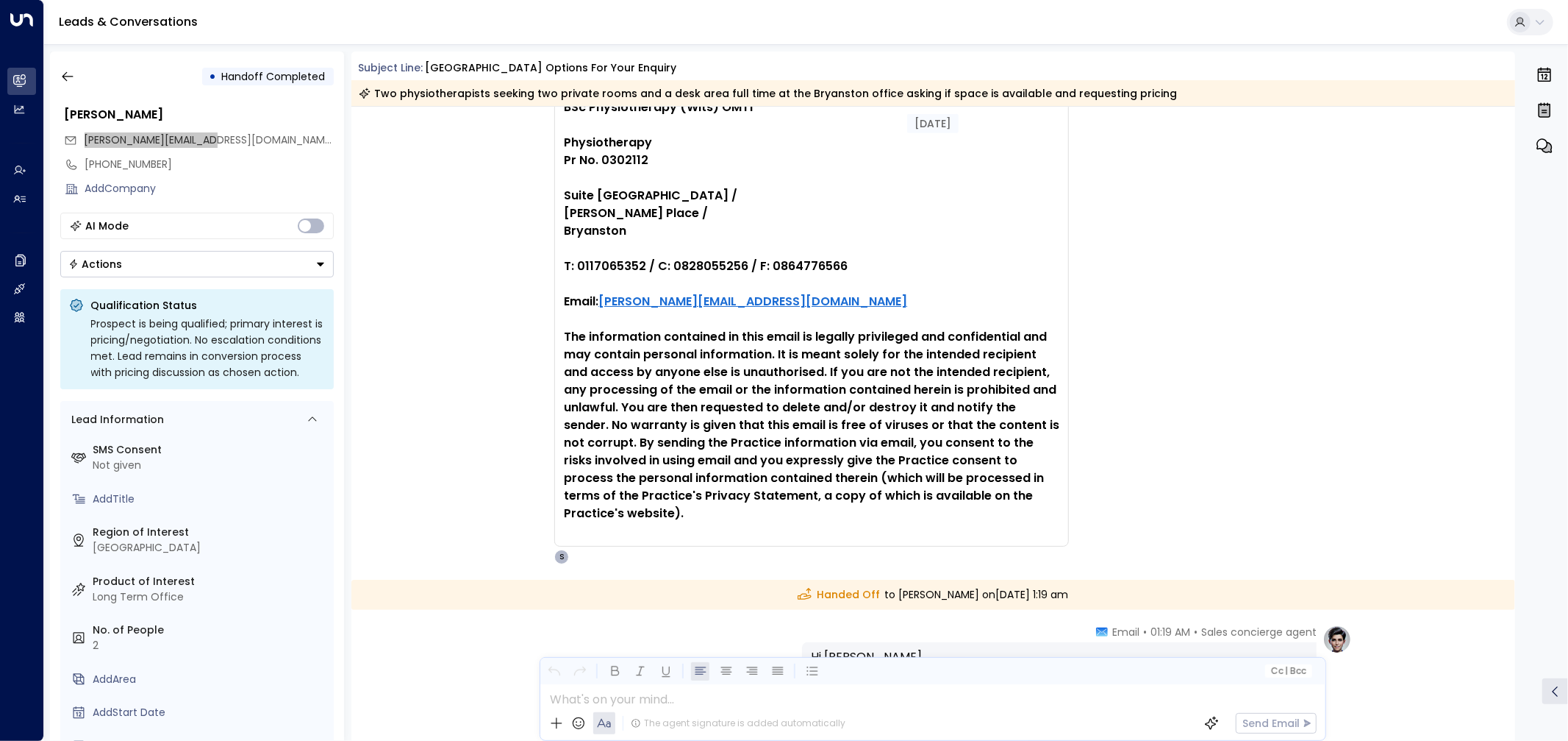
scroll to position [938, 0]
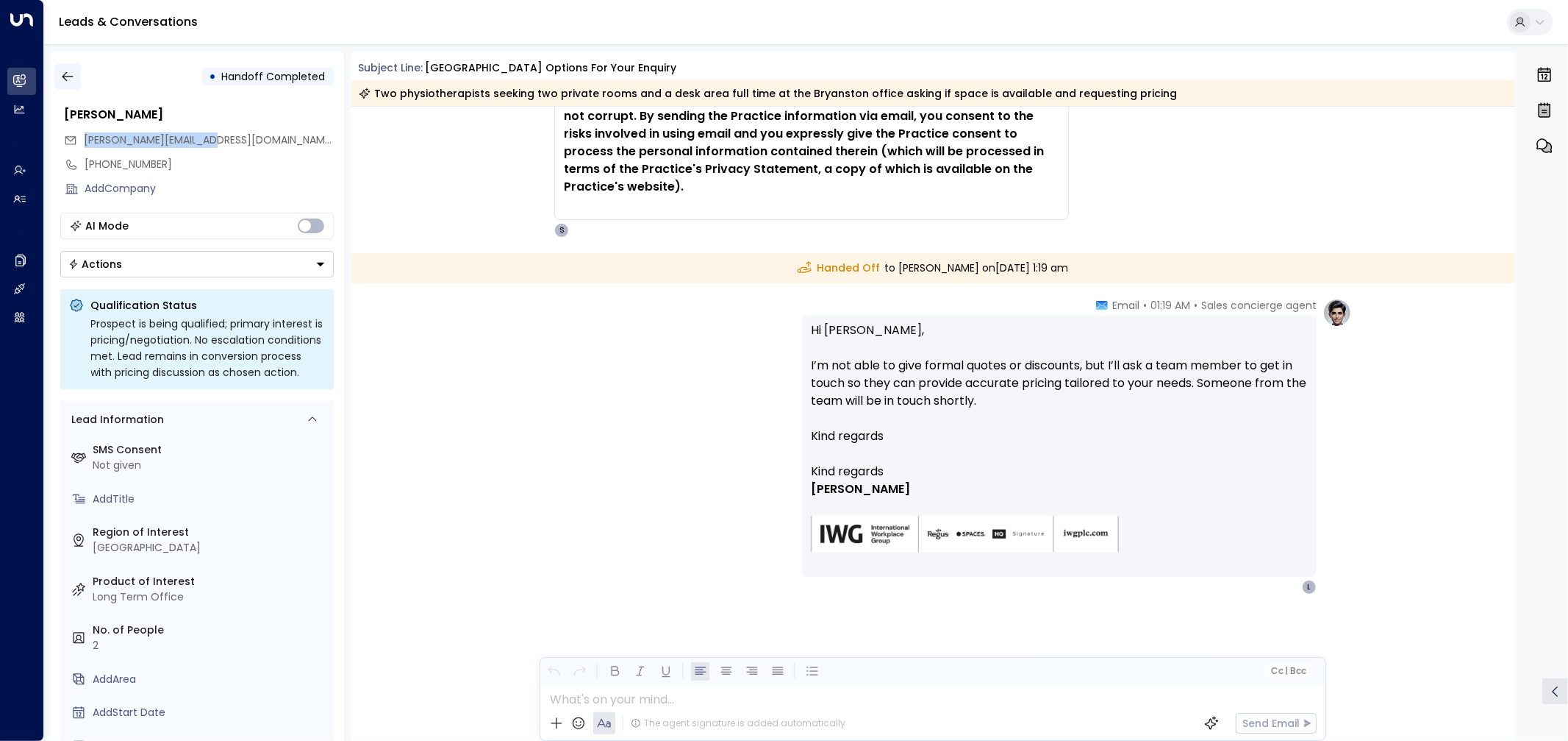
click at [65, 70] on icon "button" at bounding box center [67, 76] width 15 height 15
click at [57, 77] on button "button" at bounding box center [67, 76] width 27 height 27
click at [114, 16] on link "Leads & Conversations" at bounding box center [128, 21] width 139 height 17
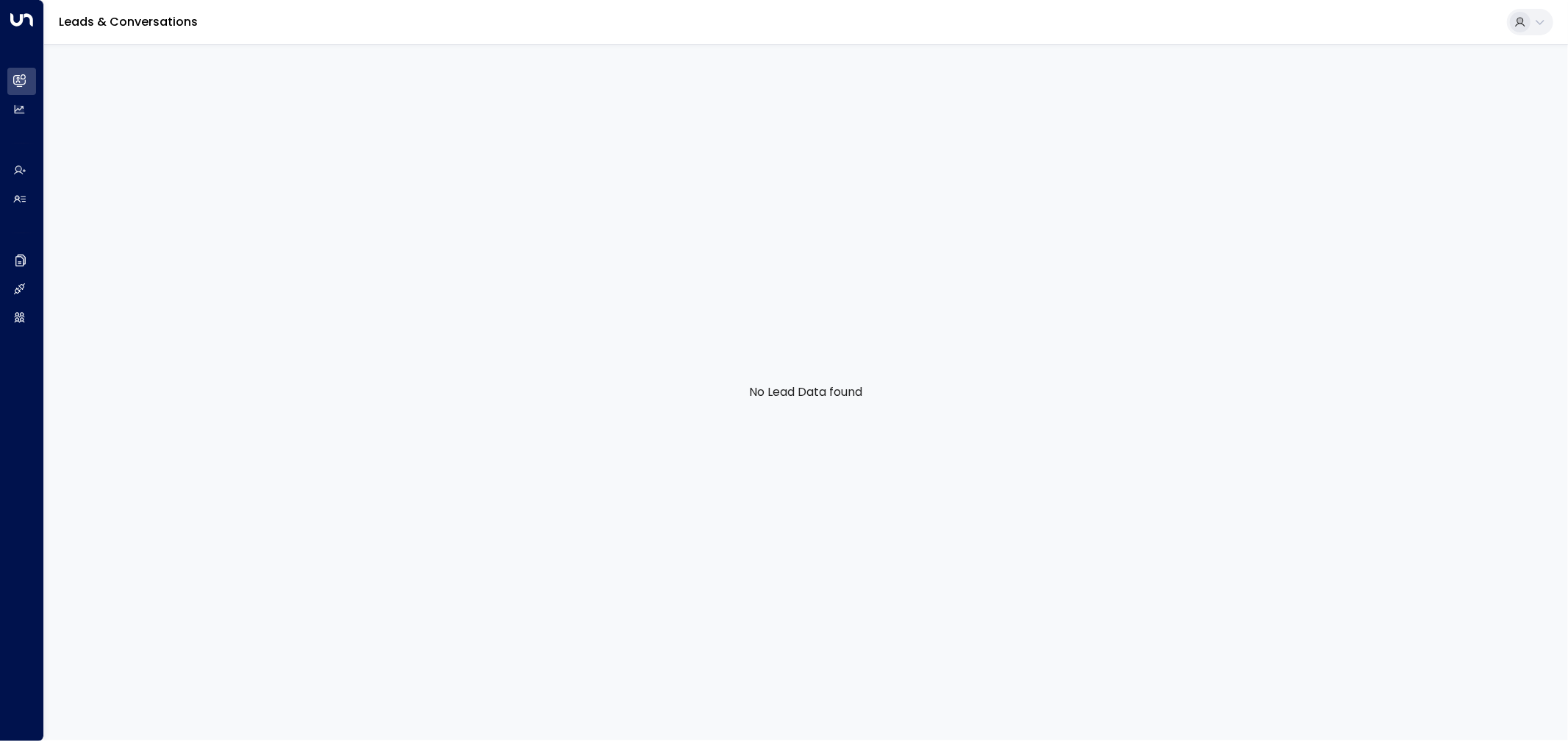
click at [125, 22] on link "Leads & Conversations" at bounding box center [128, 21] width 139 height 17
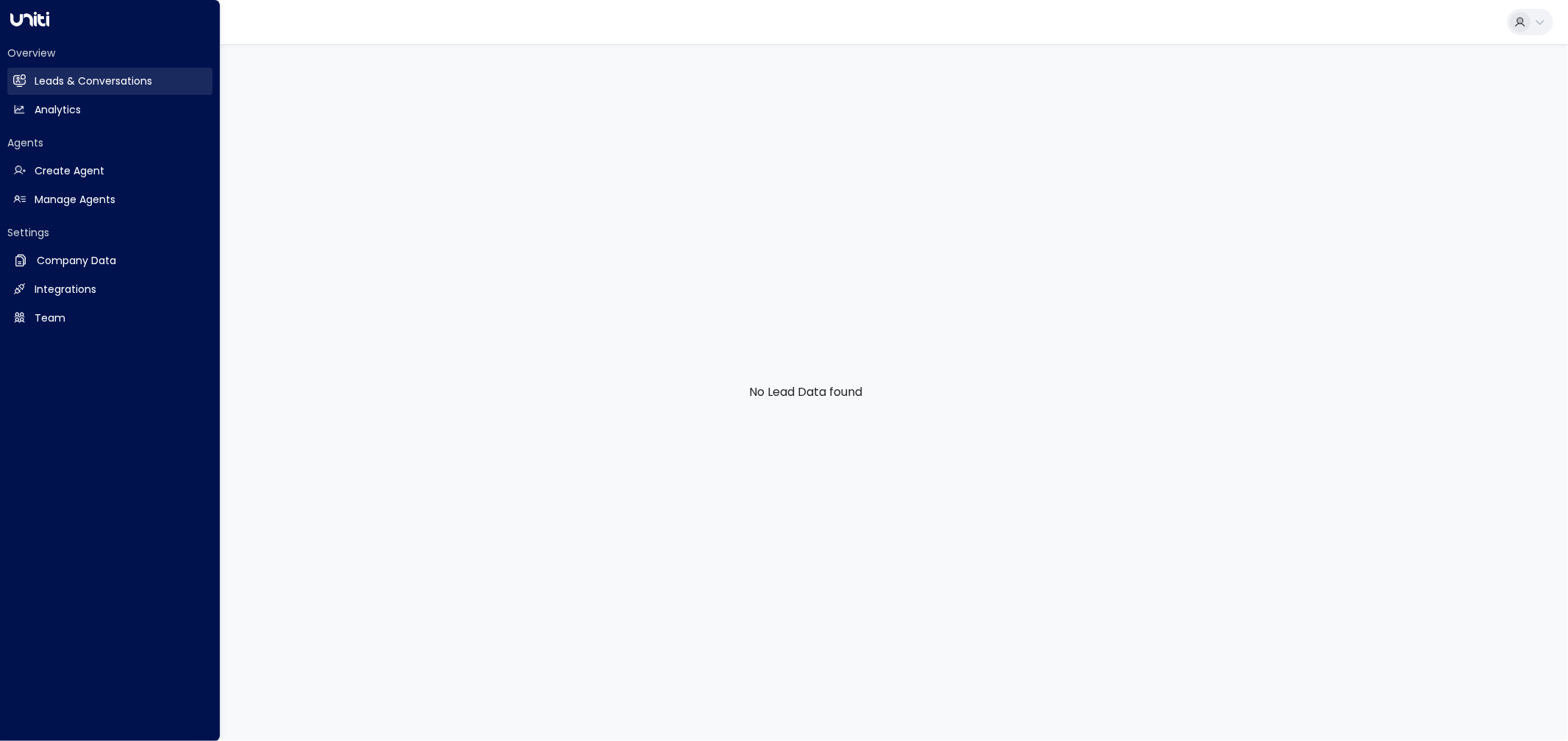
click at [52, 71] on link "Leads & Conversations Leads & Conversations" at bounding box center [109, 82] width 205 height 28
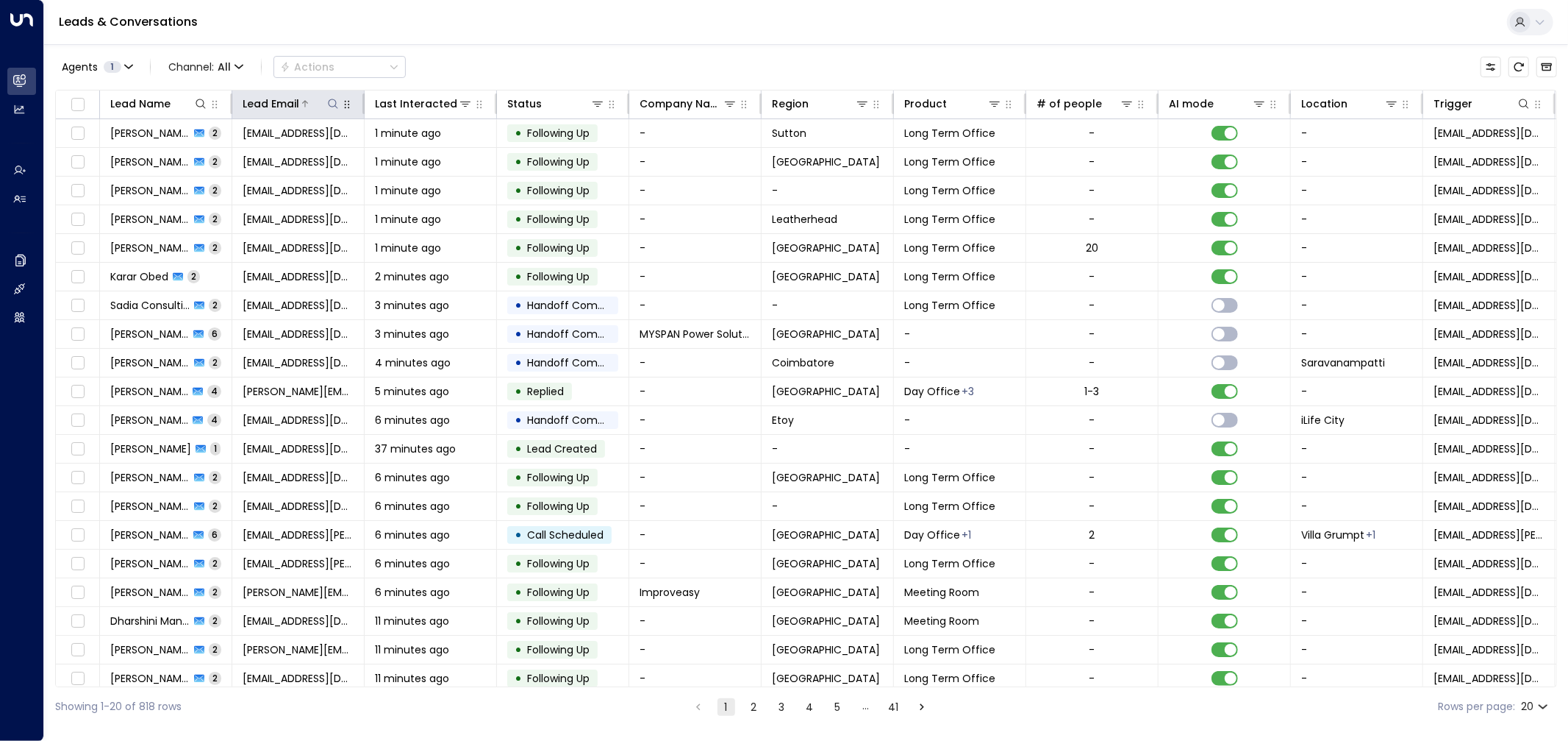
click at [331, 106] on icon at bounding box center [333, 104] width 12 height 12
type input "**********"
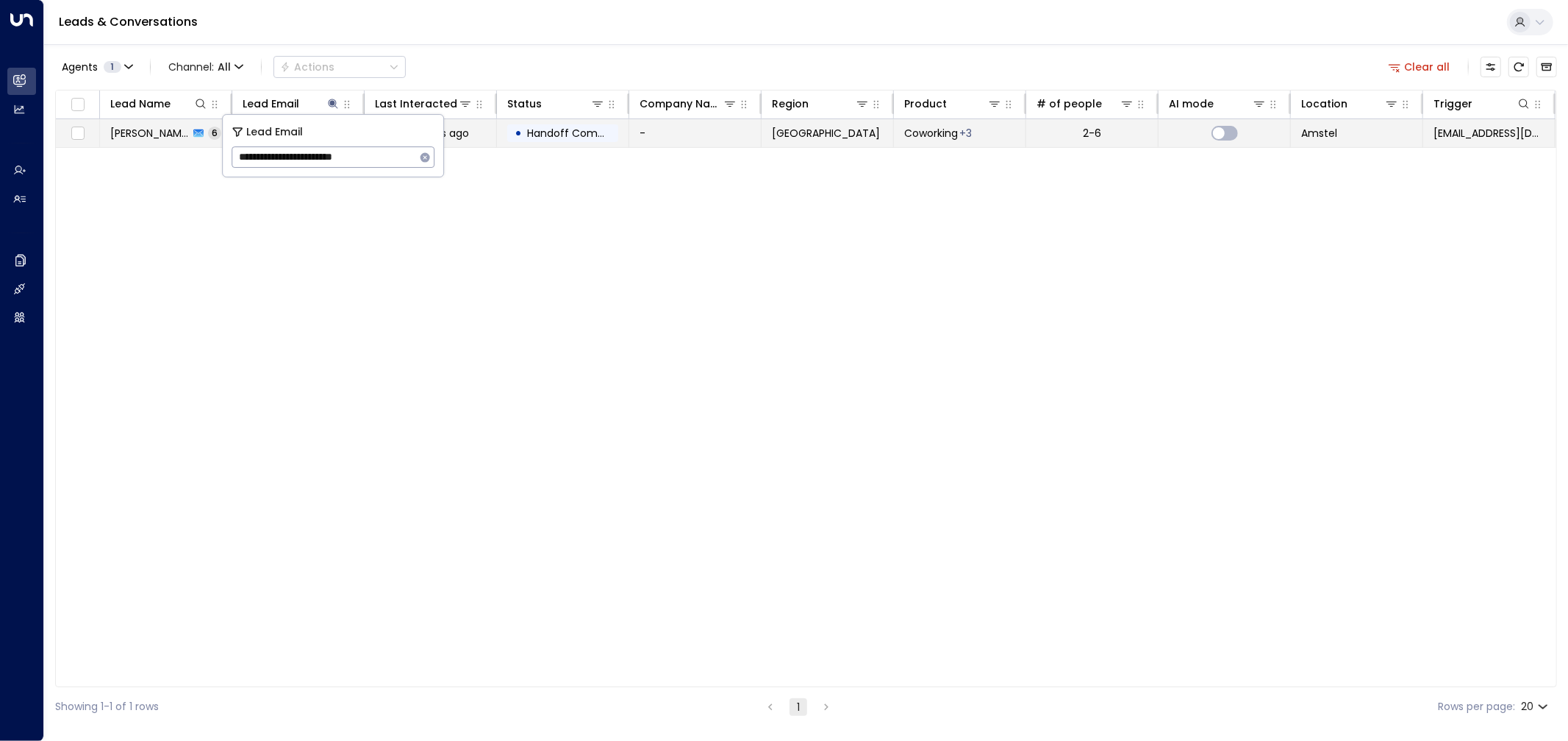
click at [148, 134] on span "[PERSON_NAME]" at bounding box center [150, 133] width 79 height 15
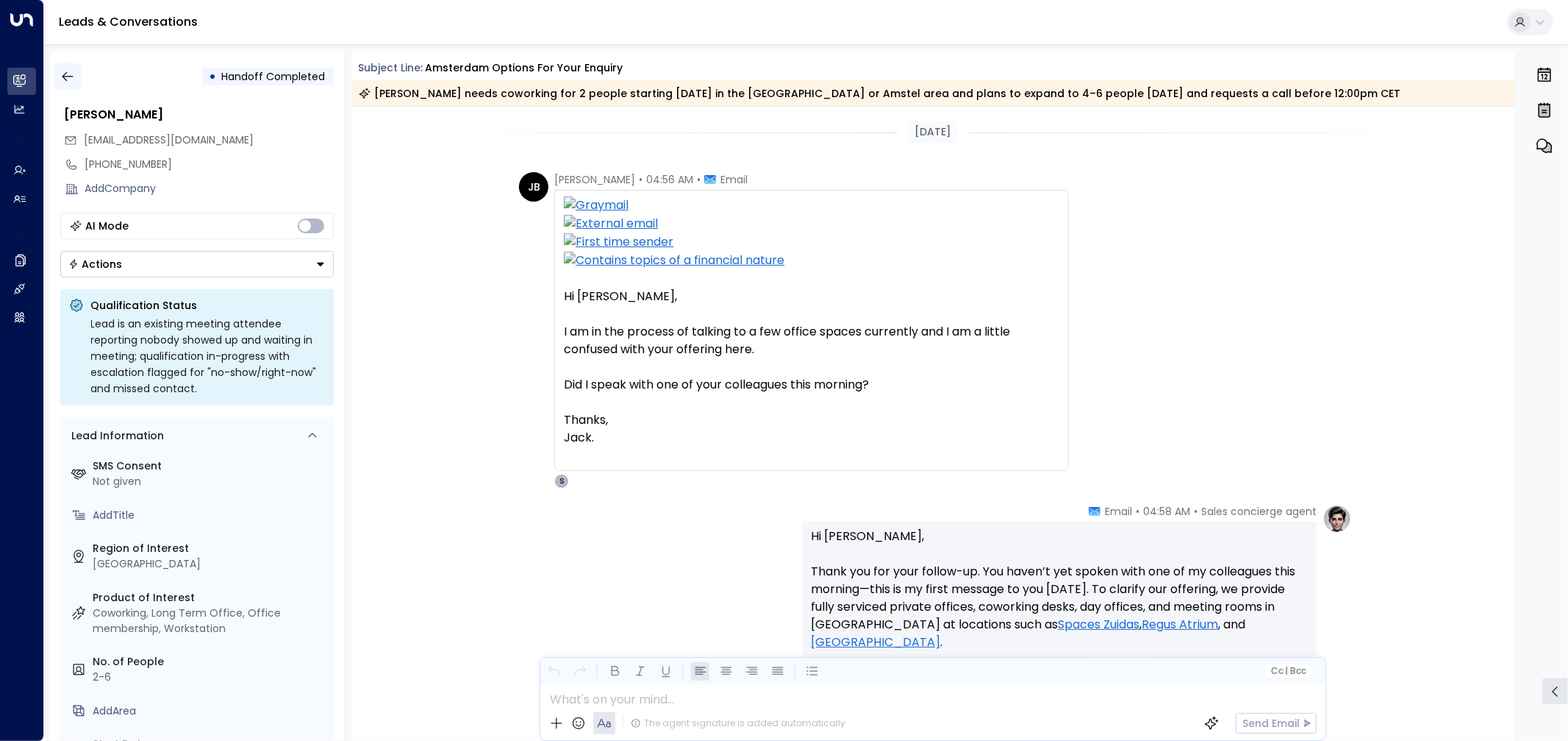
click at [67, 74] on icon "button" at bounding box center [67, 76] width 15 height 15
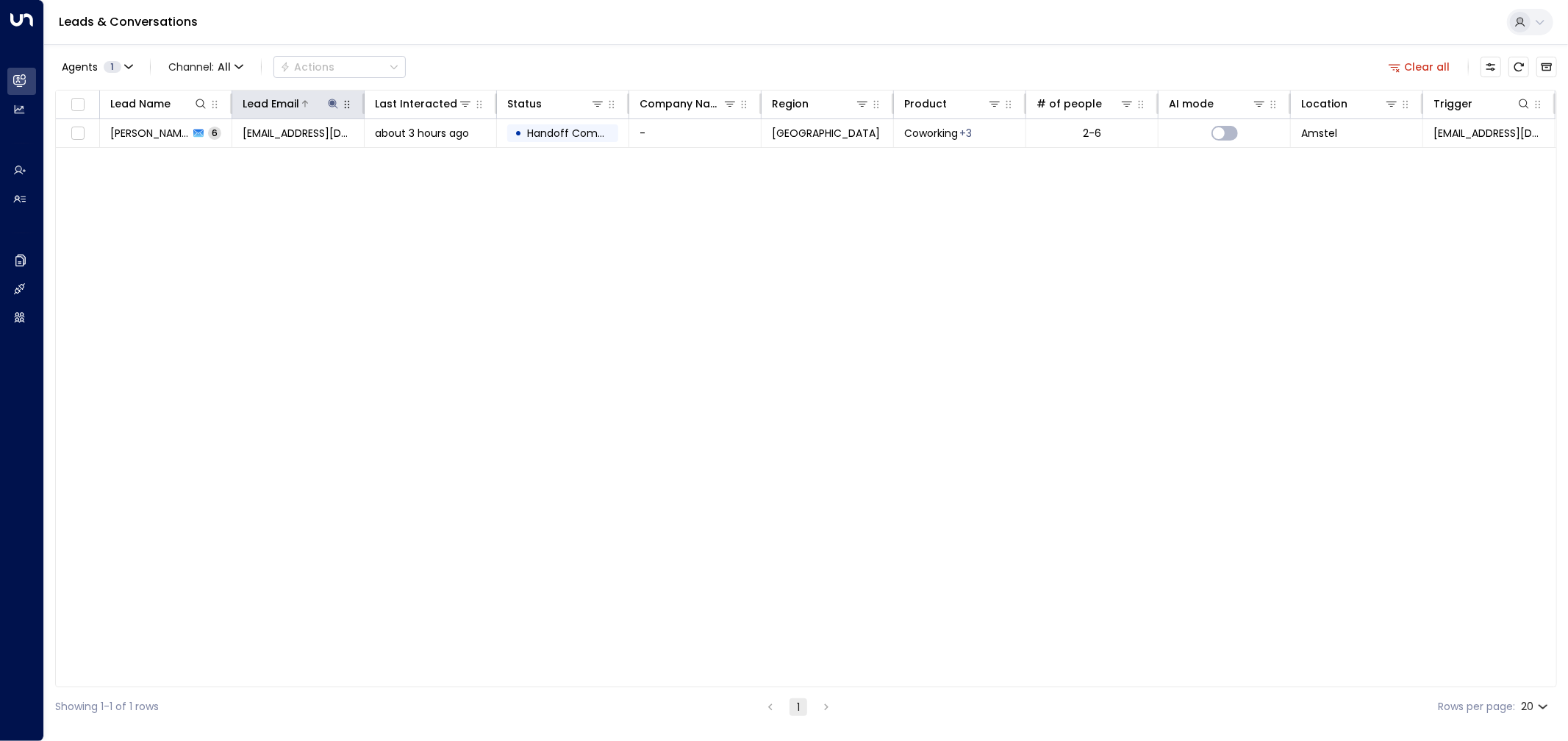
click at [335, 102] on icon at bounding box center [333, 104] width 10 height 10
click at [319, 156] on input "**********" at bounding box center [323, 157] width 183 height 28
type input "**********"
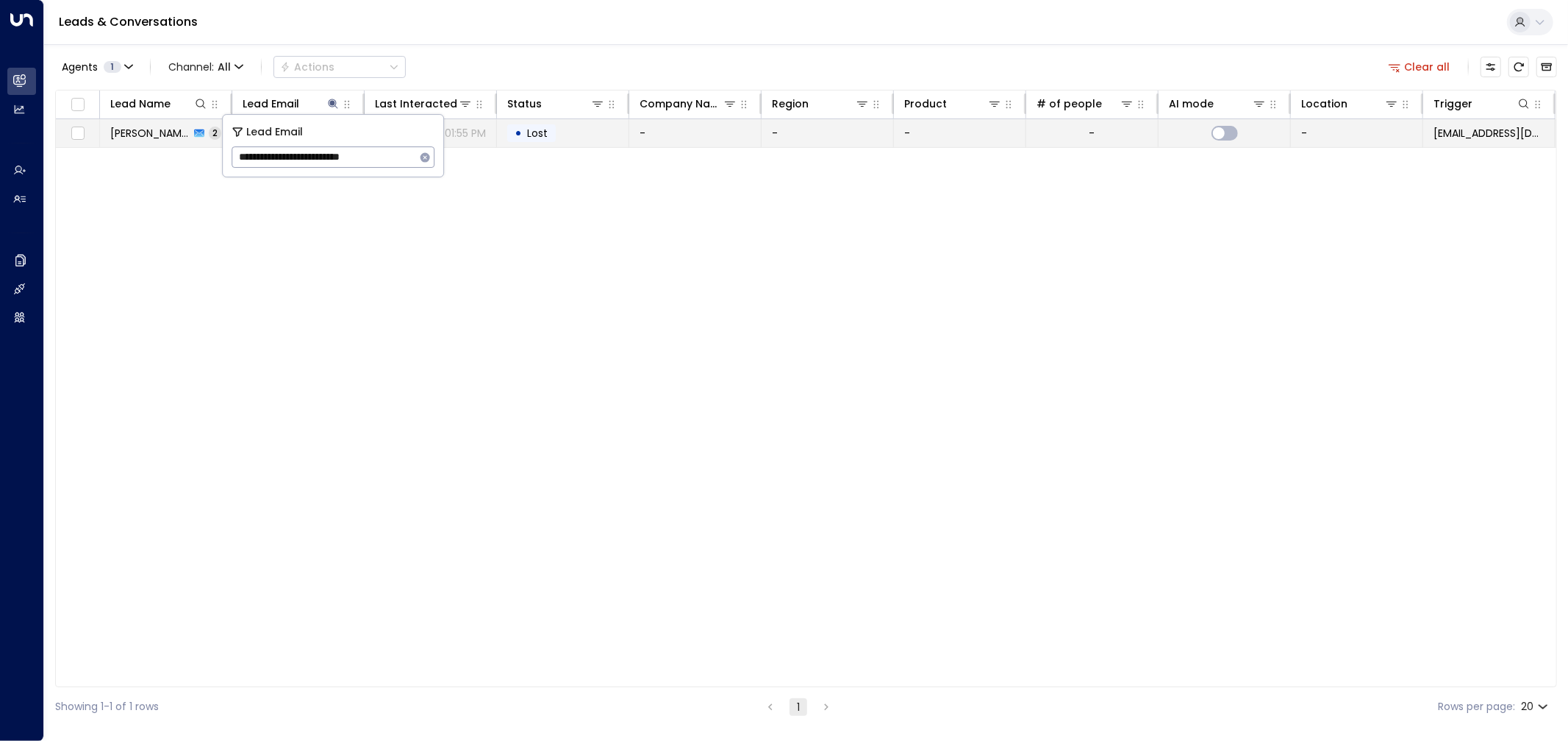
click at [157, 137] on span "[PERSON_NAME]" at bounding box center [150, 133] width 80 height 15
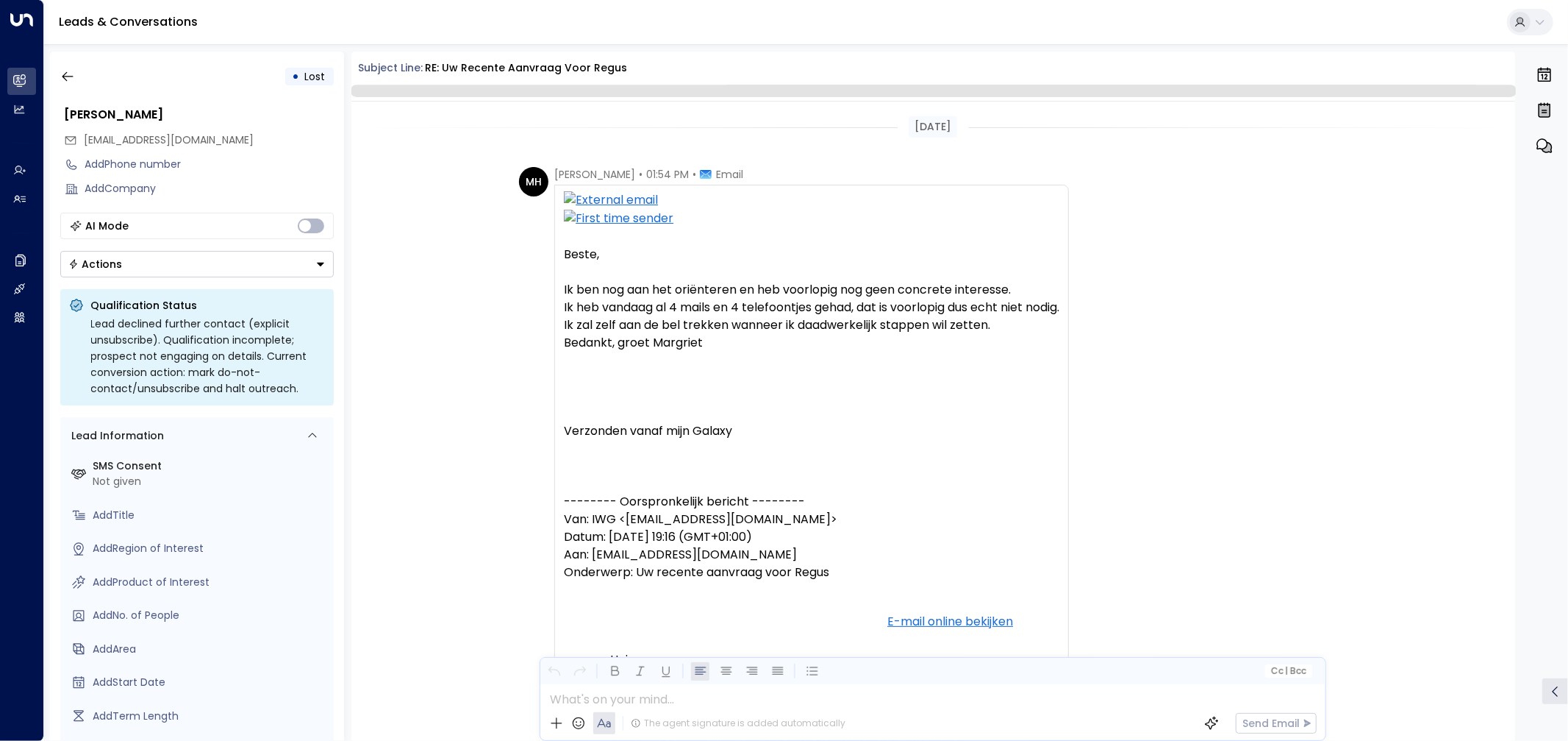
scroll to position [932, 0]
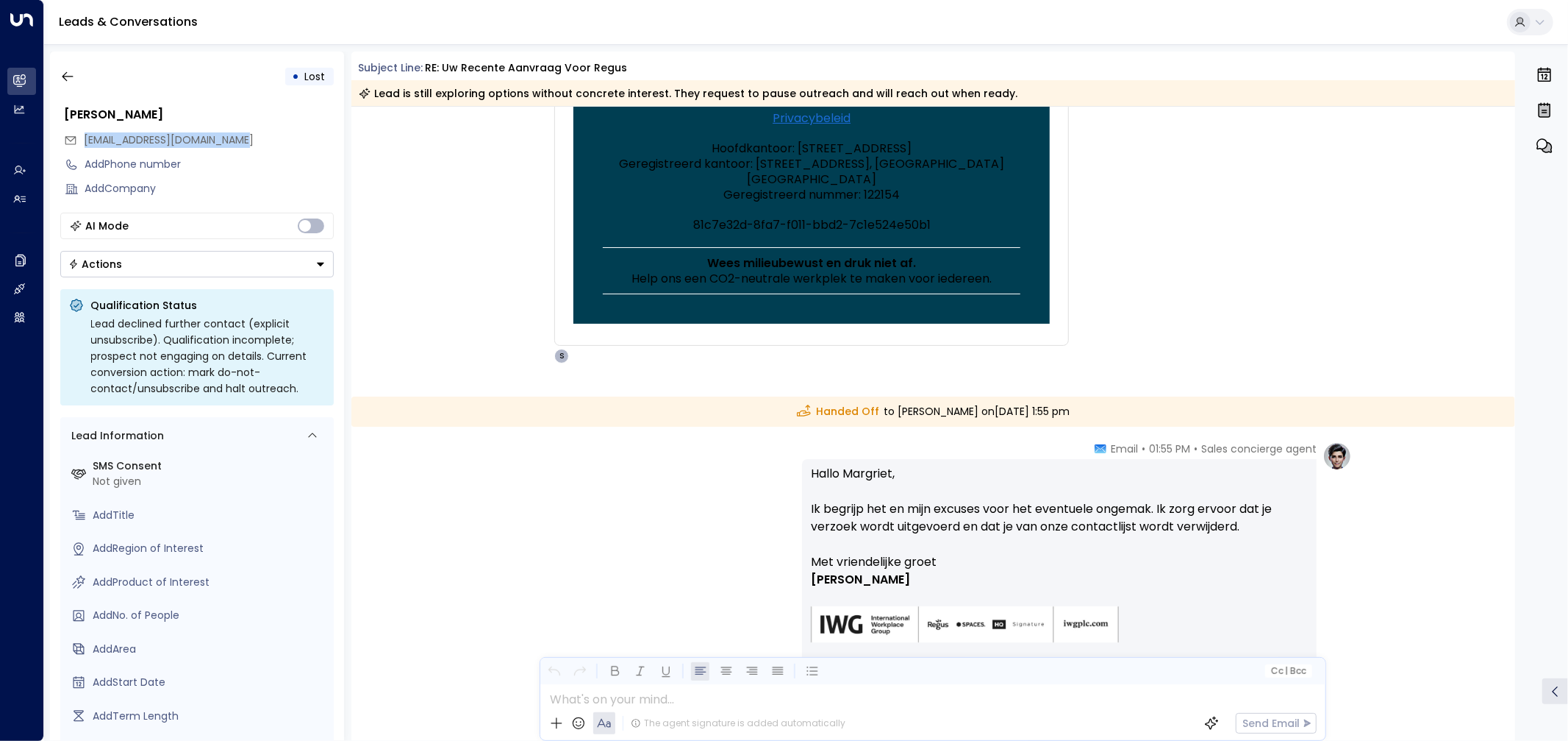
drag, startPoint x: 265, startPoint y: 141, endPoint x: 83, endPoint y: 150, distance: 182.2
click at [83, 150] on div "[EMAIL_ADDRESS][DOMAIN_NAME]" at bounding box center [199, 140] width 270 height 25
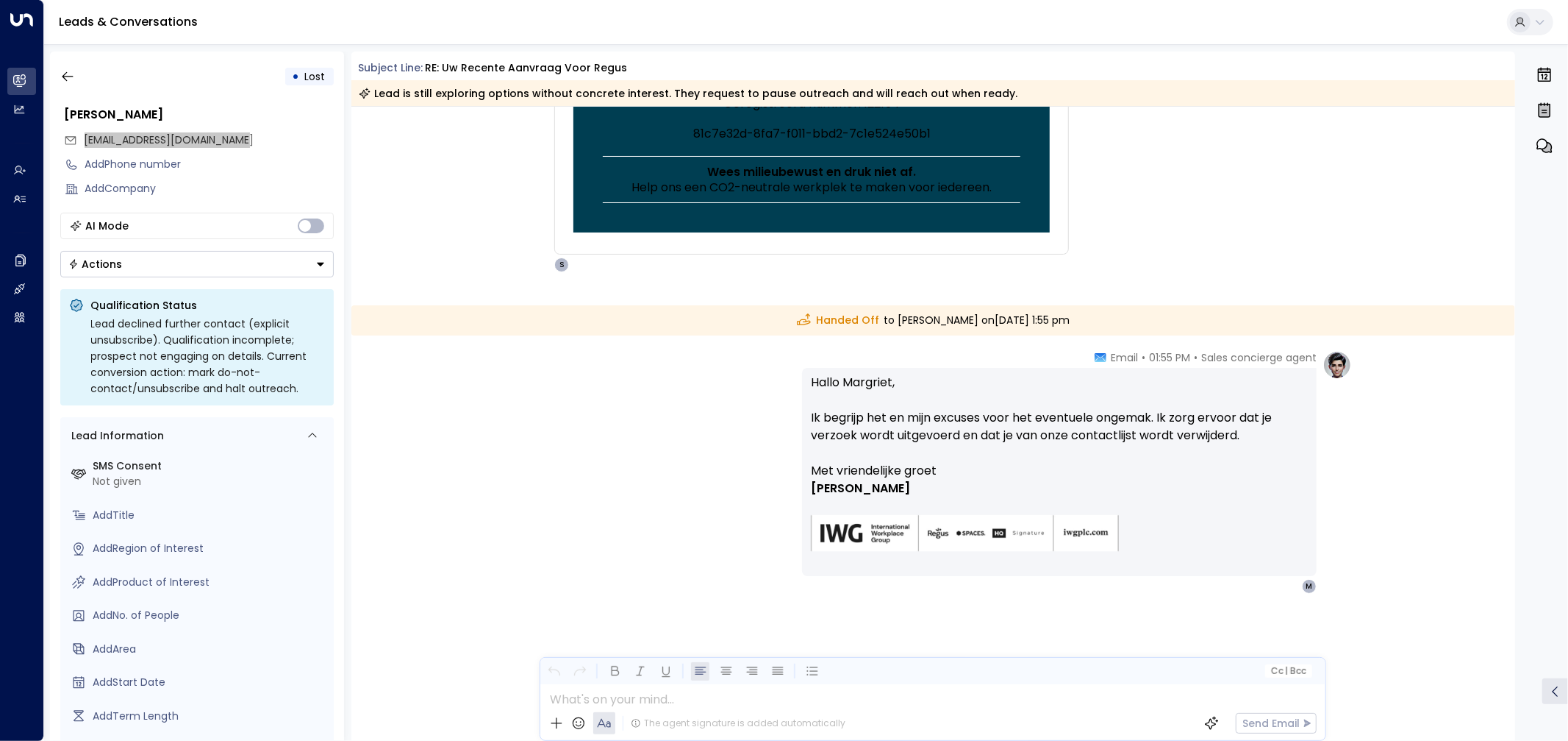
scroll to position [1022, 0]
click at [71, 81] on icon "button" at bounding box center [67, 76] width 15 height 15
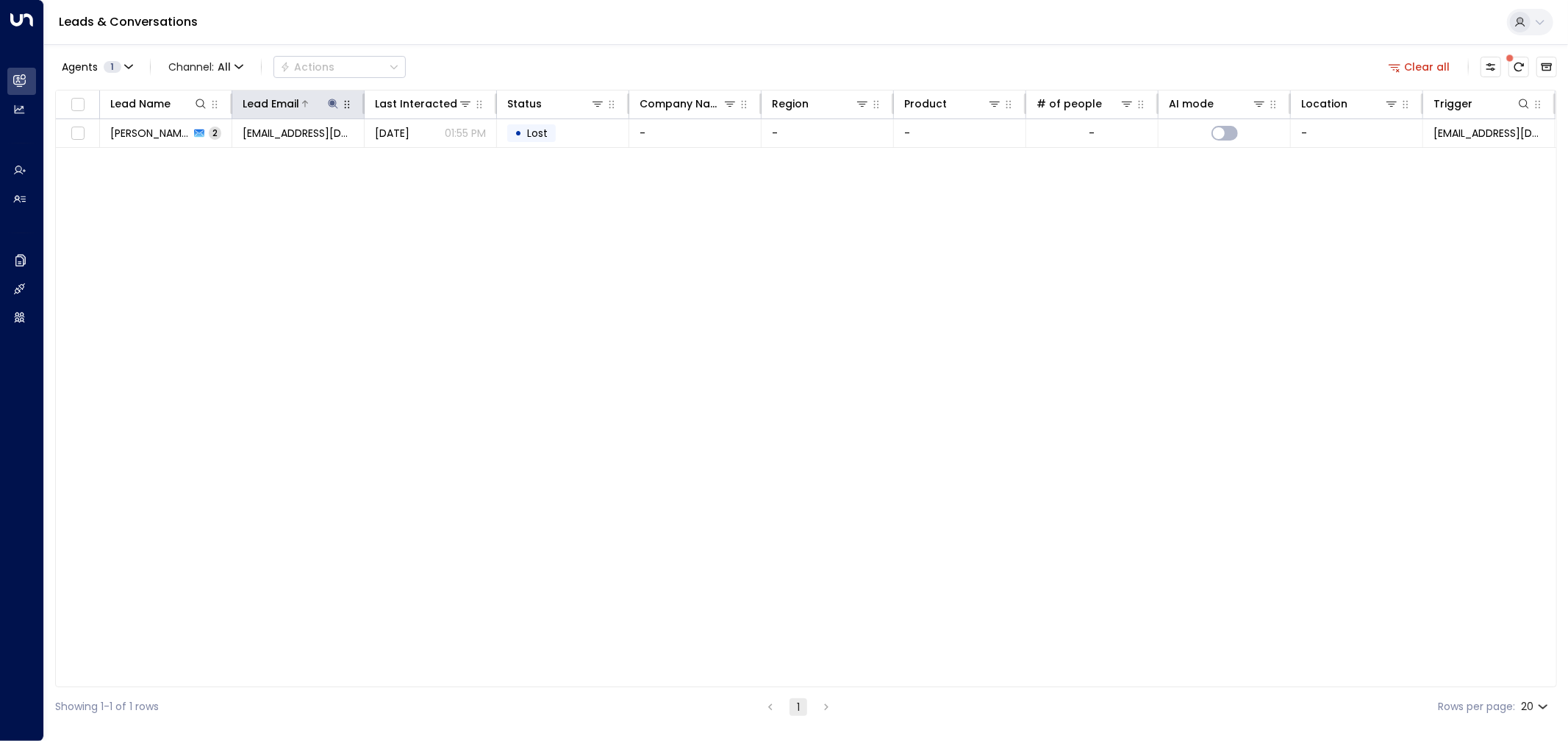
click at [334, 103] on icon at bounding box center [333, 104] width 10 height 10
click at [338, 164] on input "**********" at bounding box center [323, 157] width 183 height 28
type input "**********"
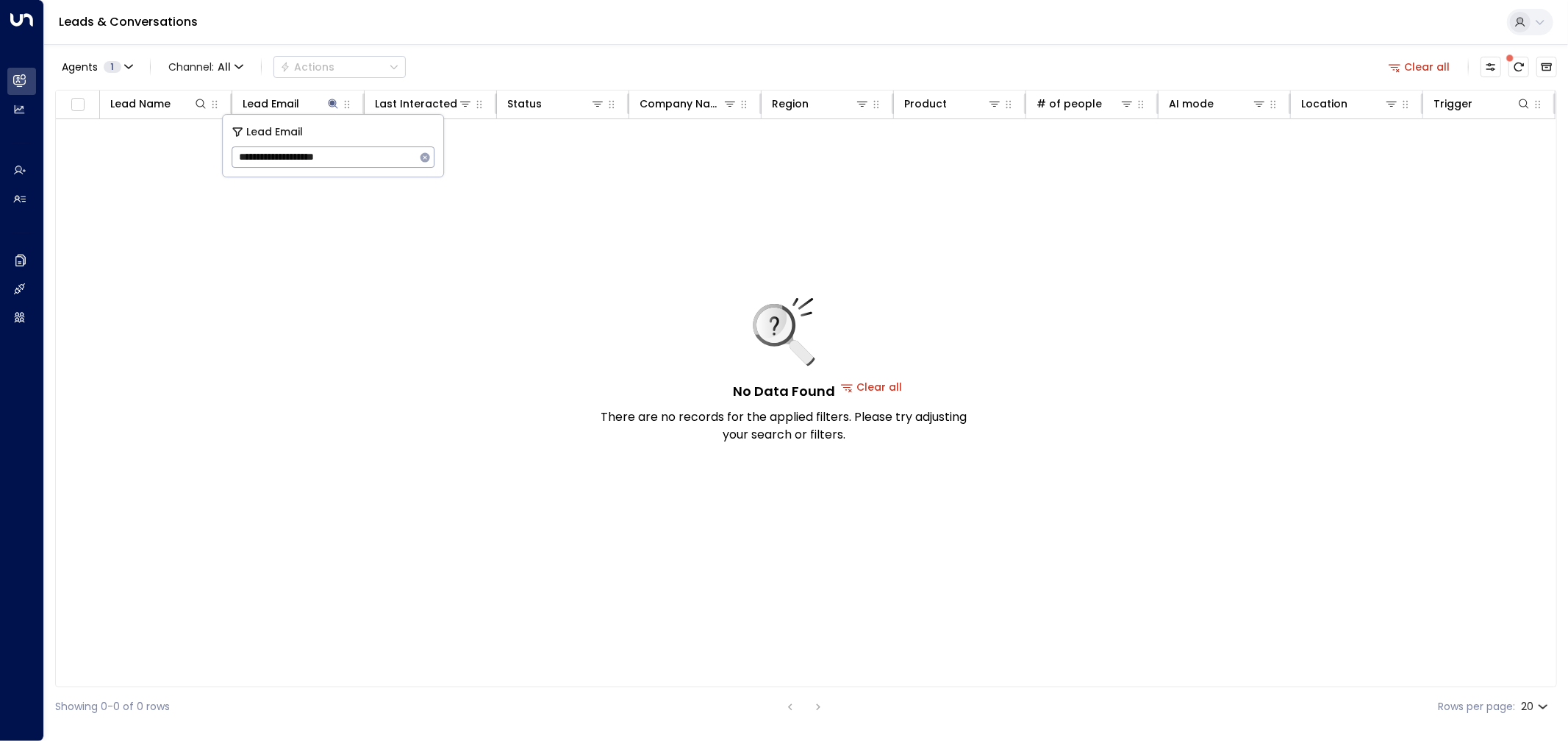
click at [421, 162] on icon "button" at bounding box center [425, 158] width 12 height 12
click at [358, 313] on div "No Data Found There are no records for the applied filters. Please try adjustin…" at bounding box center [872, 387] width 1632 height 535
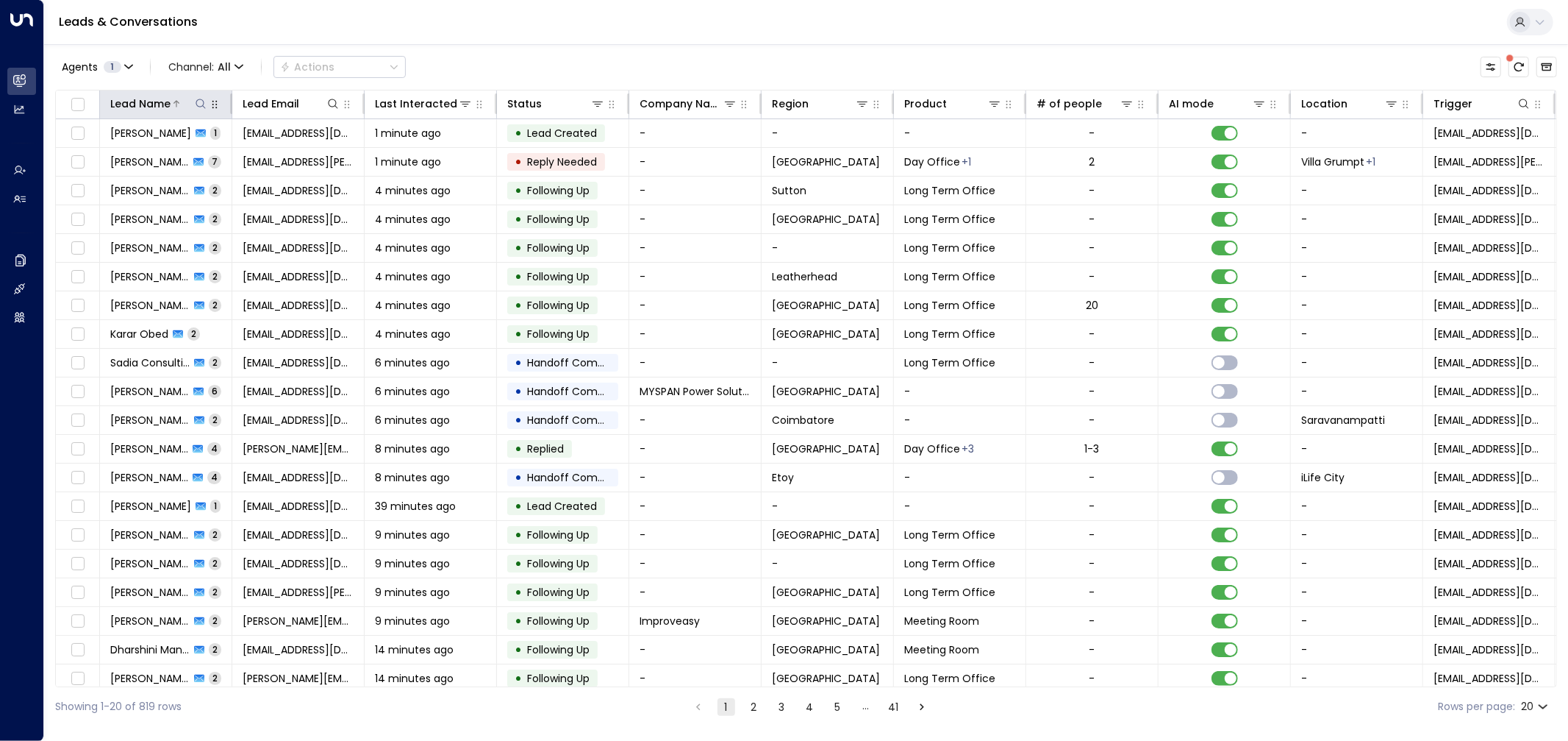
click at [206, 104] on icon at bounding box center [201, 104] width 12 height 12
type input "**********"
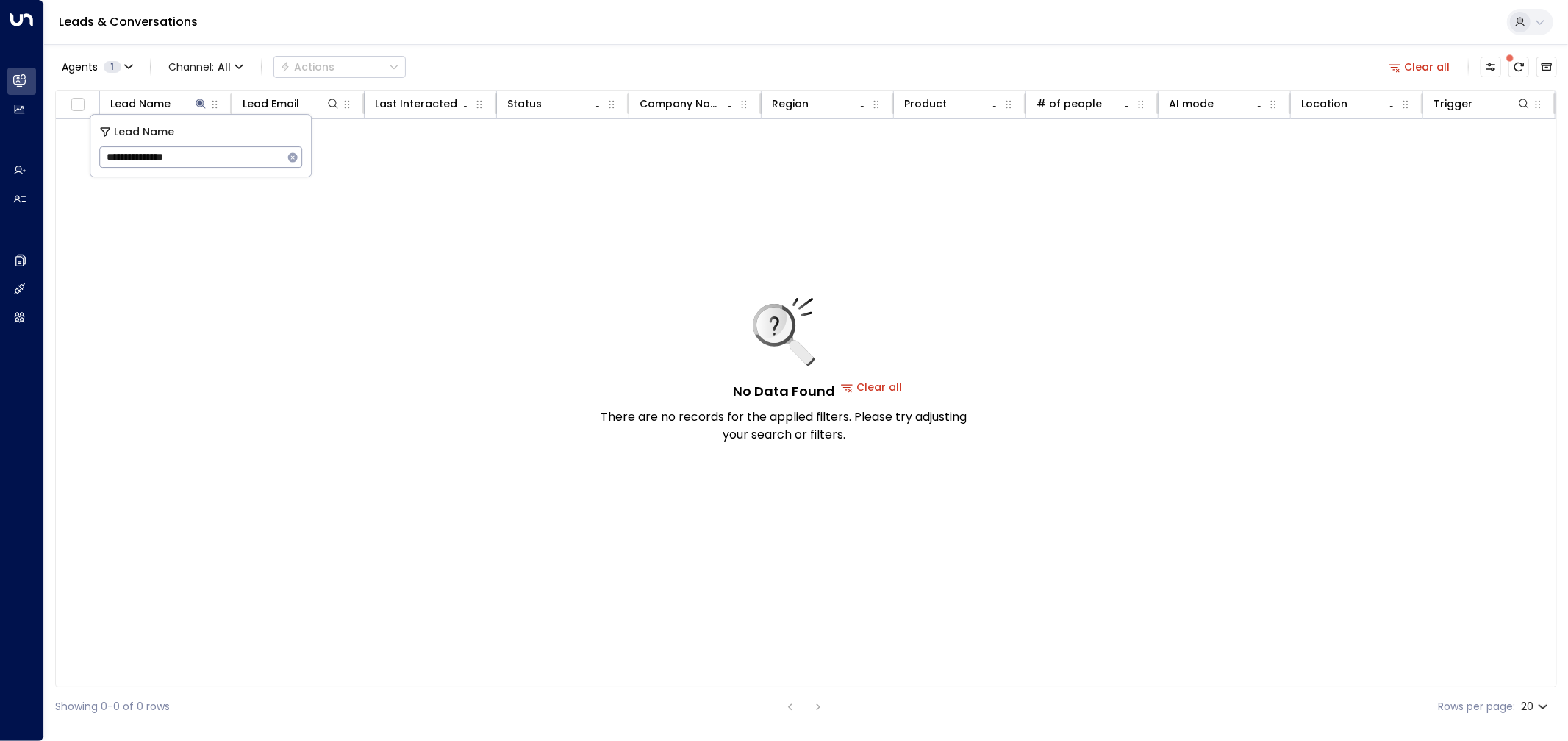
click at [450, 238] on div "No Data Found There are no records for the applied filters. Please try adjustin…" at bounding box center [872, 387] width 1632 height 535
click at [549, 505] on div "No Data Found There are no records for the applied filters. Please try adjustin…" at bounding box center [872, 387] width 1632 height 535
